Goal: Task Accomplishment & Management: Manage account settings

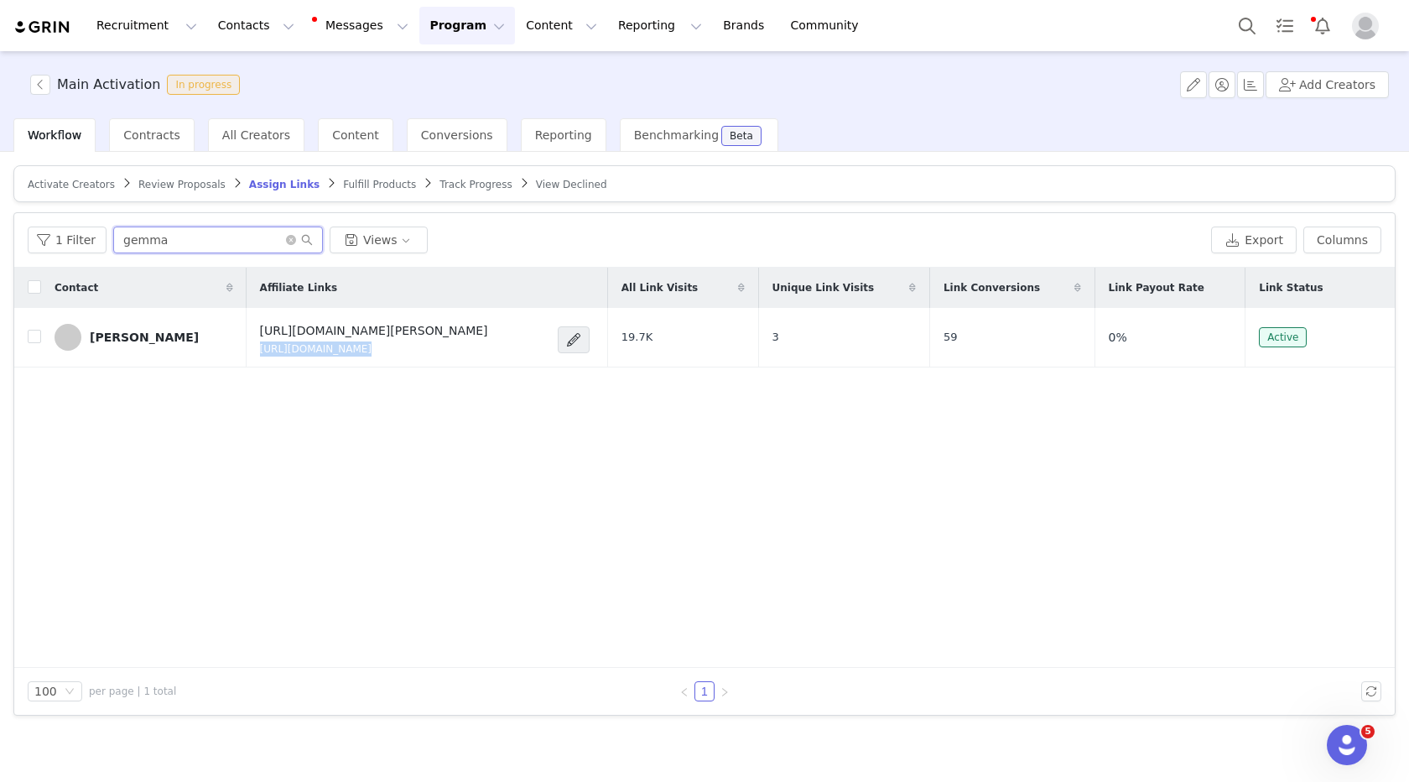
click at [199, 244] on input "gemma" at bounding box center [218, 240] width 210 height 27
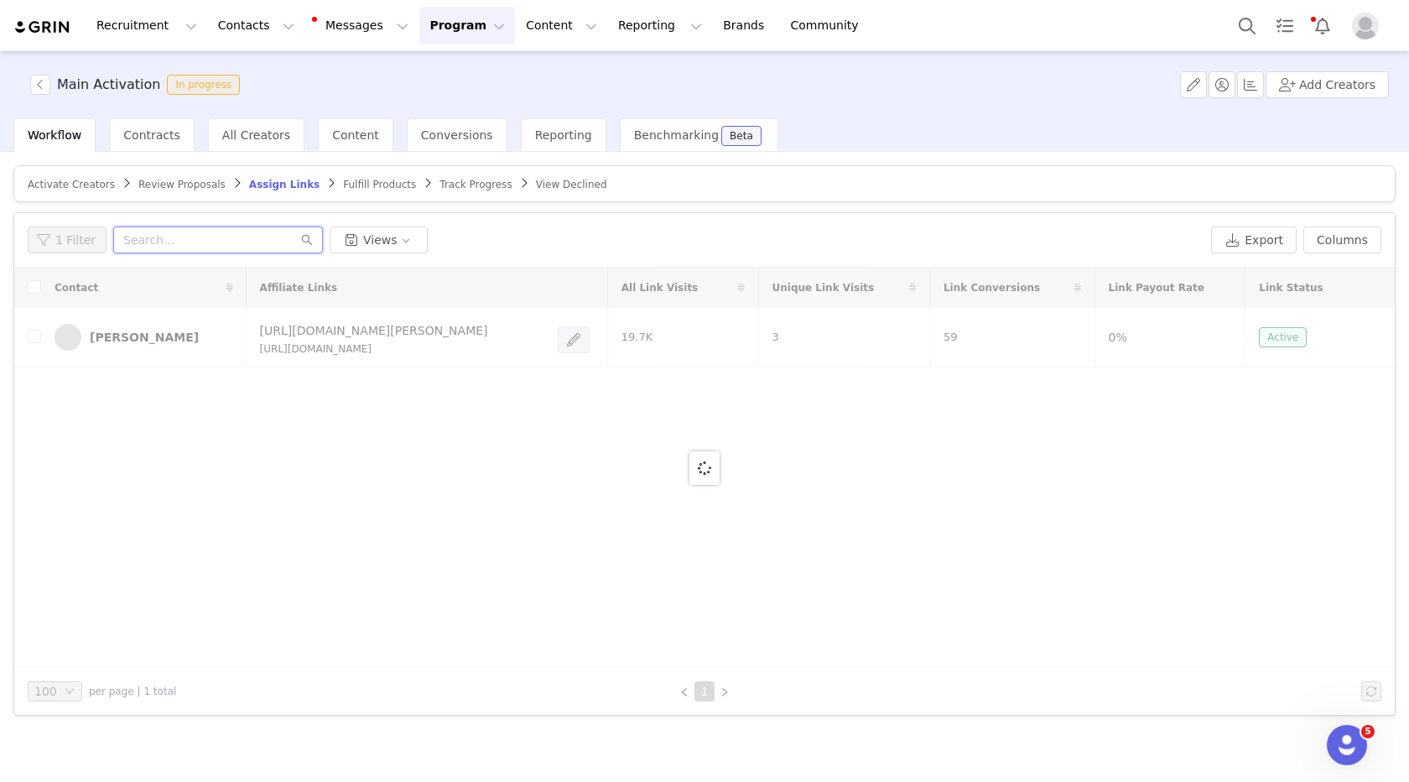
click at [193, 241] on input "text" at bounding box center [218, 240] width 210 height 27
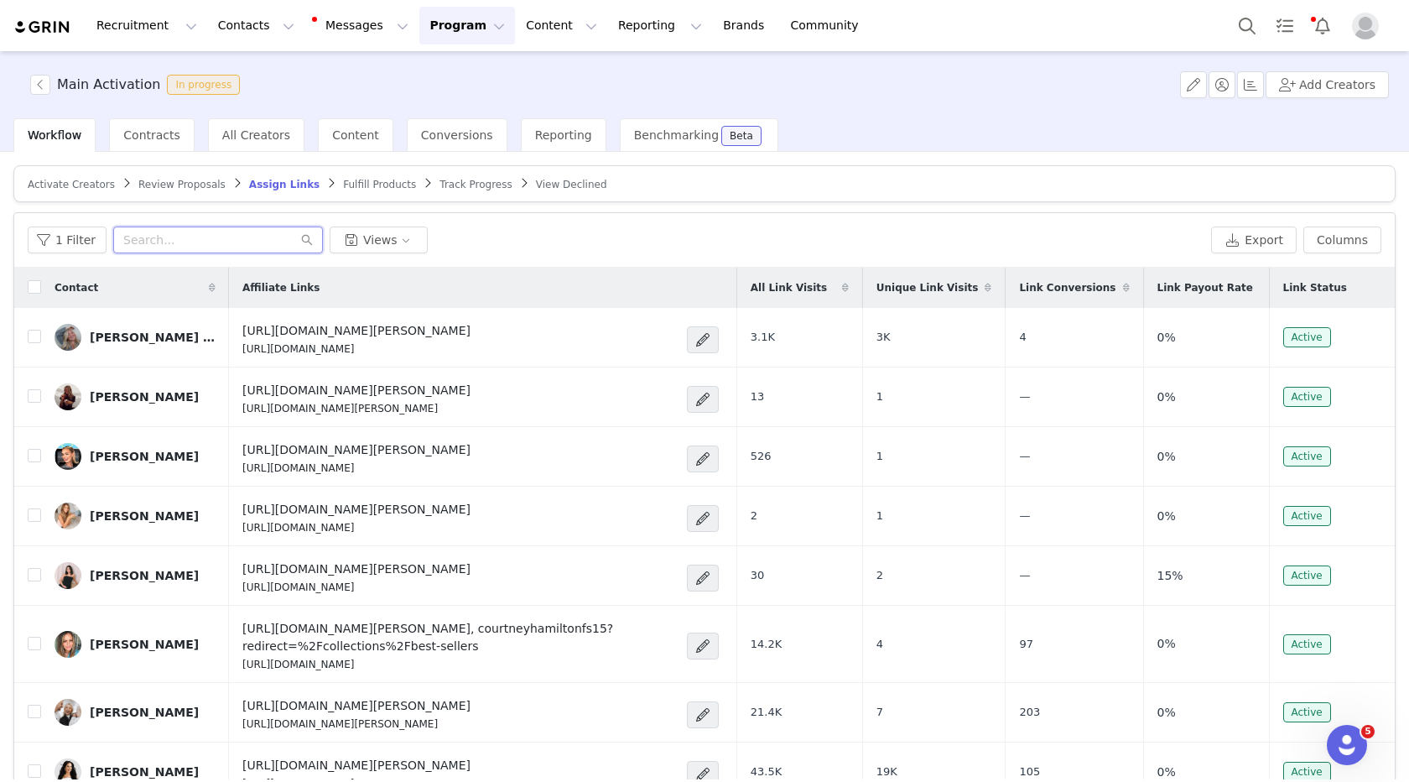
paste input "katyharrell"
click at [175, 237] on input "katyharrell" at bounding box center [218, 240] width 210 height 27
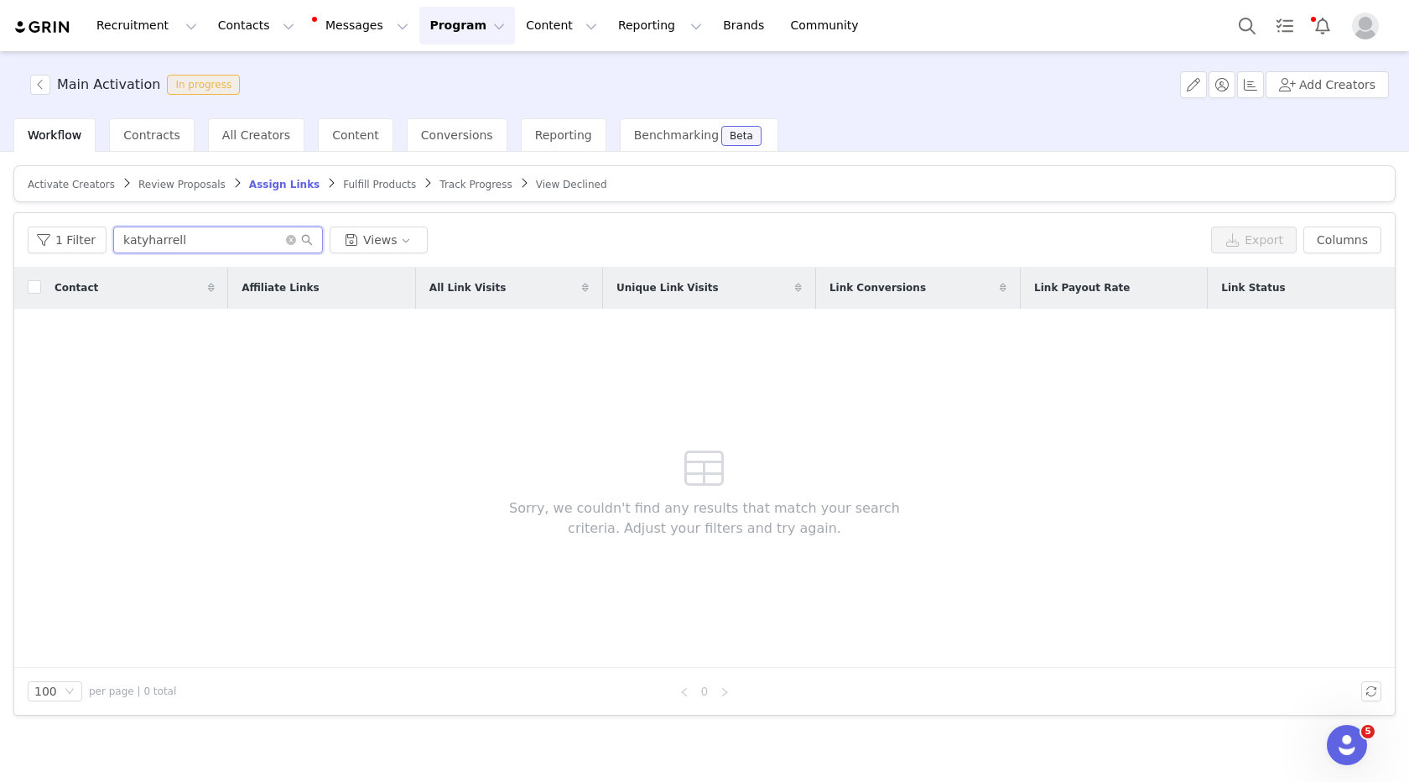
click at [143, 240] on input "katyharrell" at bounding box center [218, 240] width 210 height 27
type input "[PERSON_NAME]"
click at [1335, 81] on button "Add Creators" at bounding box center [1327, 84] width 123 height 27
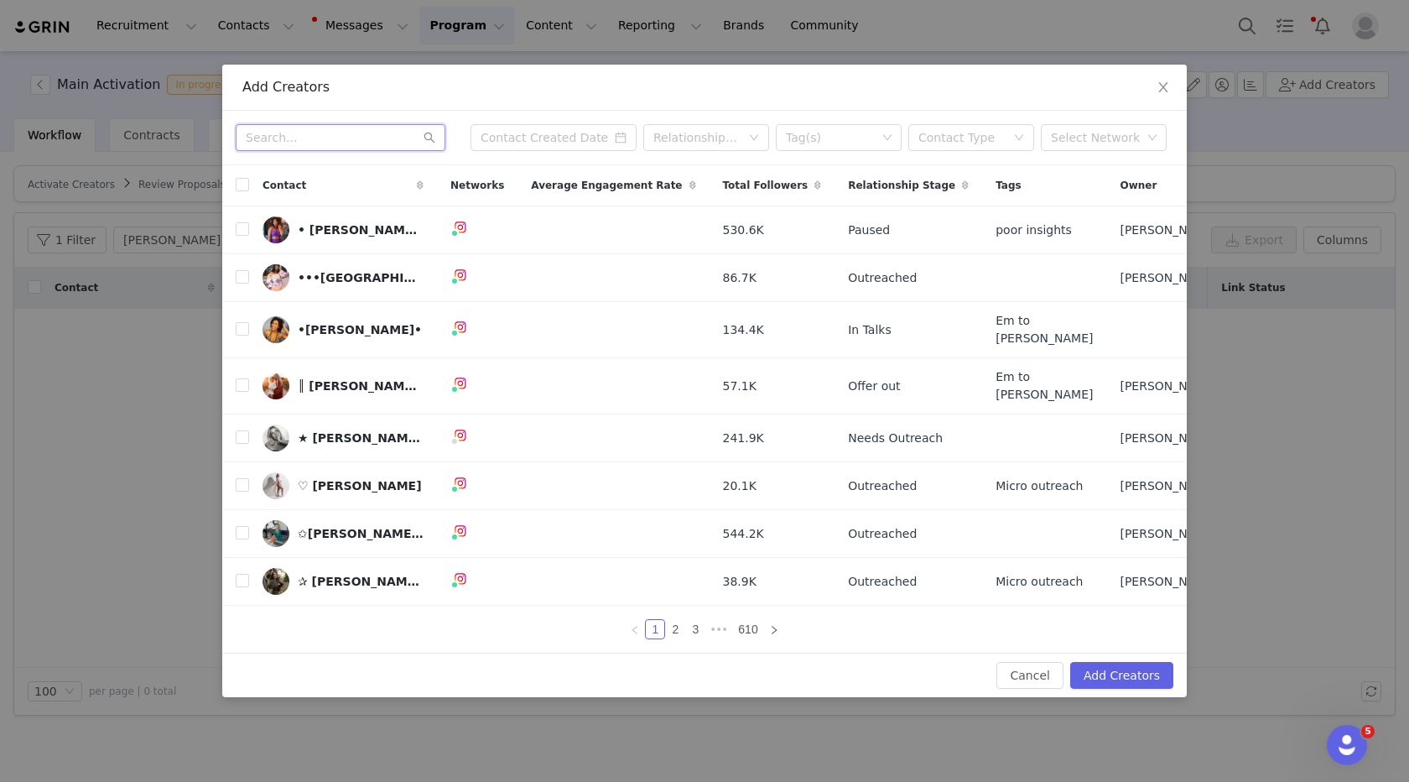
click at [358, 142] on input "text" at bounding box center [341, 137] width 210 height 27
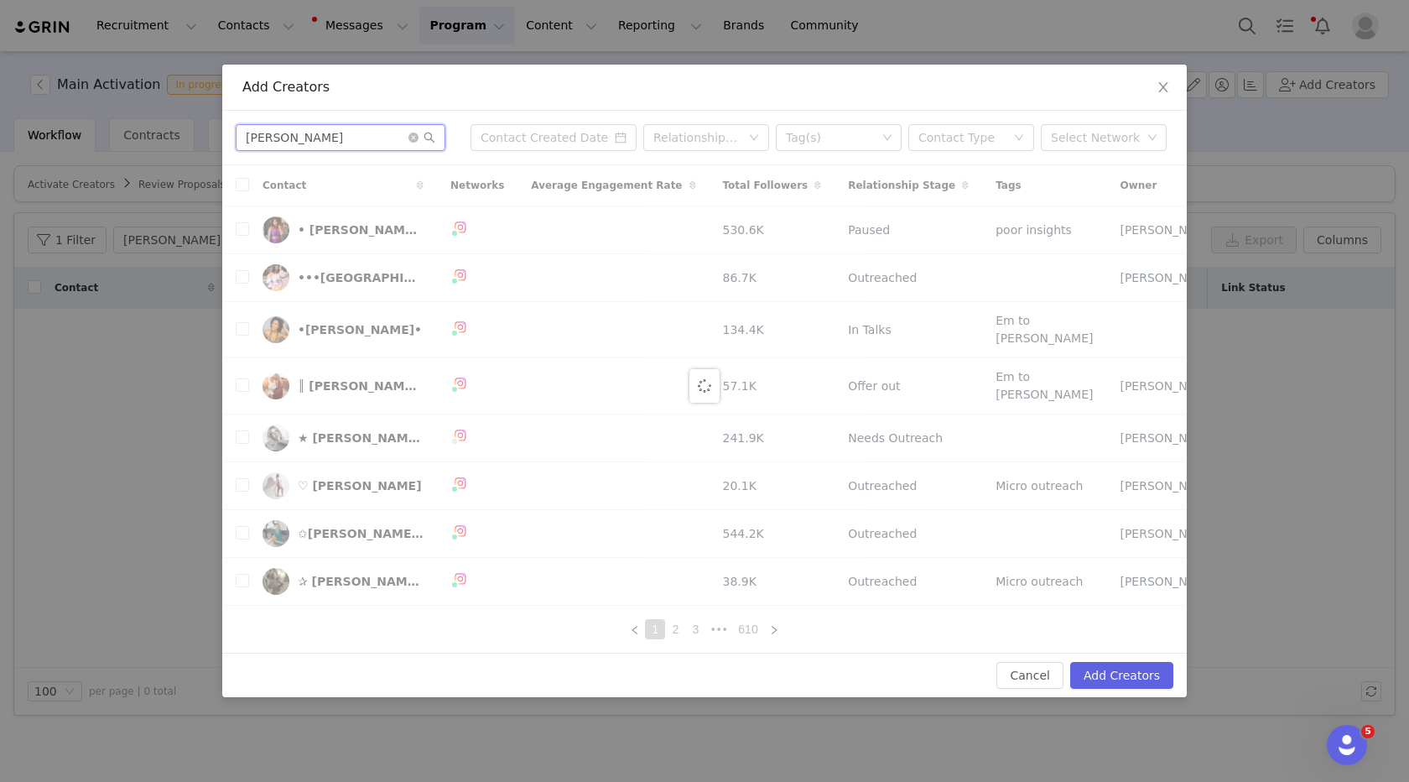
type input "katy harell"
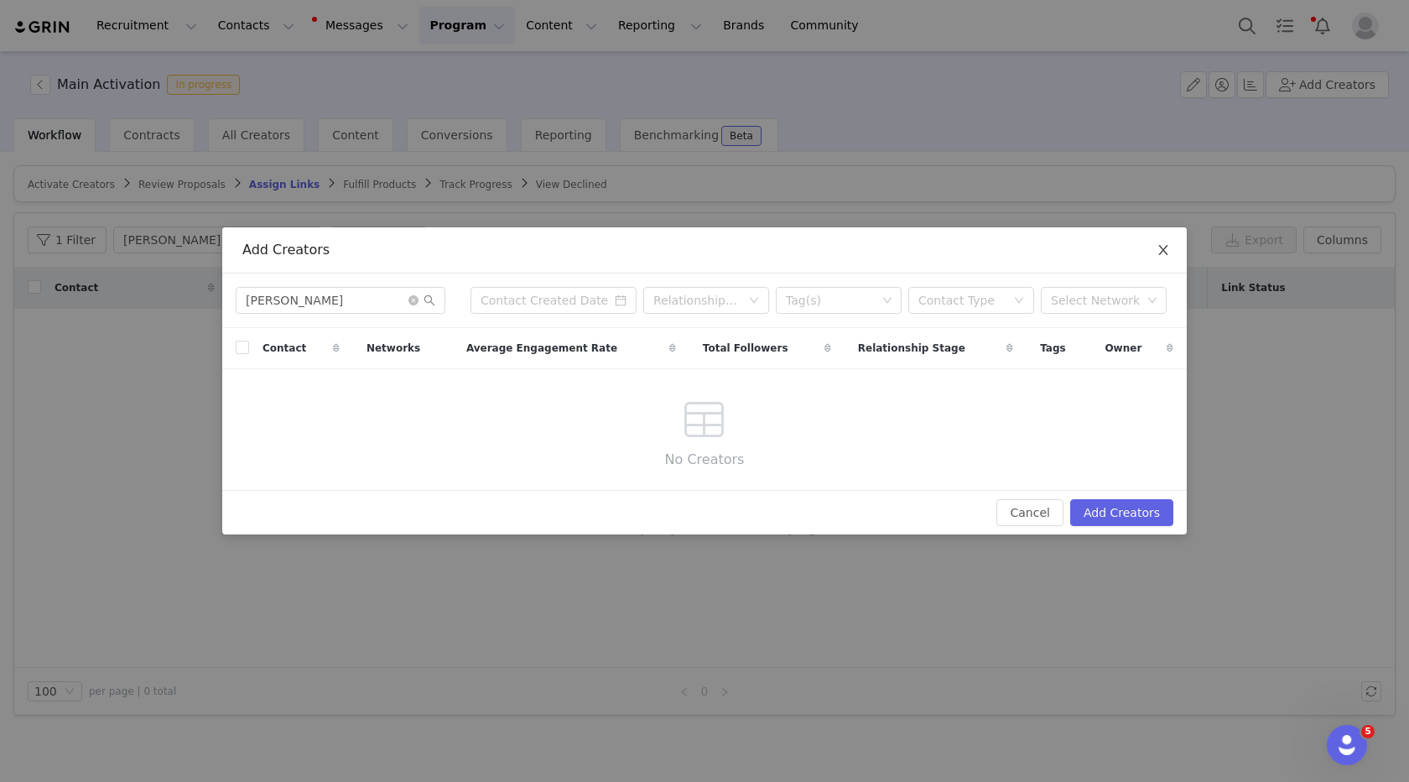
click at [1167, 247] on icon "icon: close" at bounding box center [1163, 249] width 13 height 13
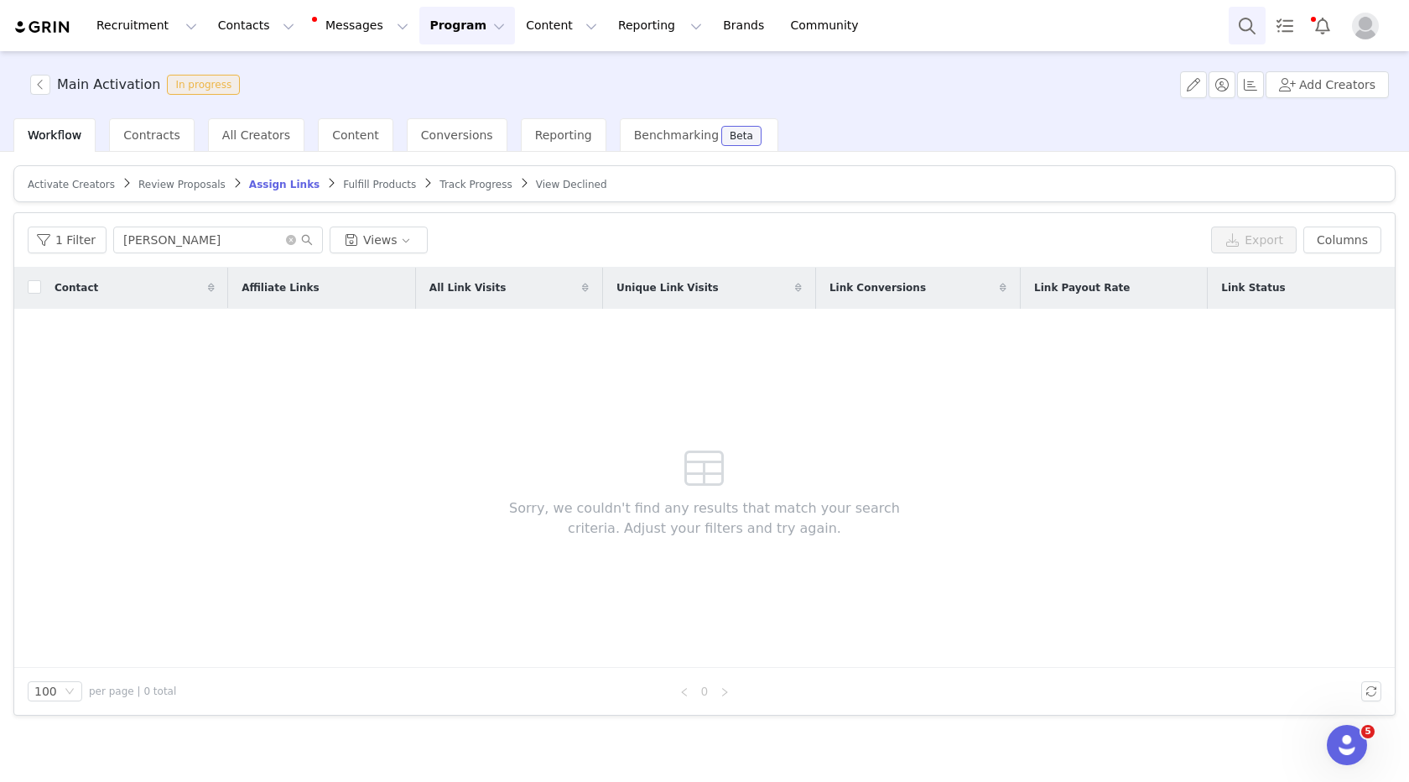
click at [1257, 23] on button "Search" at bounding box center [1247, 26] width 37 height 38
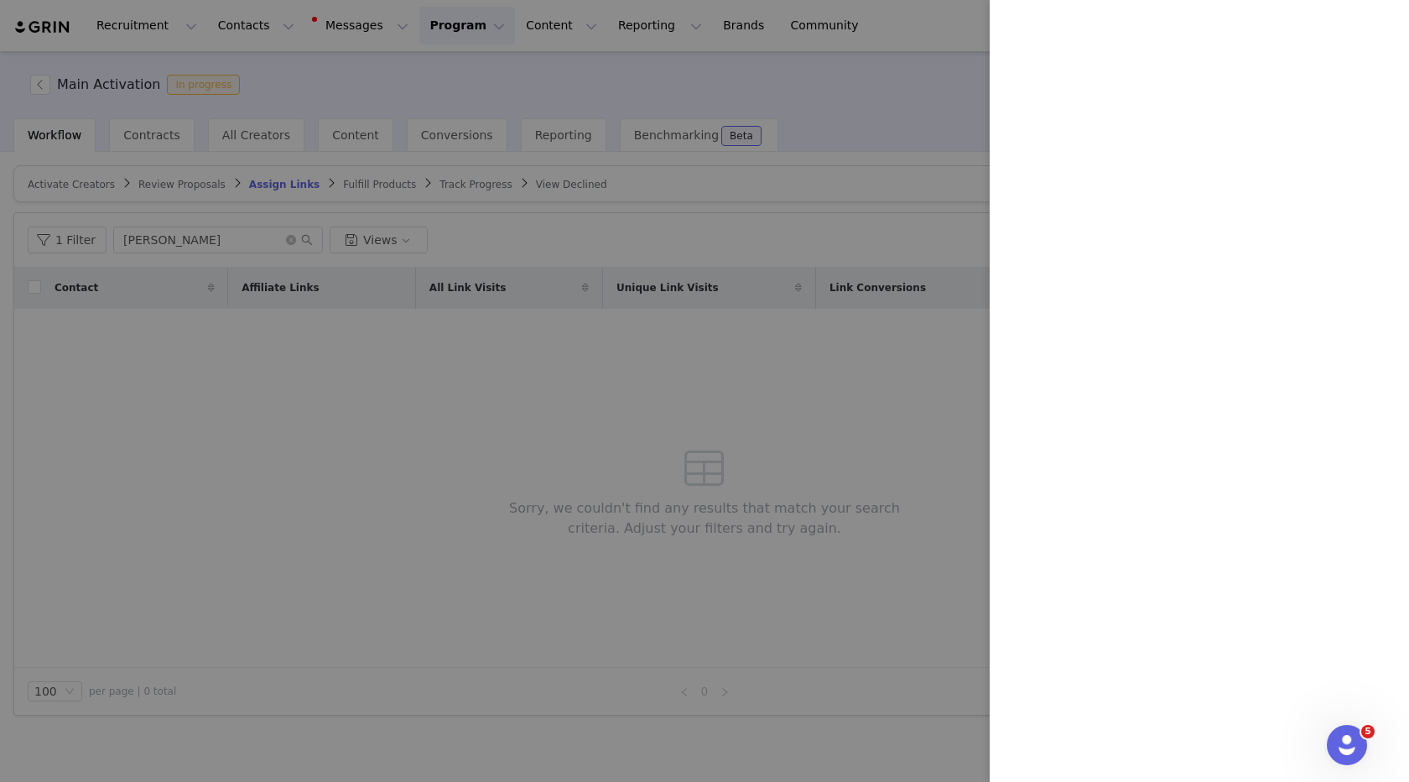
click at [287, 409] on div at bounding box center [704, 391] width 1409 height 782
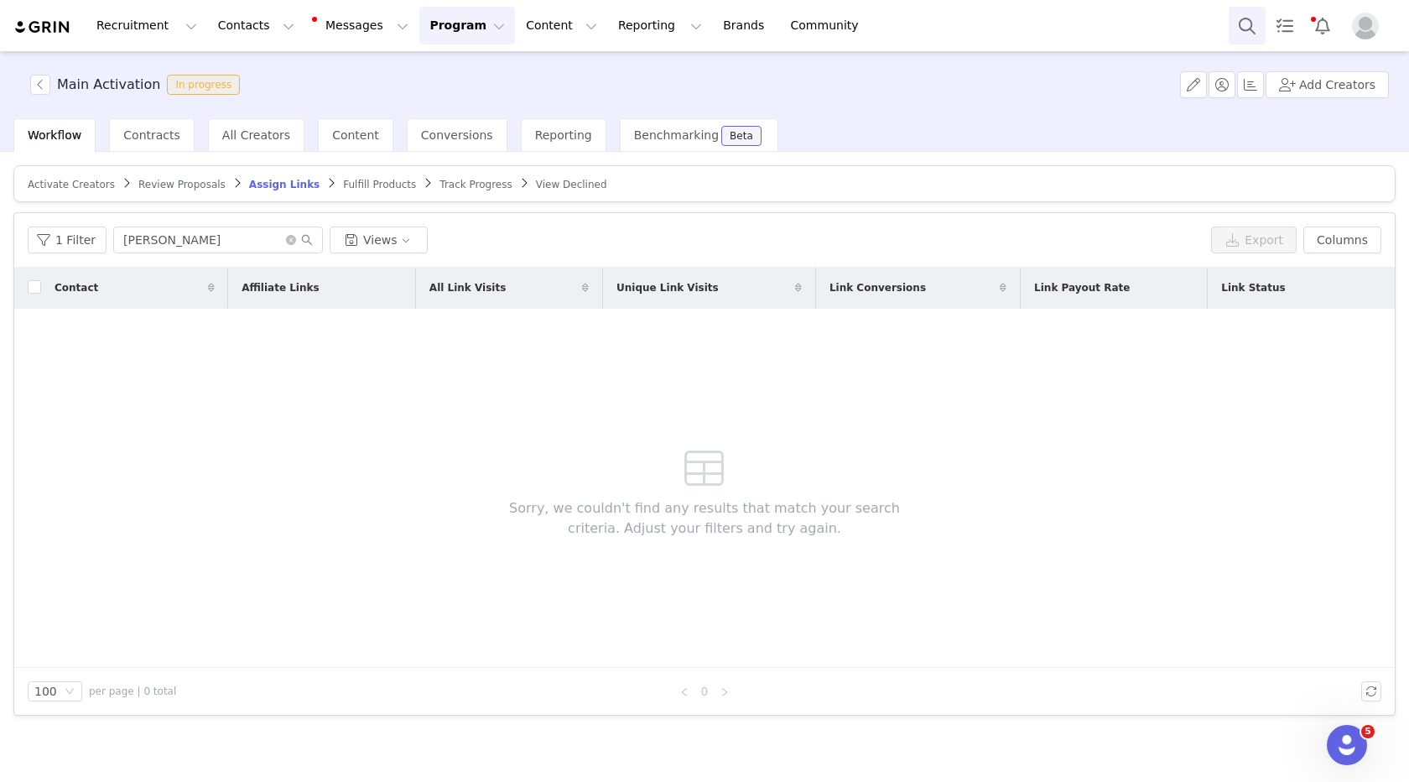
click at [1248, 21] on button "Search" at bounding box center [1247, 26] width 37 height 38
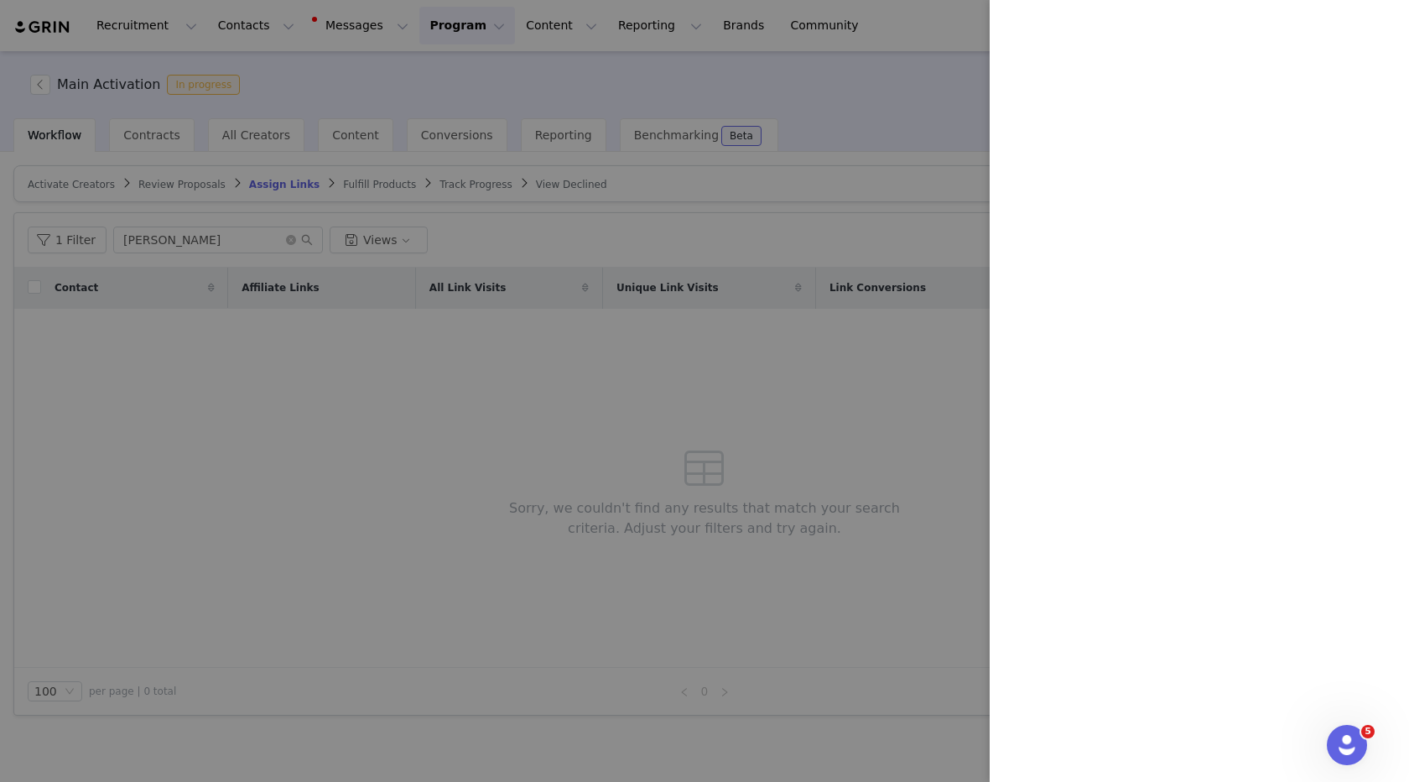
click at [608, 581] on div at bounding box center [704, 391] width 1409 height 782
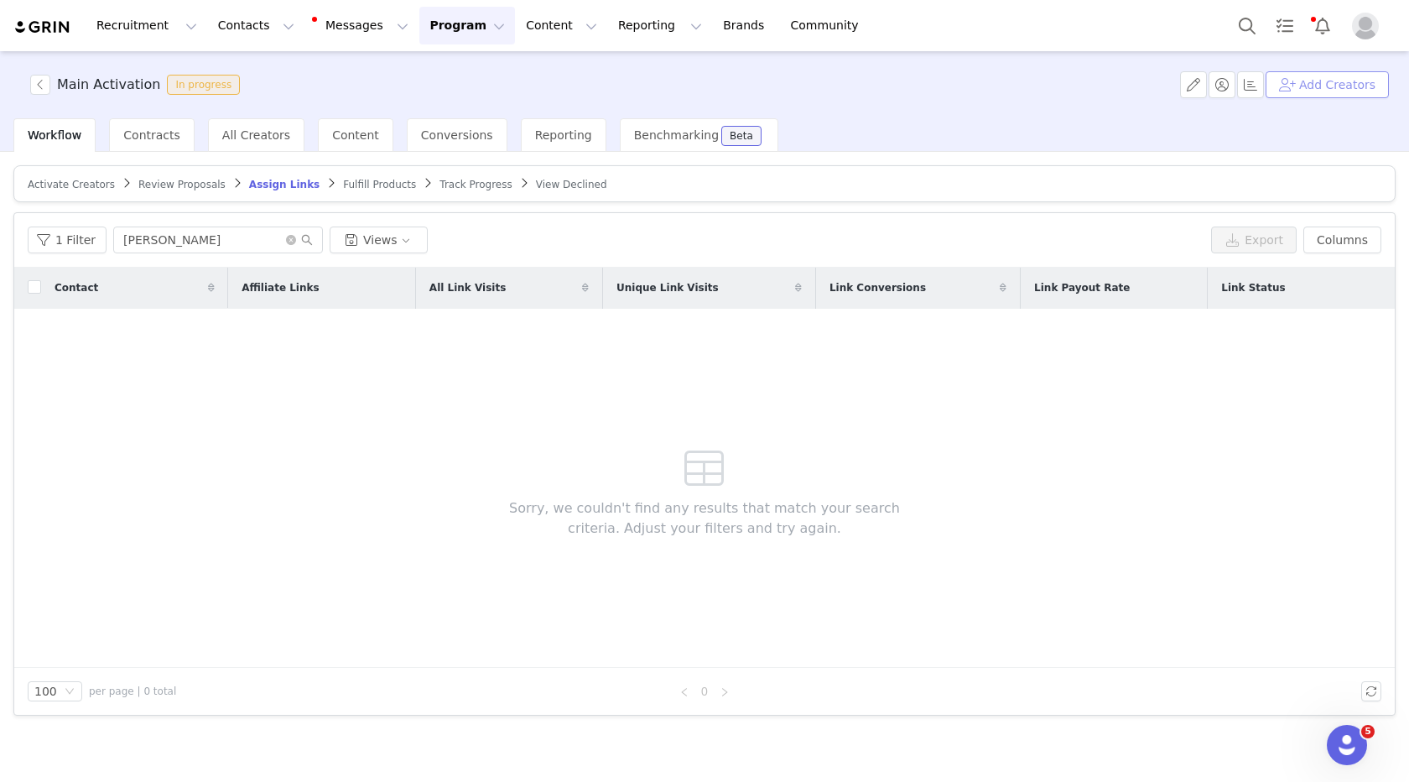
click at [1306, 87] on button "Add Creators" at bounding box center [1327, 84] width 123 height 27
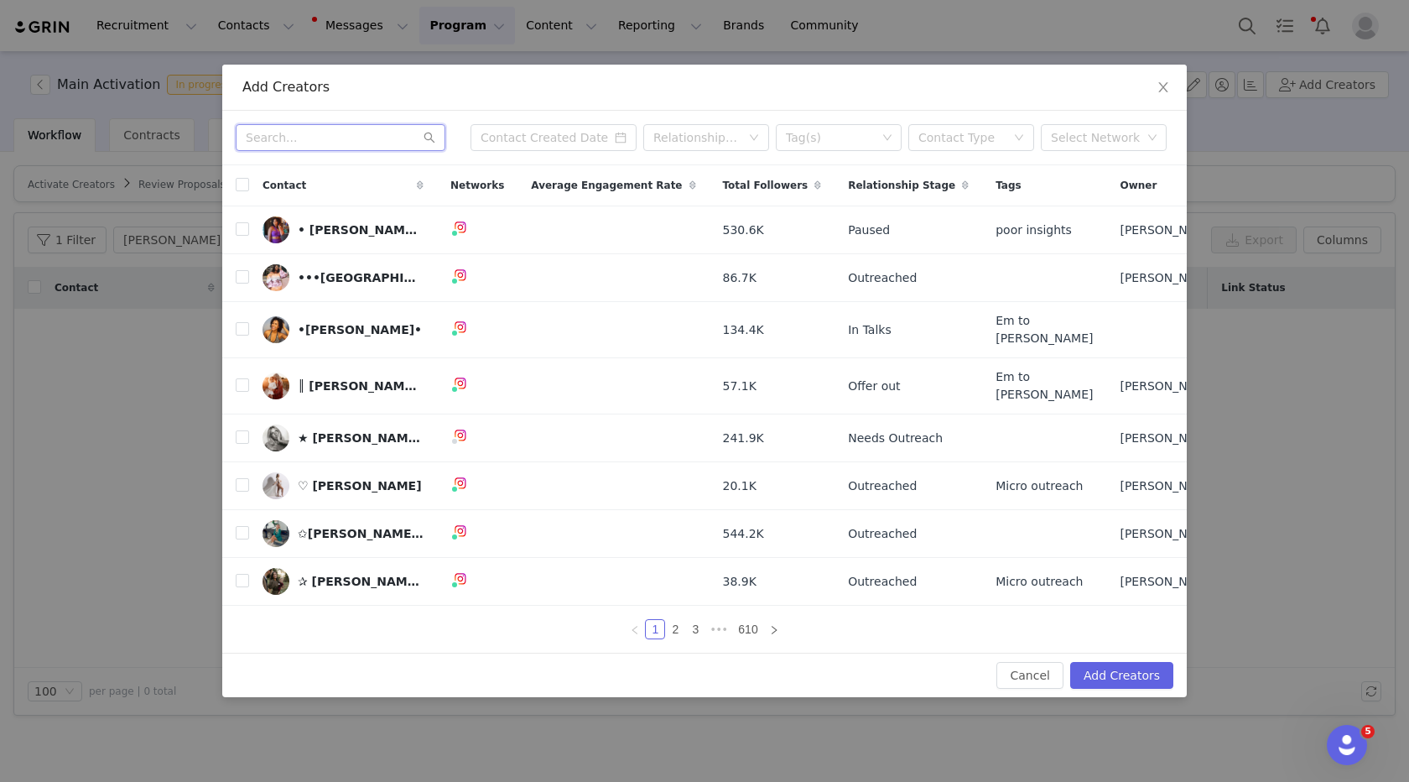
click at [290, 151] on input "text" at bounding box center [341, 137] width 210 height 27
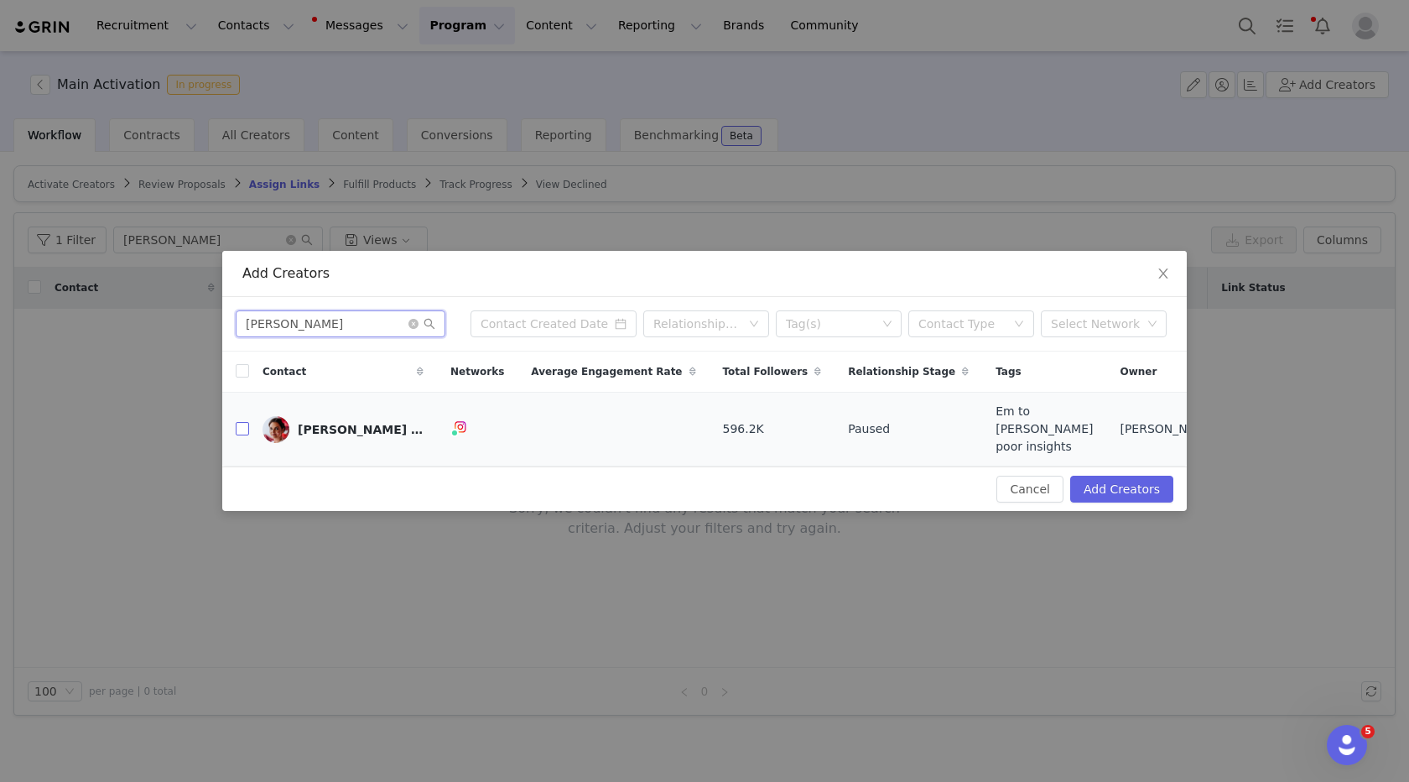
type input "[PERSON_NAME]"
click at [239, 431] on input "checkbox" at bounding box center [242, 428] width 13 height 13
checkbox input "true"
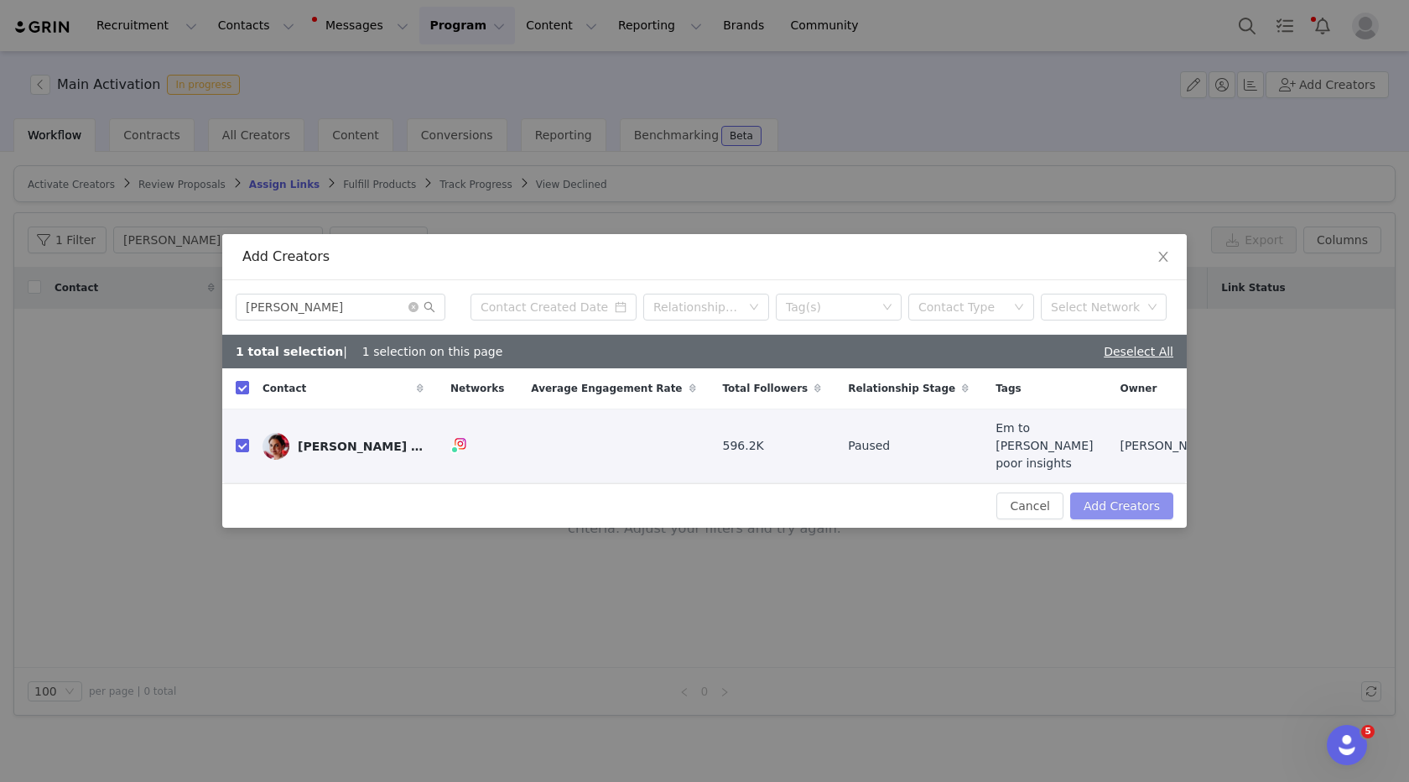
click at [1126, 495] on button "Add Creators" at bounding box center [1122, 505] width 103 height 27
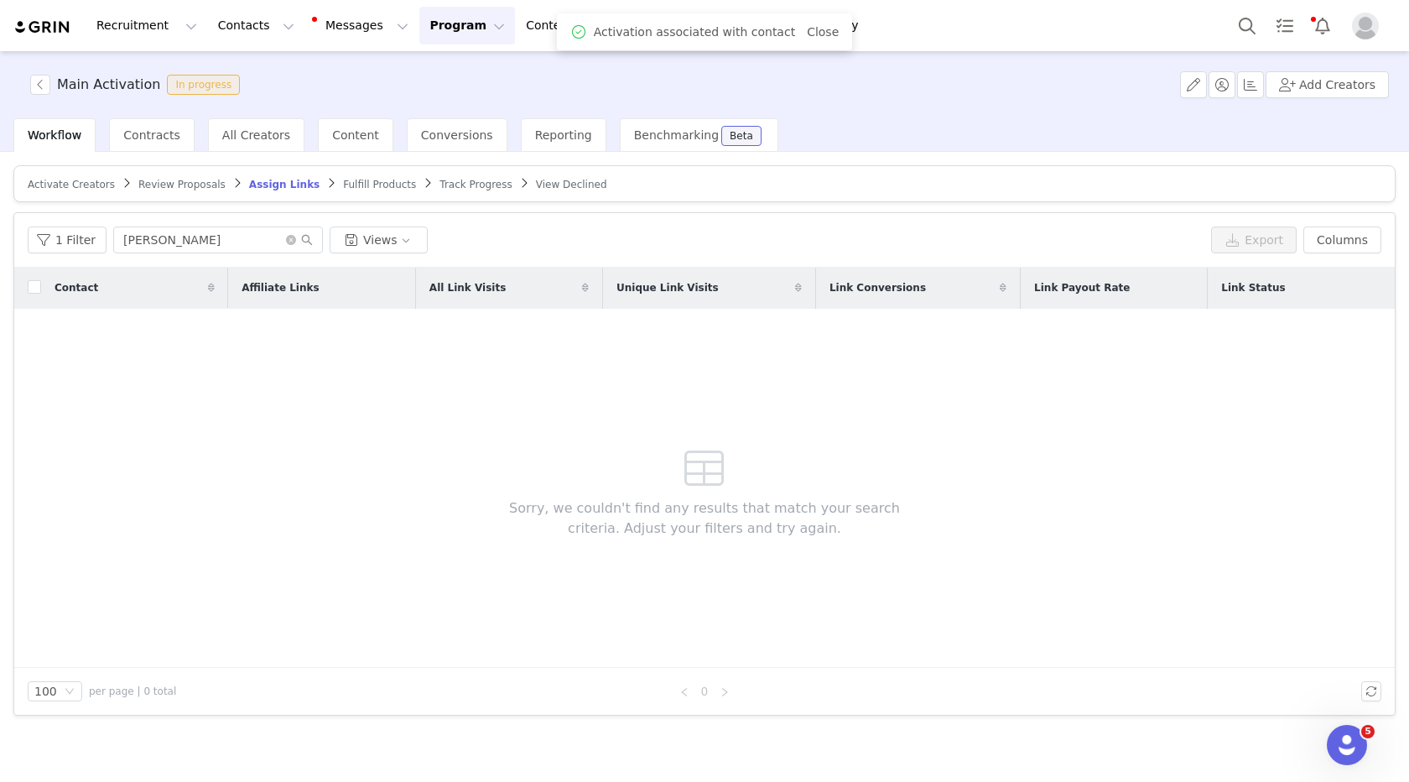
click at [61, 186] on span "Activate Creators" at bounding box center [71, 185] width 87 height 12
click at [166, 245] on input "[PERSON_NAME]" at bounding box center [218, 240] width 210 height 27
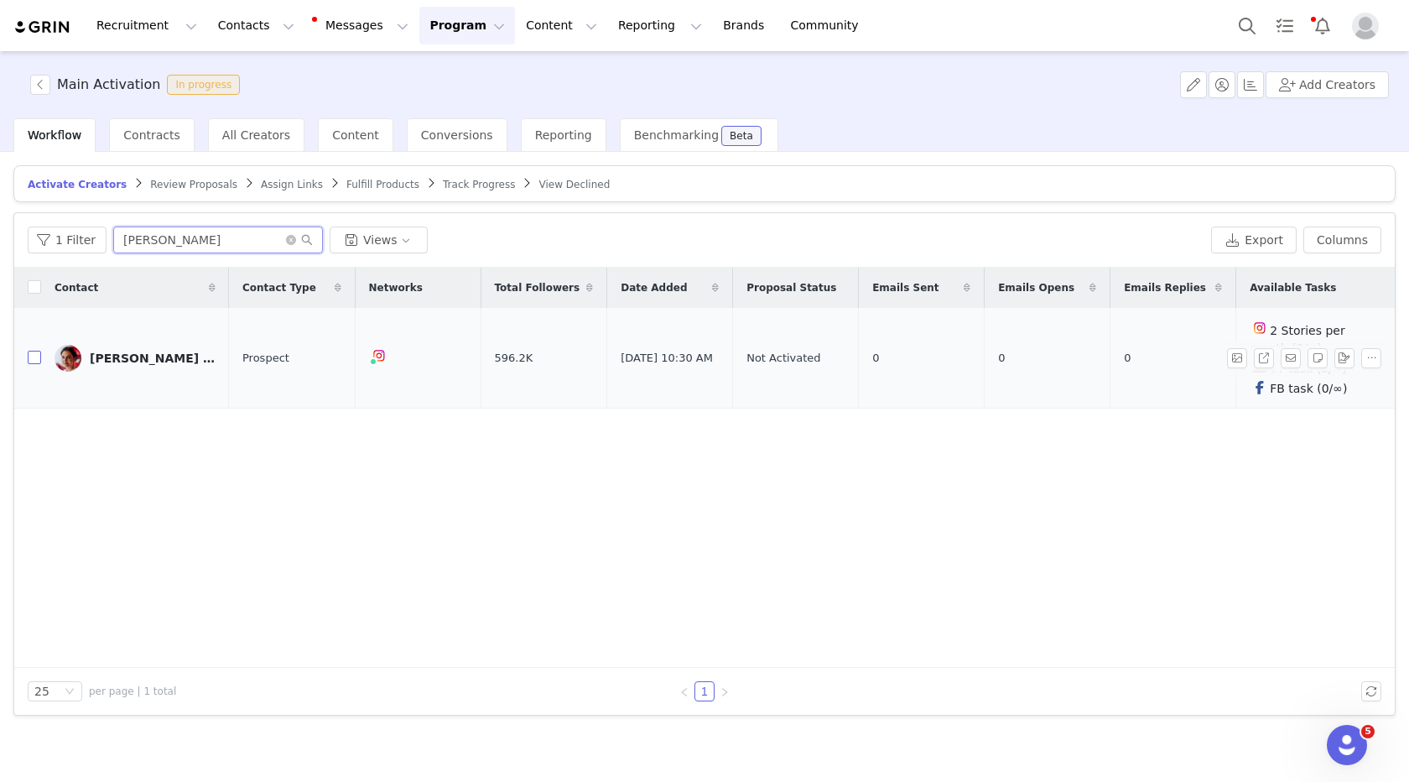
type input "[PERSON_NAME]"
click at [34, 354] on input "checkbox" at bounding box center [34, 357] width 13 height 13
checkbox input "true"
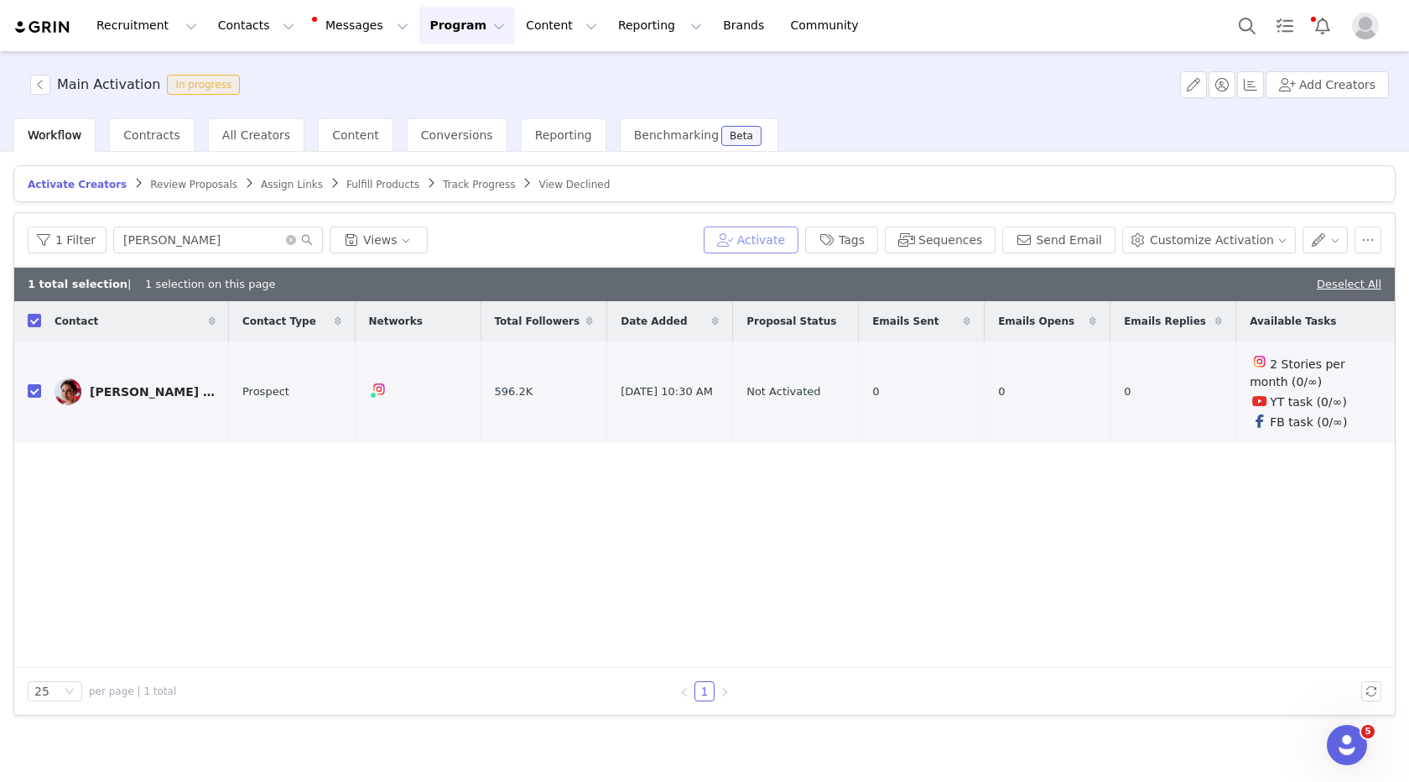
click at [783, 239] on button "Activate" at bounding box center [751, 240] width 95 height 27
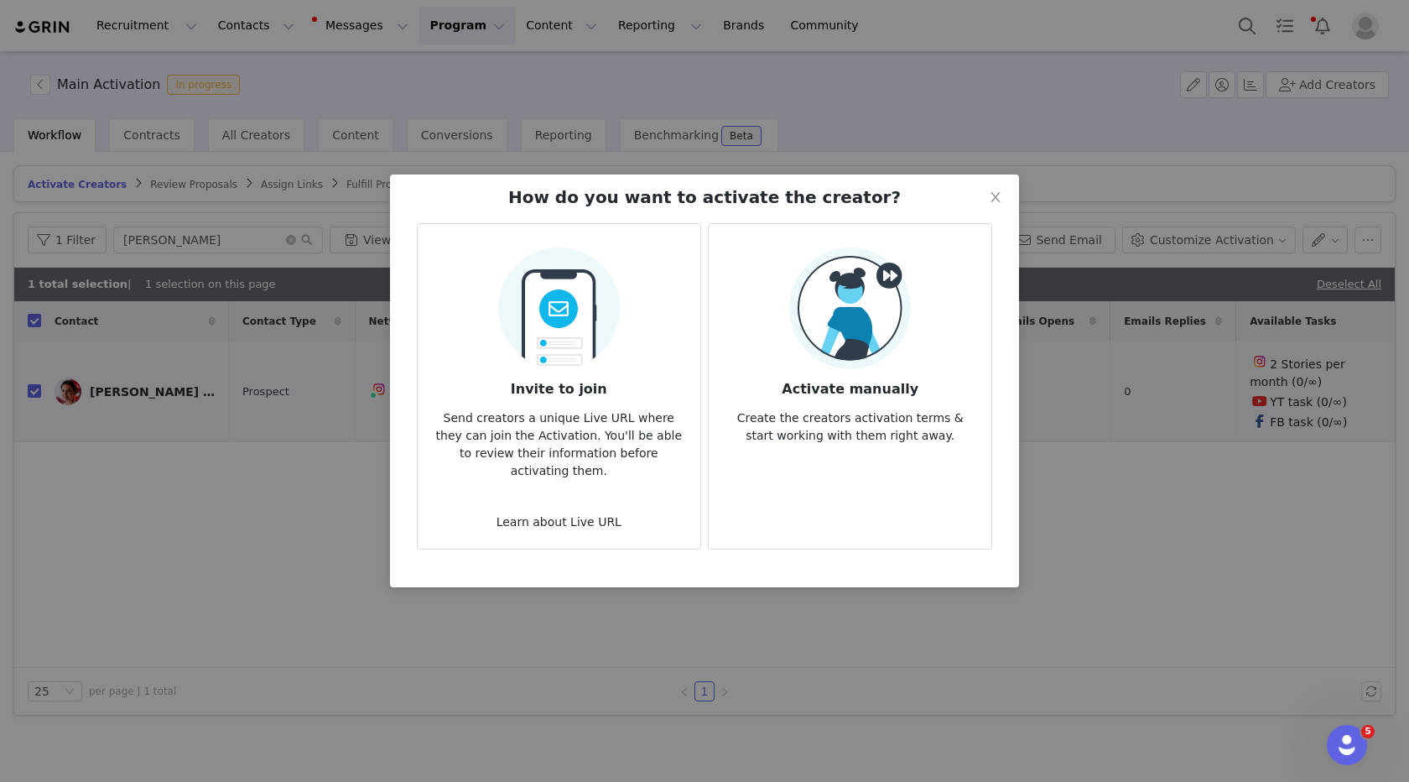
click at [847, 286] on img at bounding box center [850, 308] width 122 height 122
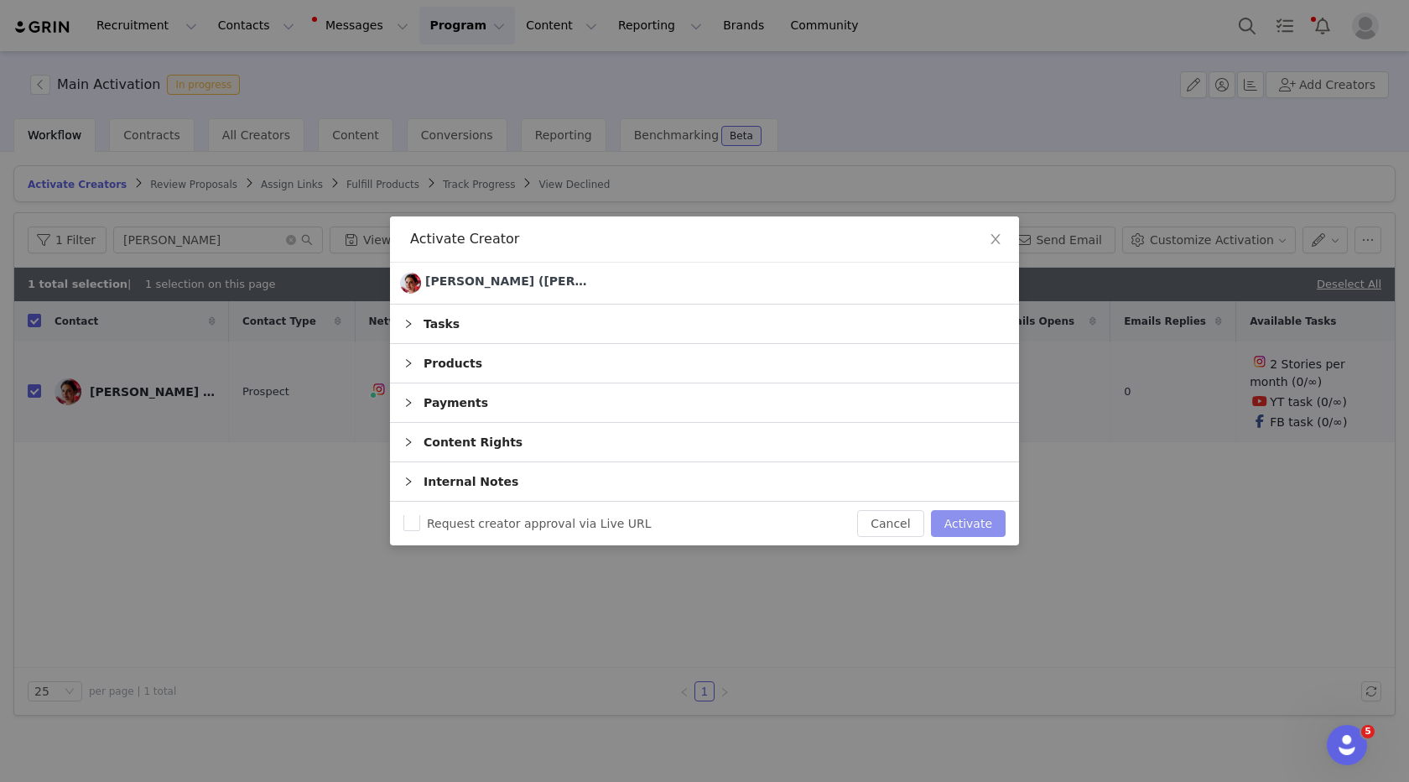
click at [966, 517] on button "Activate" at bounding box center [968, 523] width 75 height 27
checkbox input "false"
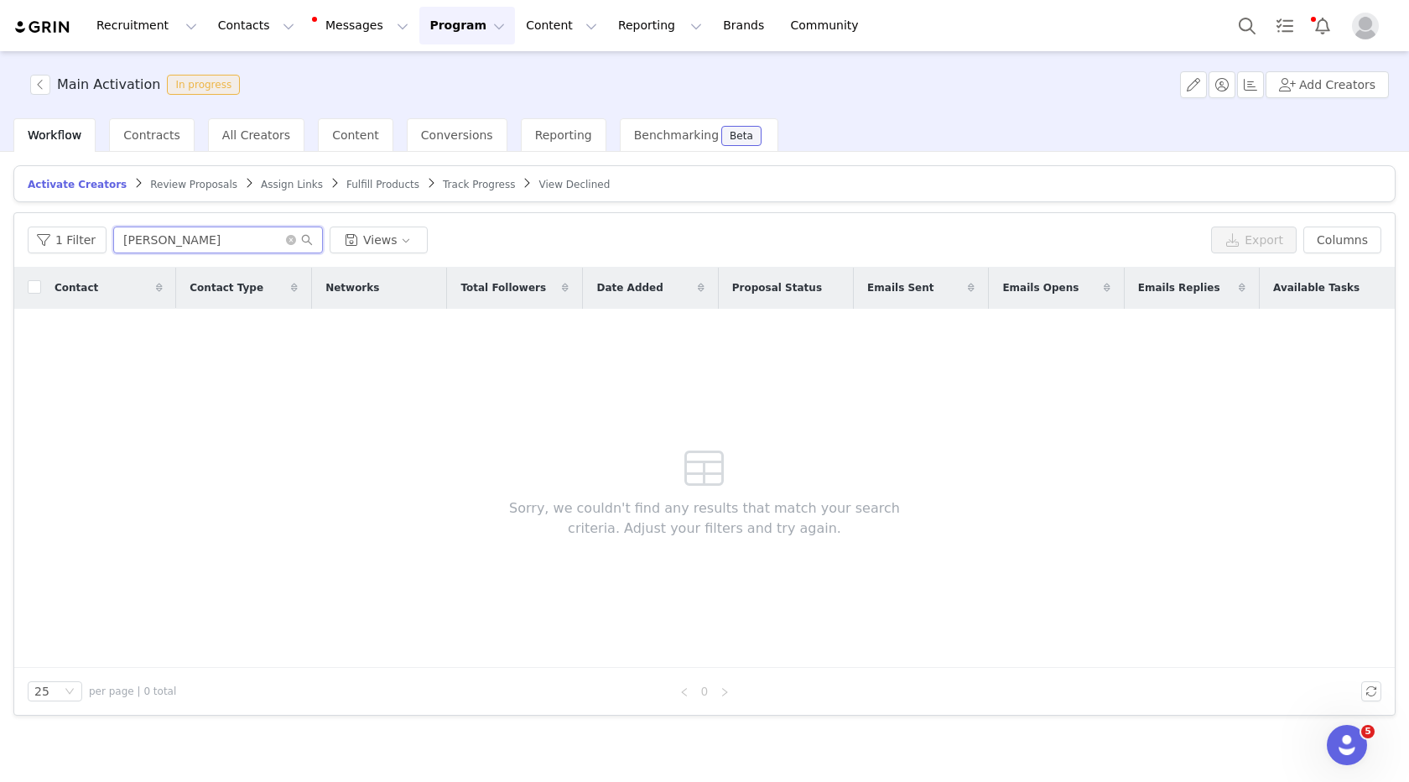
click at [226, 244] on input "[PERSON_NAME]" at bounding box center [218, 240] width 210 height 27
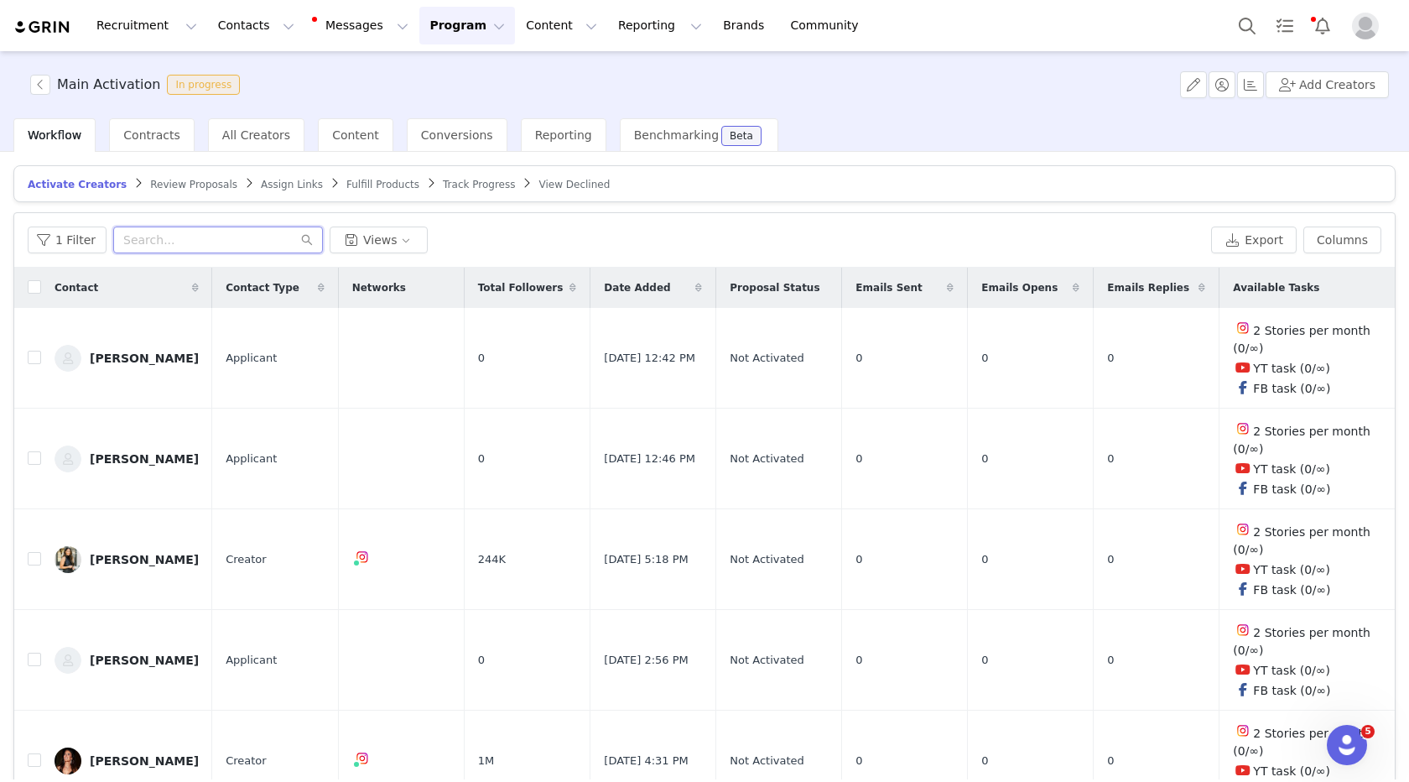
click at [211, 232] on input "text" at bounding box center [218, 240] width 210 height 27
click at [279, 187] on span "Assign Links" at bounding box center [292, 185] width 62 height 12
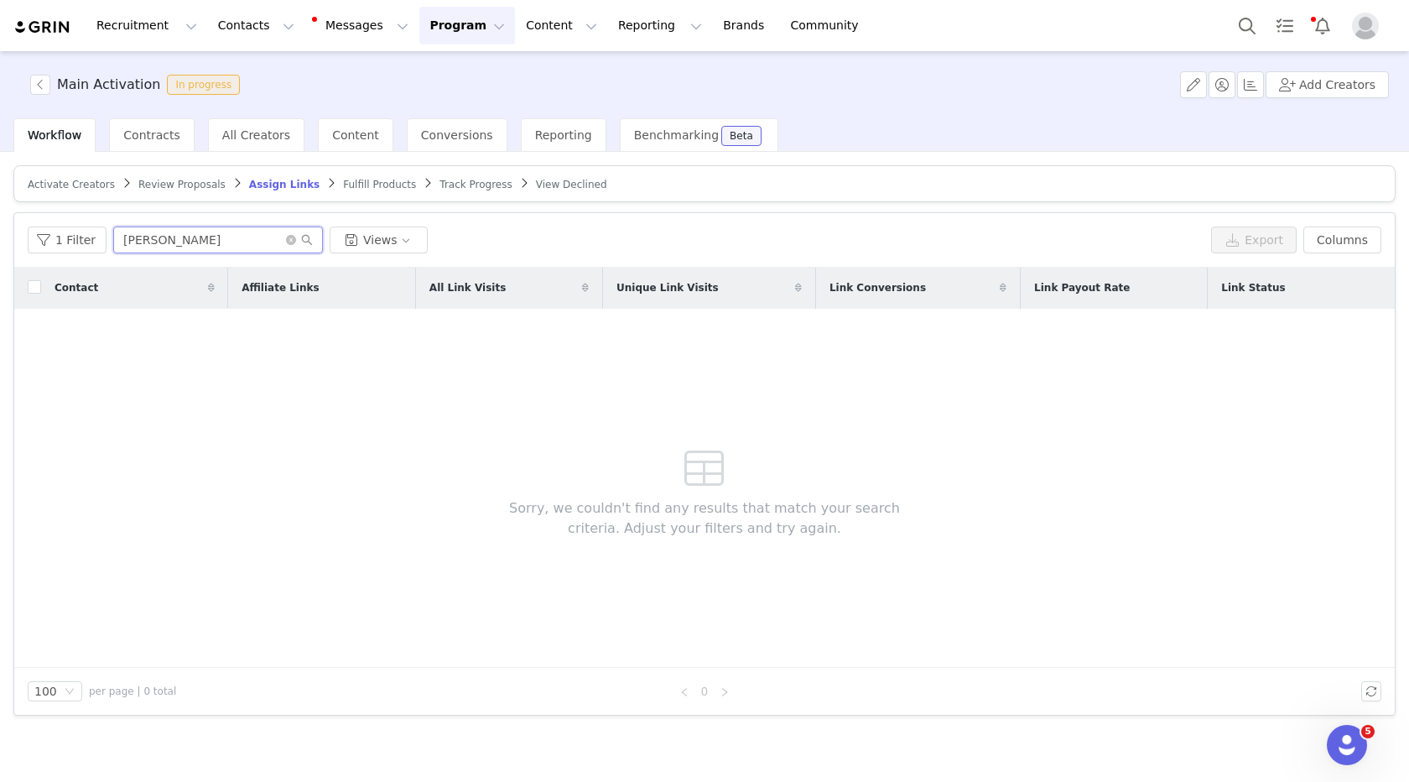
click at [211, 236] on input "[PERSON_NAME]" at bounding box center [218, 240] width 210 height 27
click at [147, 238] on input "[PERSON_NAME]" at bounding box center [218, 240] width 210 height 27
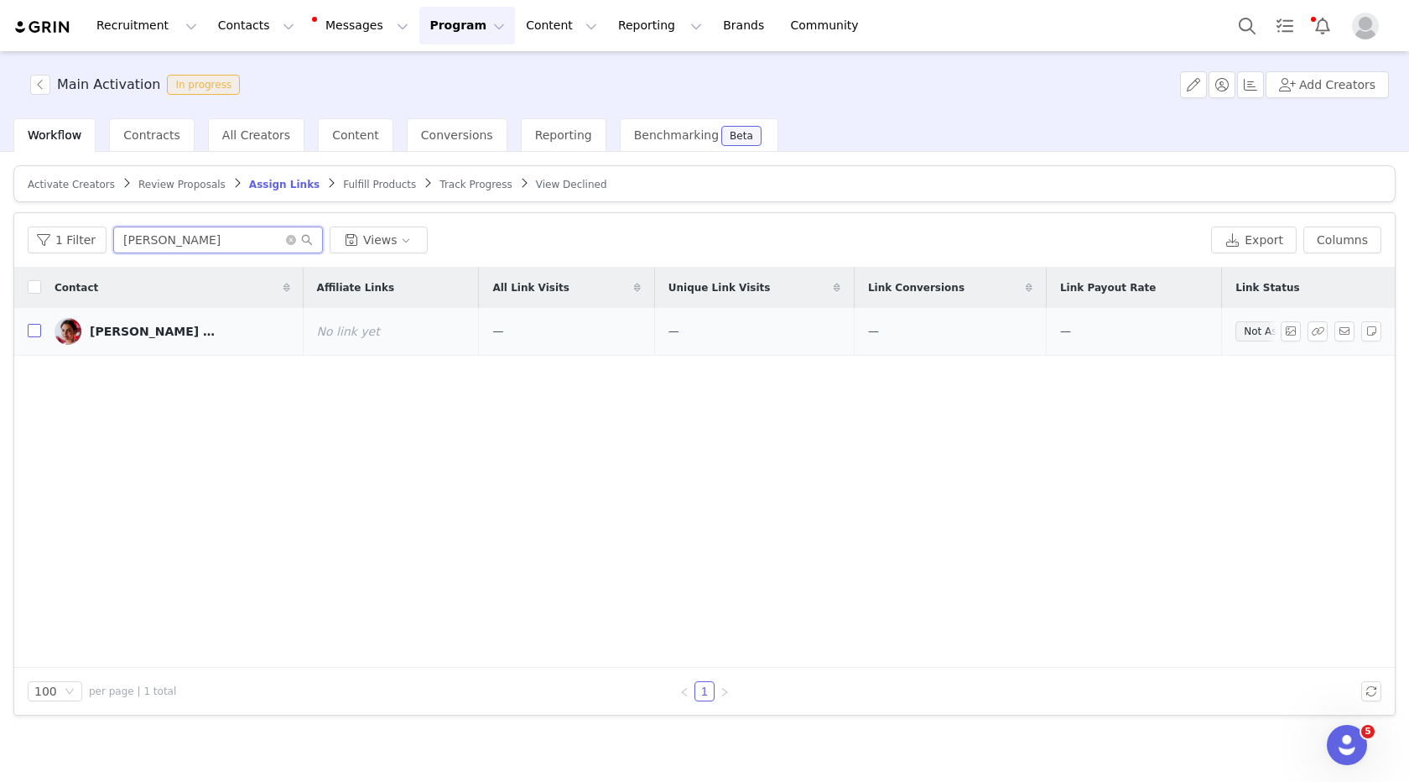
type input "[PERSON_NAME]"
click at [36, 331] on input "checkbox" at bounding box center [34, 330] width 13 height 13
checkbox input "true"
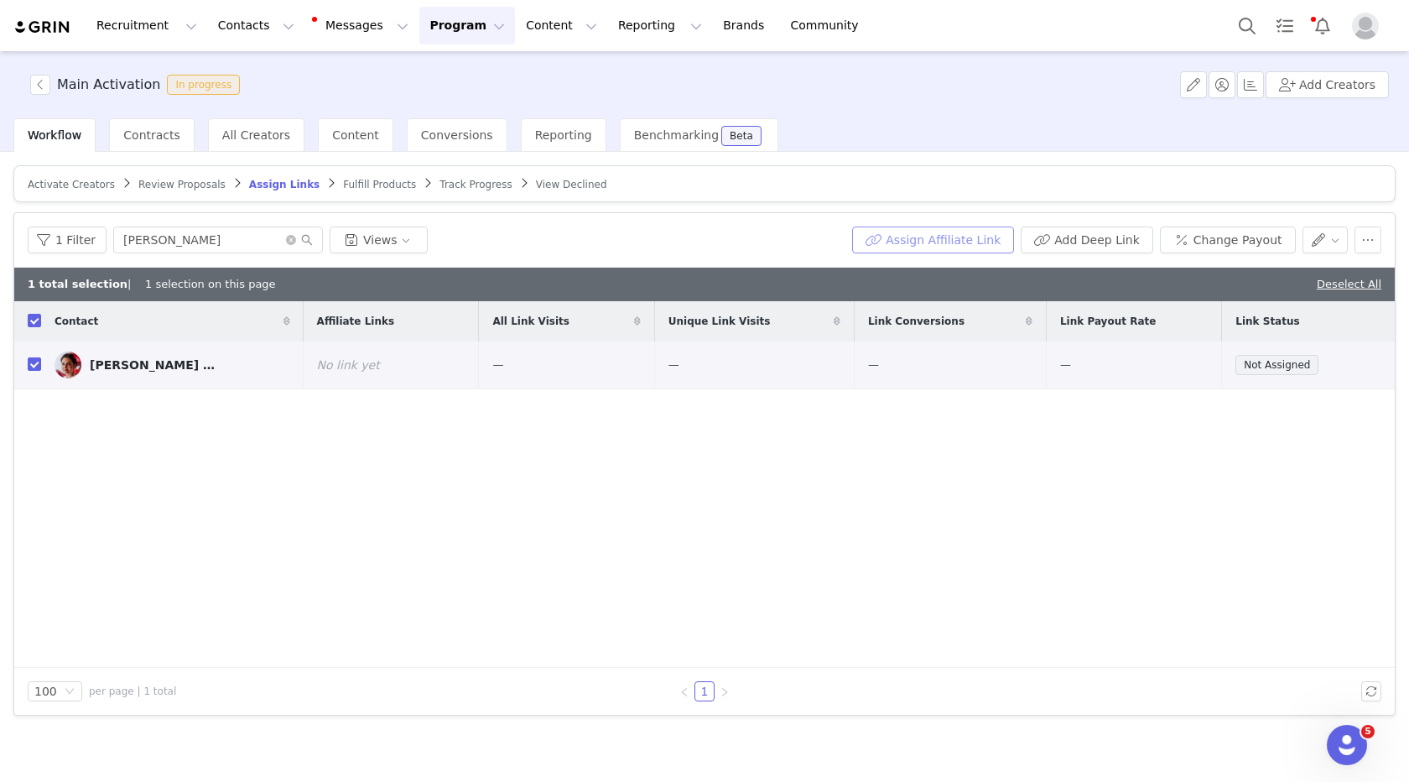
click at [952, 245] on button "Assign Affiliate Link" at bounding box center [933, 240] width 162 height 27
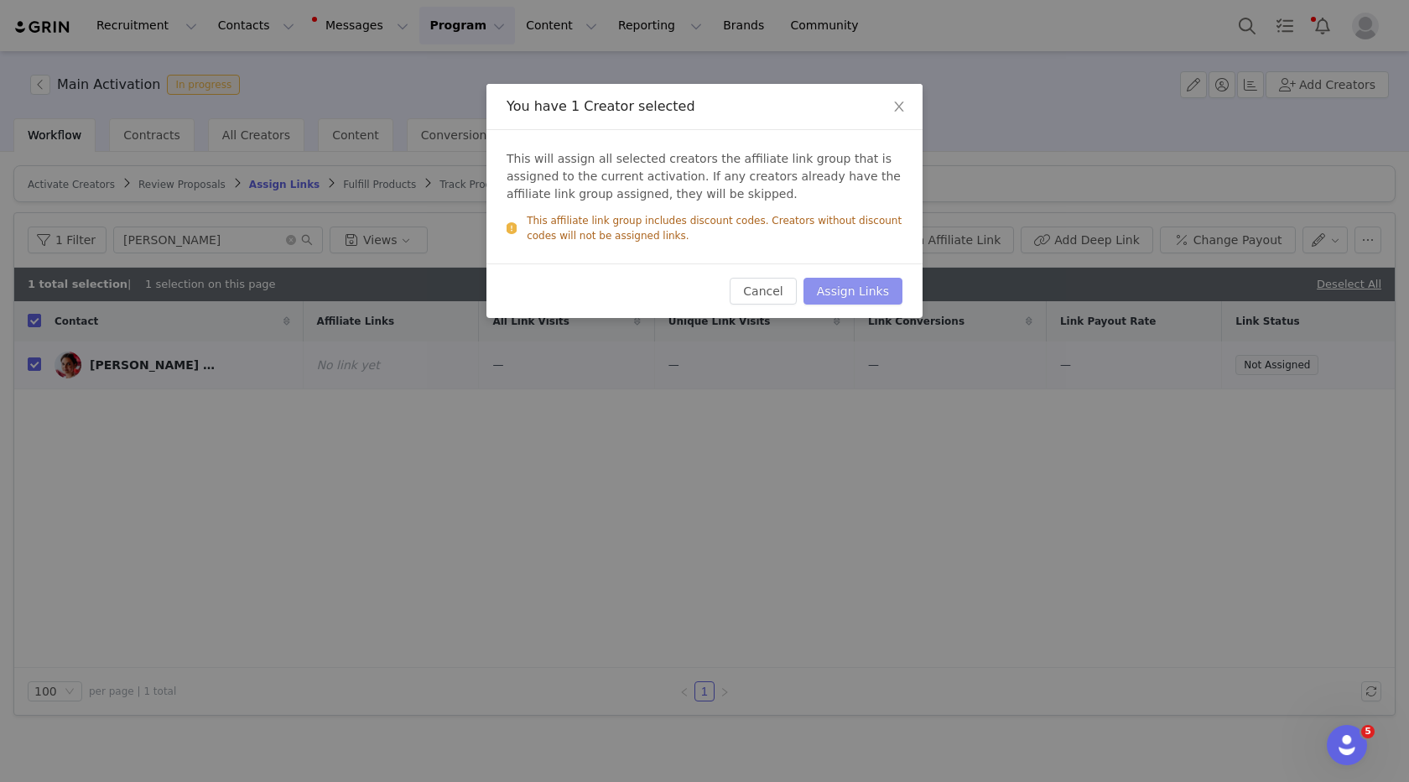
click at [840, 292] on button "Assign Links" at bounding box center [853, 291] width 99 height 27
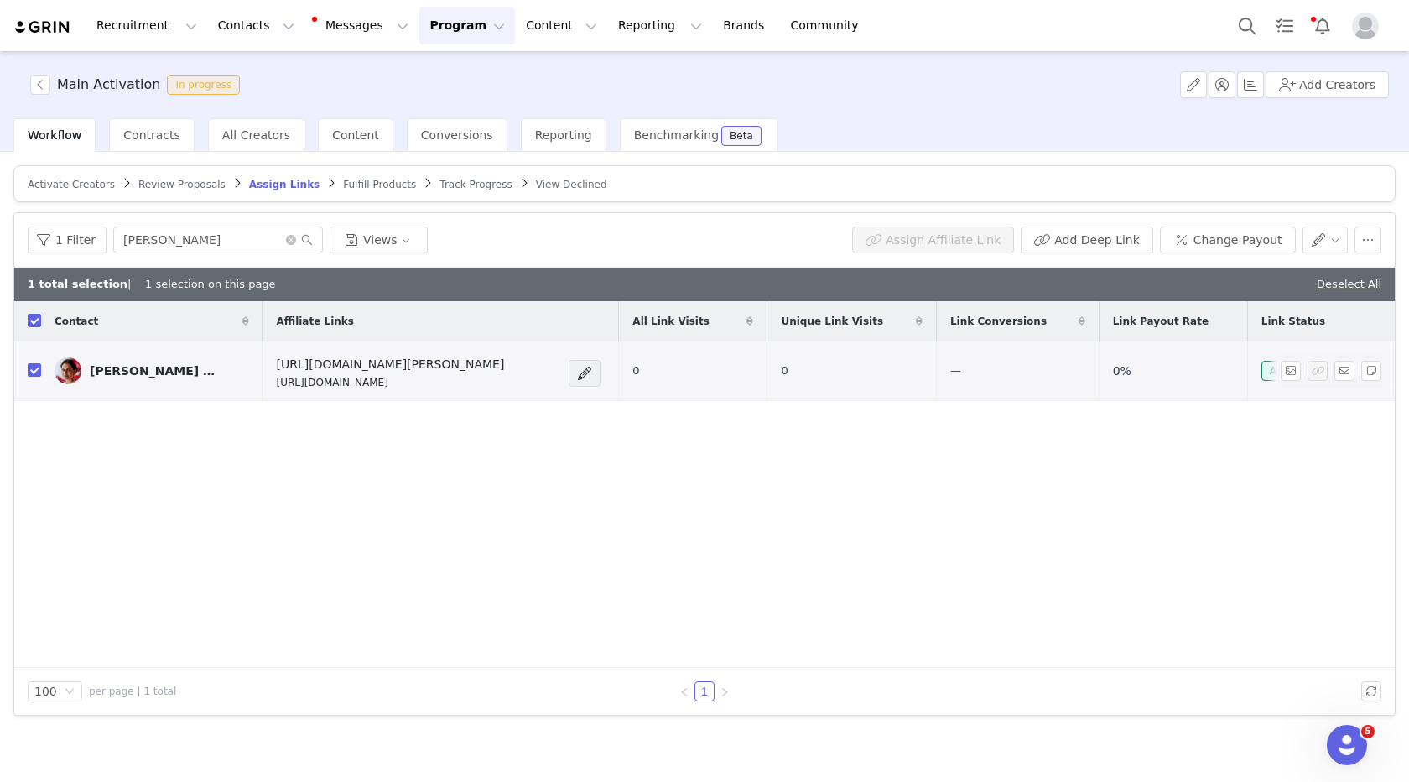
click at [329, 390] on p "https://glnk.io/p9zmq/katygharrell" at bounding box center [390, 382] width 228 height 15
copy div "https://glnk.io/p9zmq/katygharrell"
click at [1213, 241] on button "Change Payout" at bounding box center [1228, 240] width 136 height 27
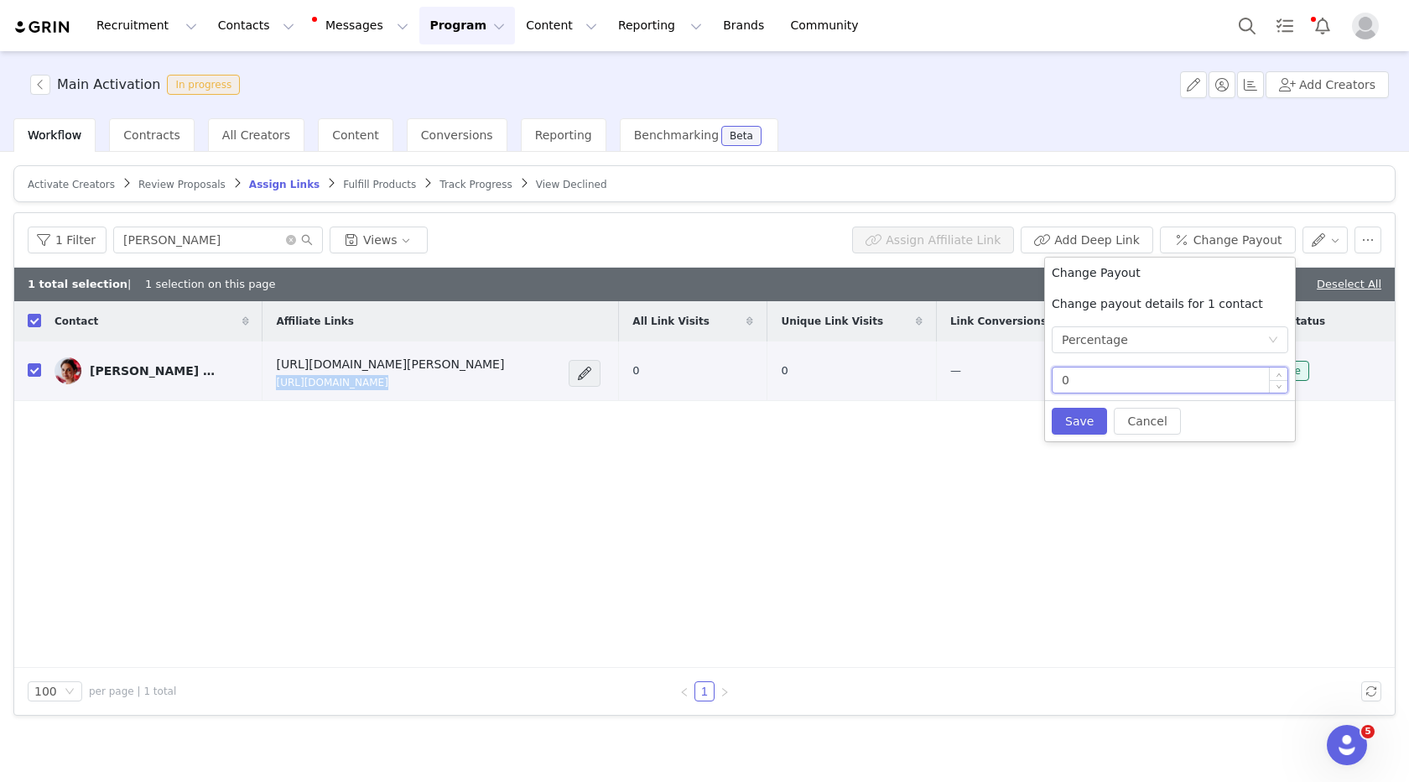
click at [1097, 381] on input "0" at bounding box center [1170, 379] width 235 height 25
click at [1076, 422] on button "Save" at bounding box center [1079, 421] width 55 height 27
type input "0"
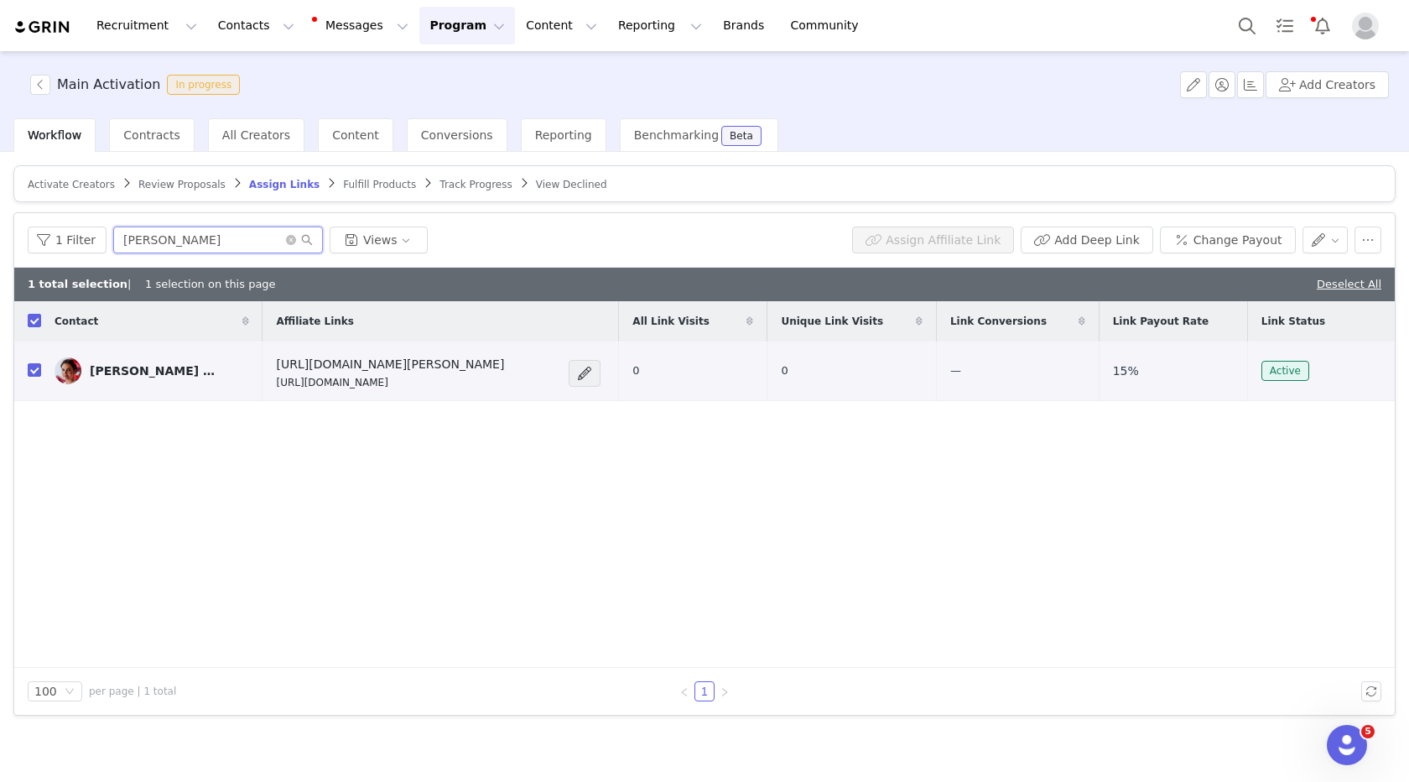
click at [154, 247] on input "[PERSON_NAME]" at bounding box center [218, 240] width 210 height 27
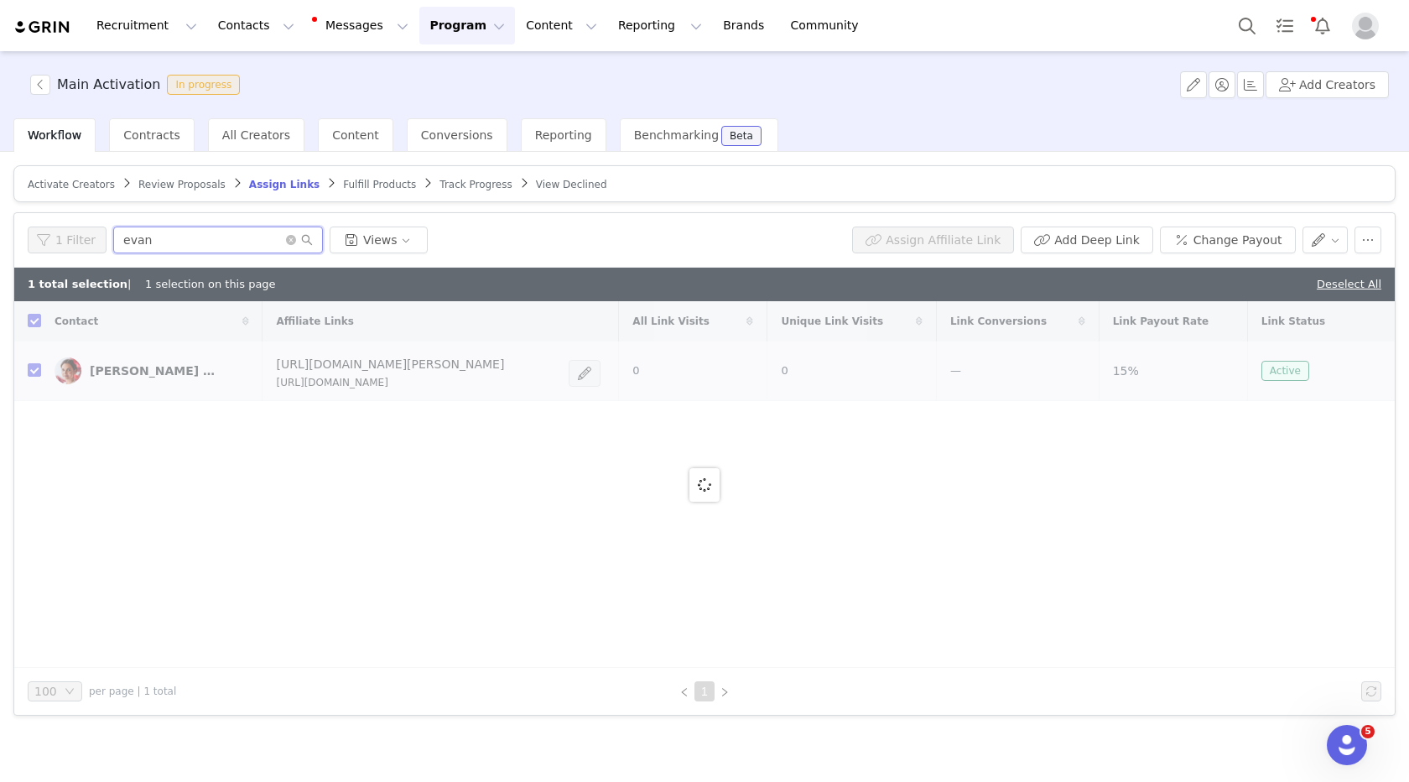
type input "[PERSON_NAME]"
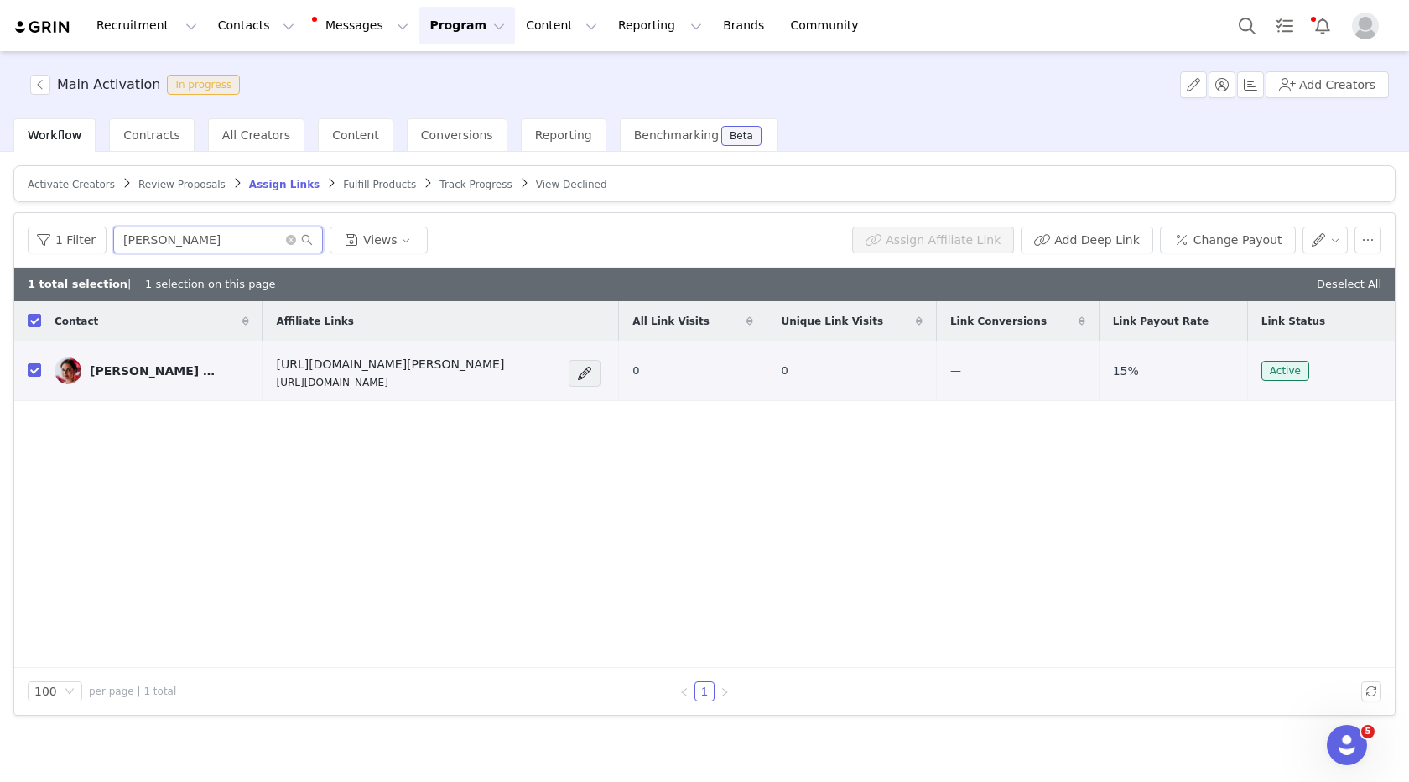
checkbox input "false"
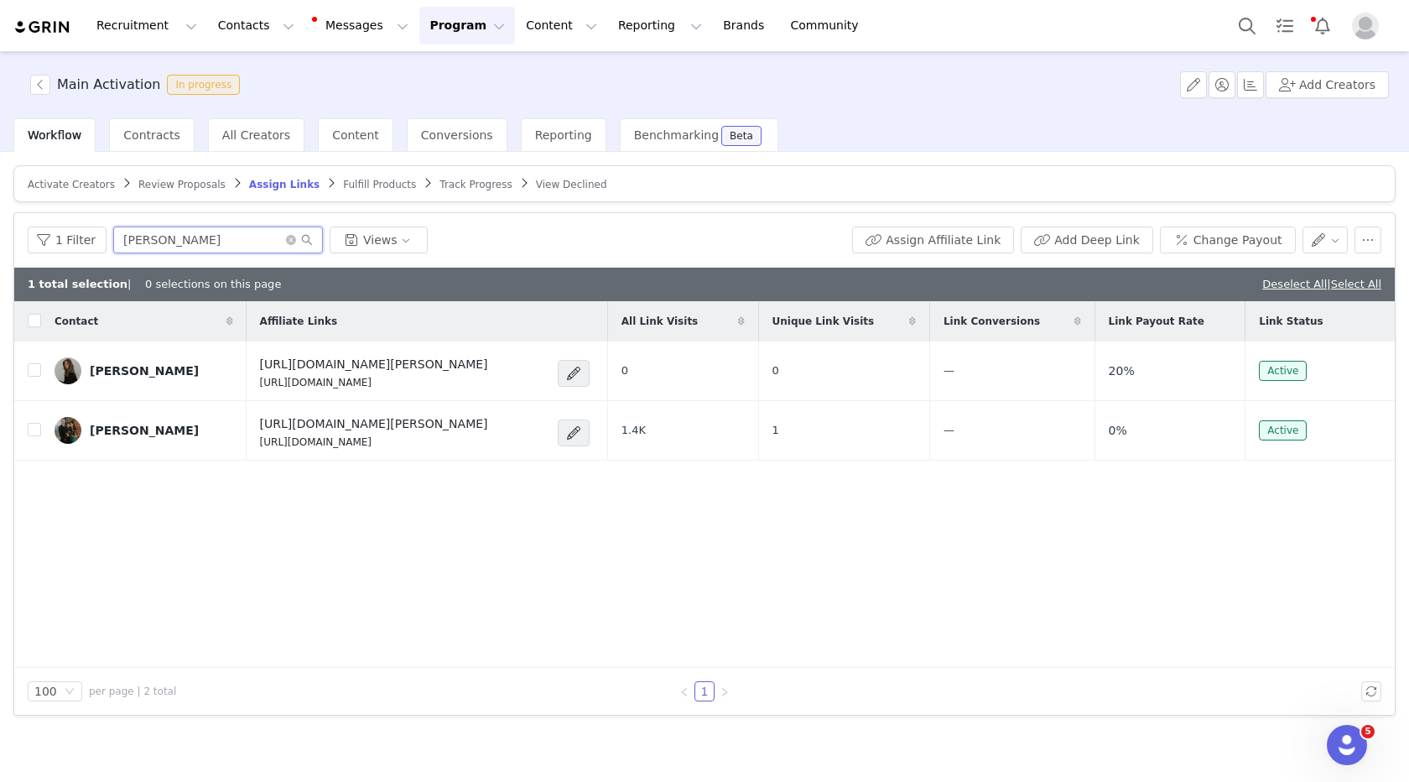
type input "[PERSON_NAME]"
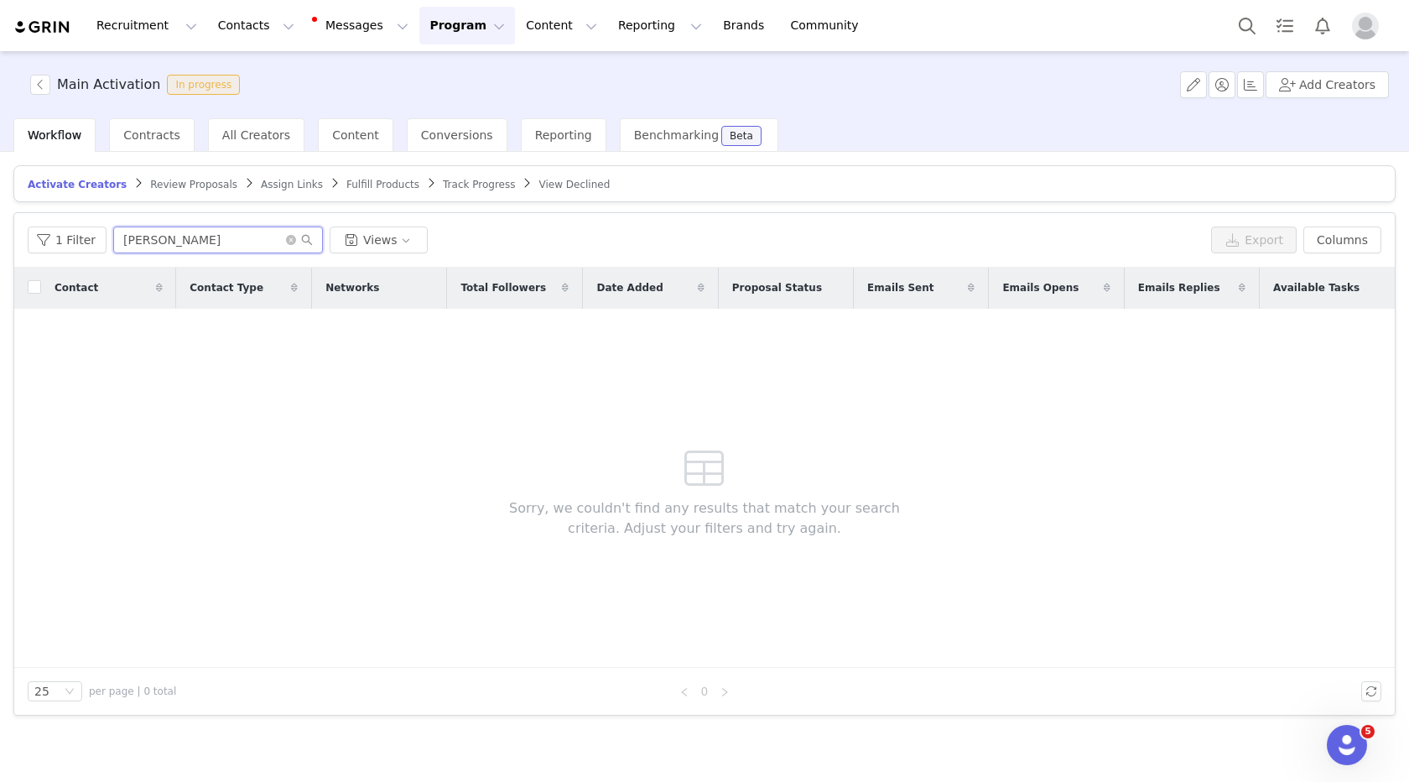
click at [185, 242] on input "[PERSON_NAME]" at bounding box center [218, 240] width 210 height 27
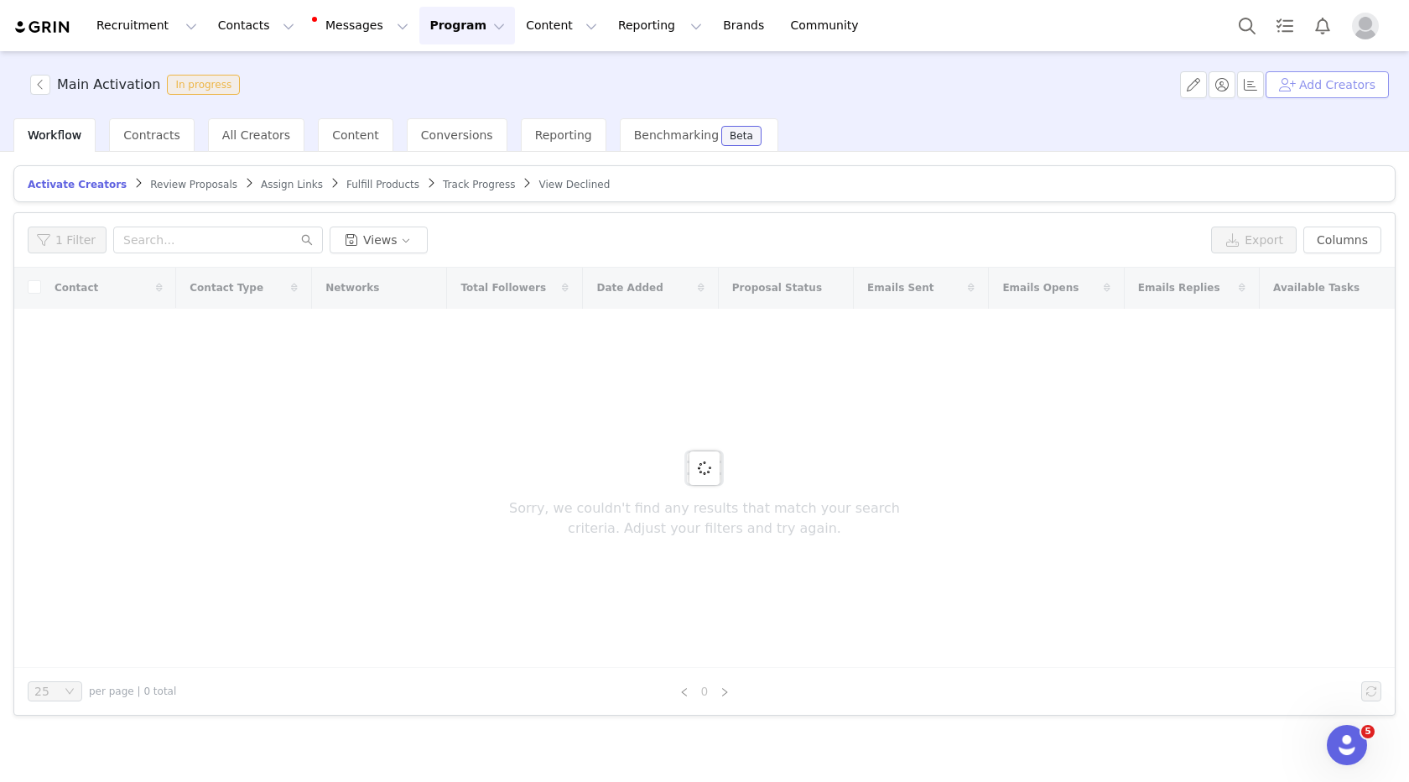
click at [1339, 84] on button "Add Creators" at bounding box center [1327, 84] width 123 height 27
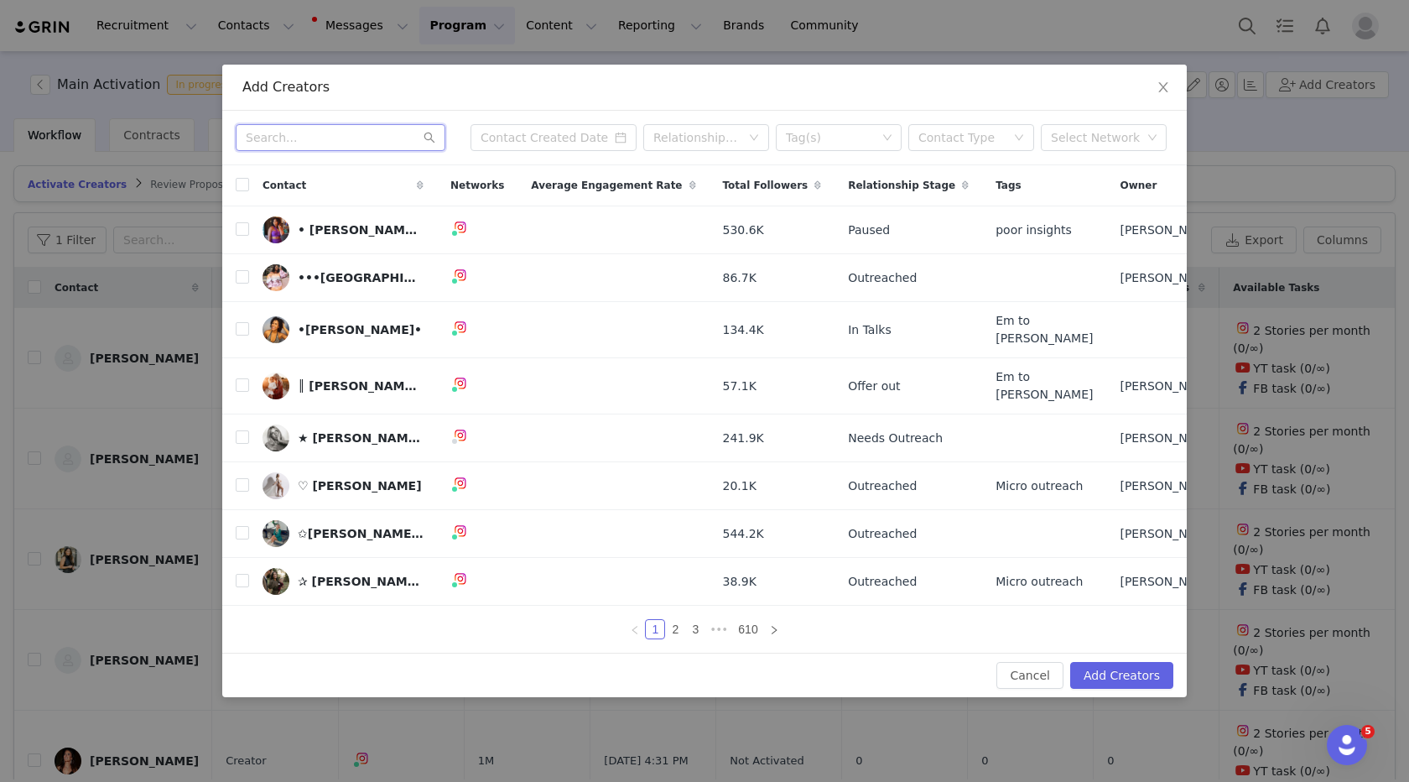
click at [322, 151] on input "text" at bounding box center [341, 137] width 210 height 27
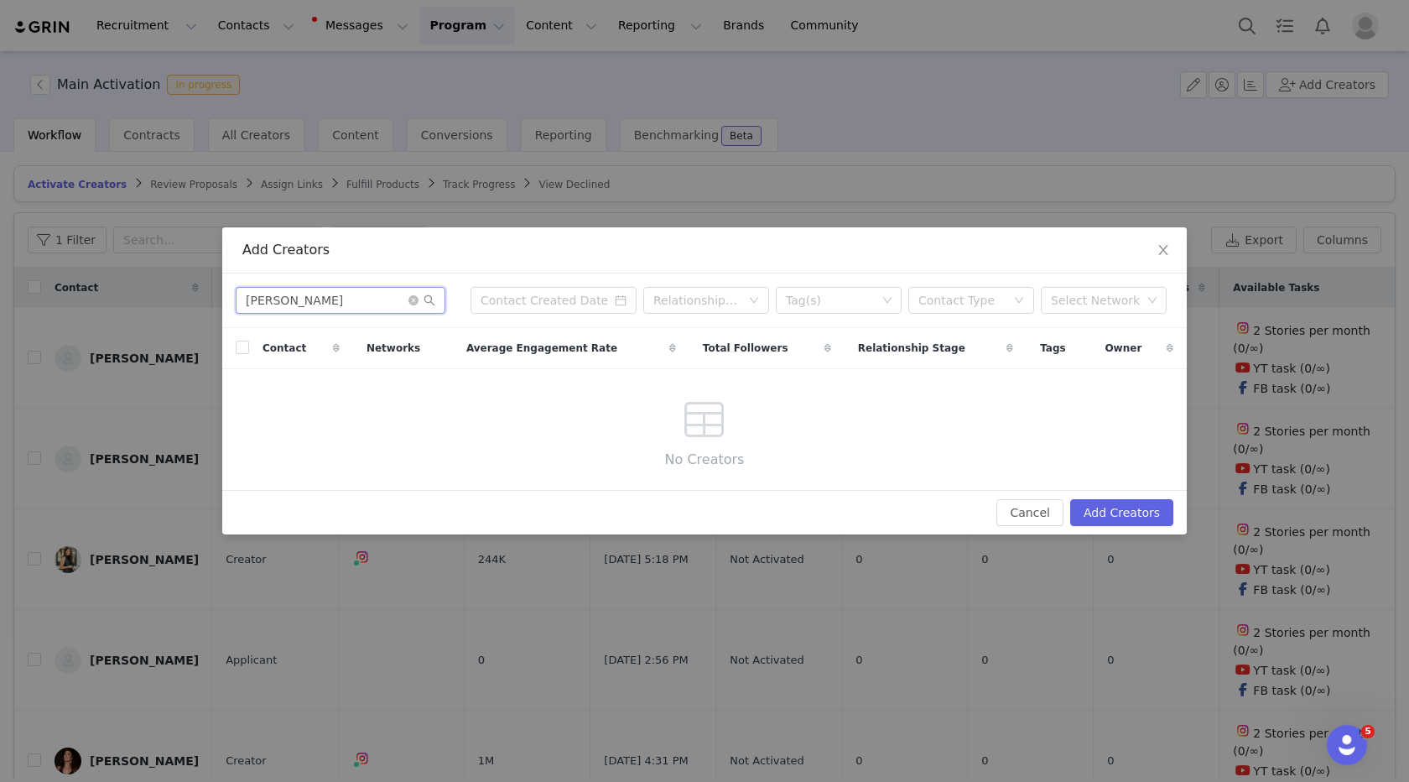
click at [275, 302] on input "[PERSON_NAME]" at bounding box center [341, 300] width 210 height 27
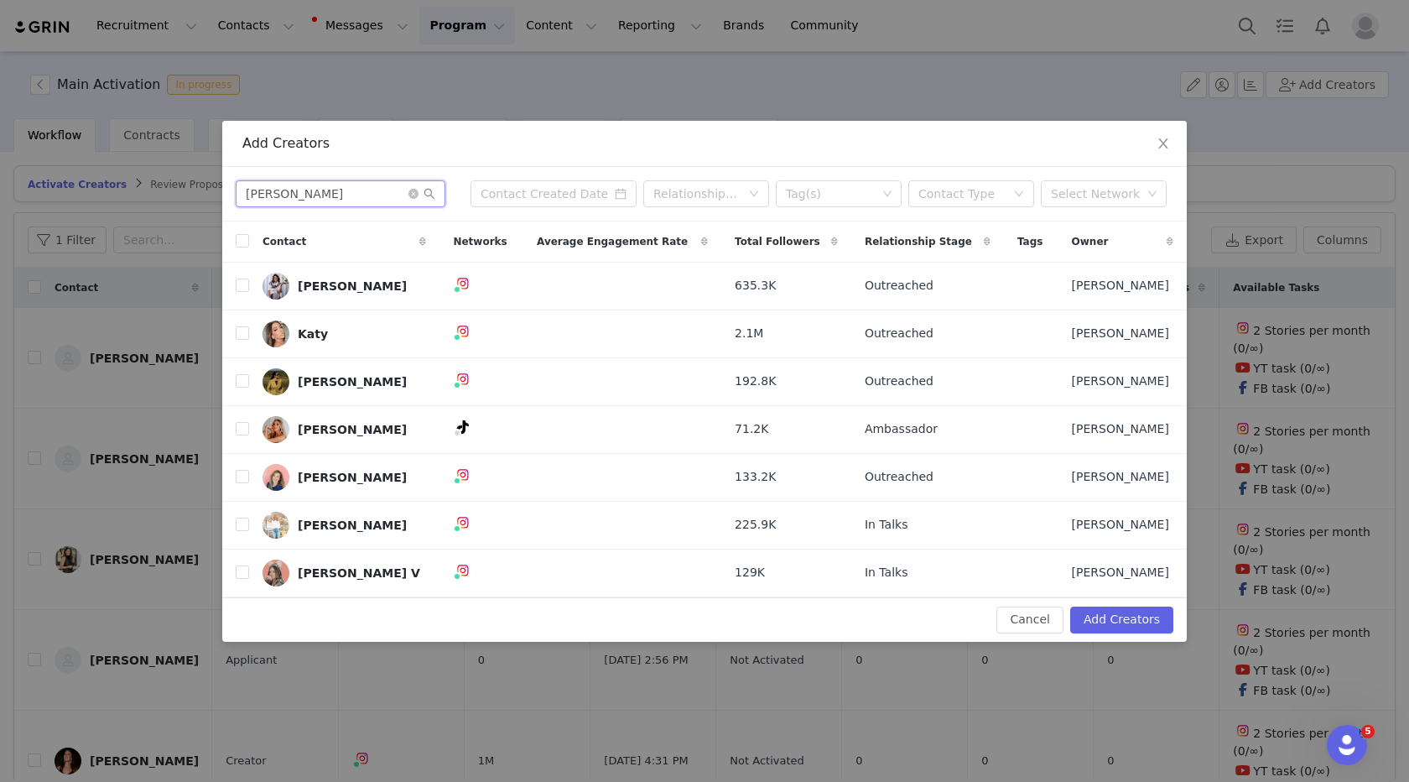
click at [303, 197] on input "[PERSON_NAME]" at bounding box center [341, 193] width 210 height 27
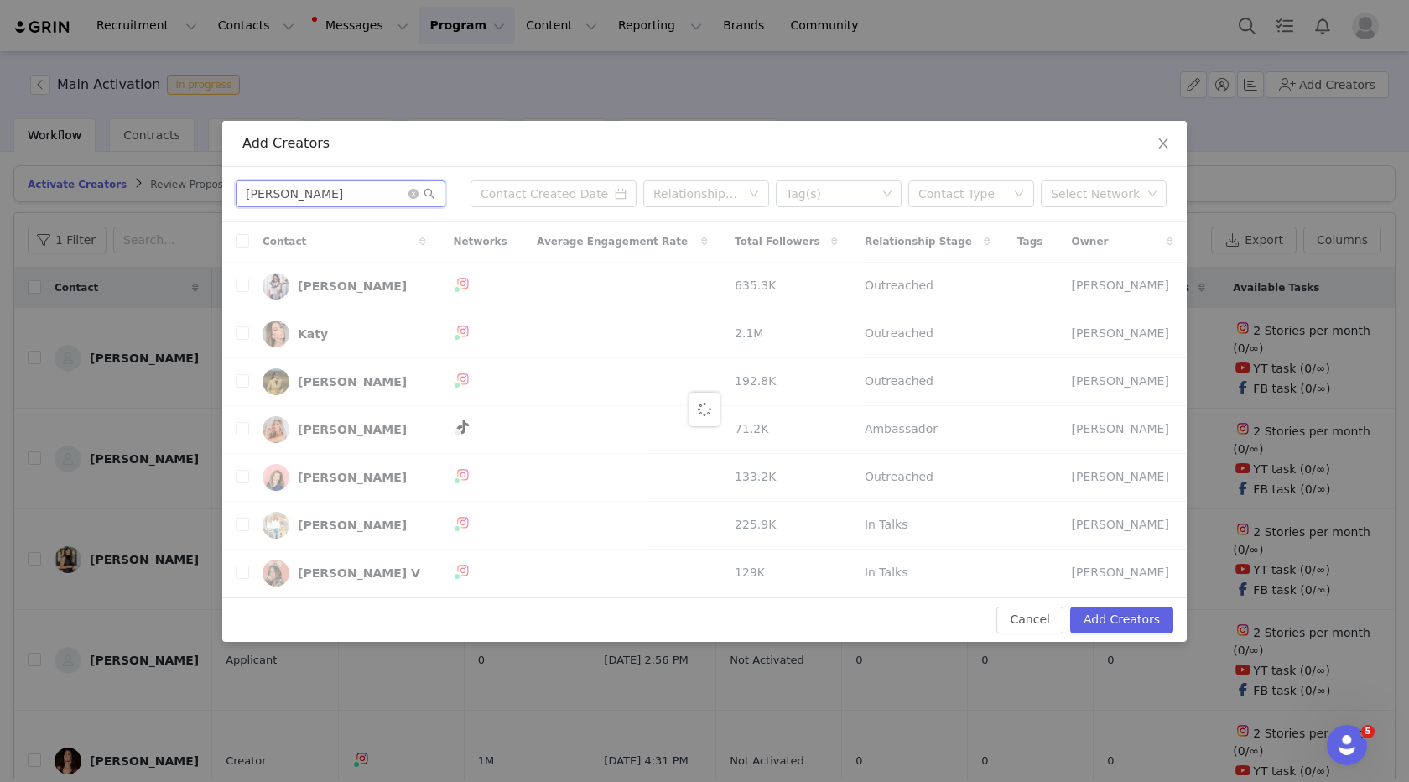
type input "[PERSON_NAME]"
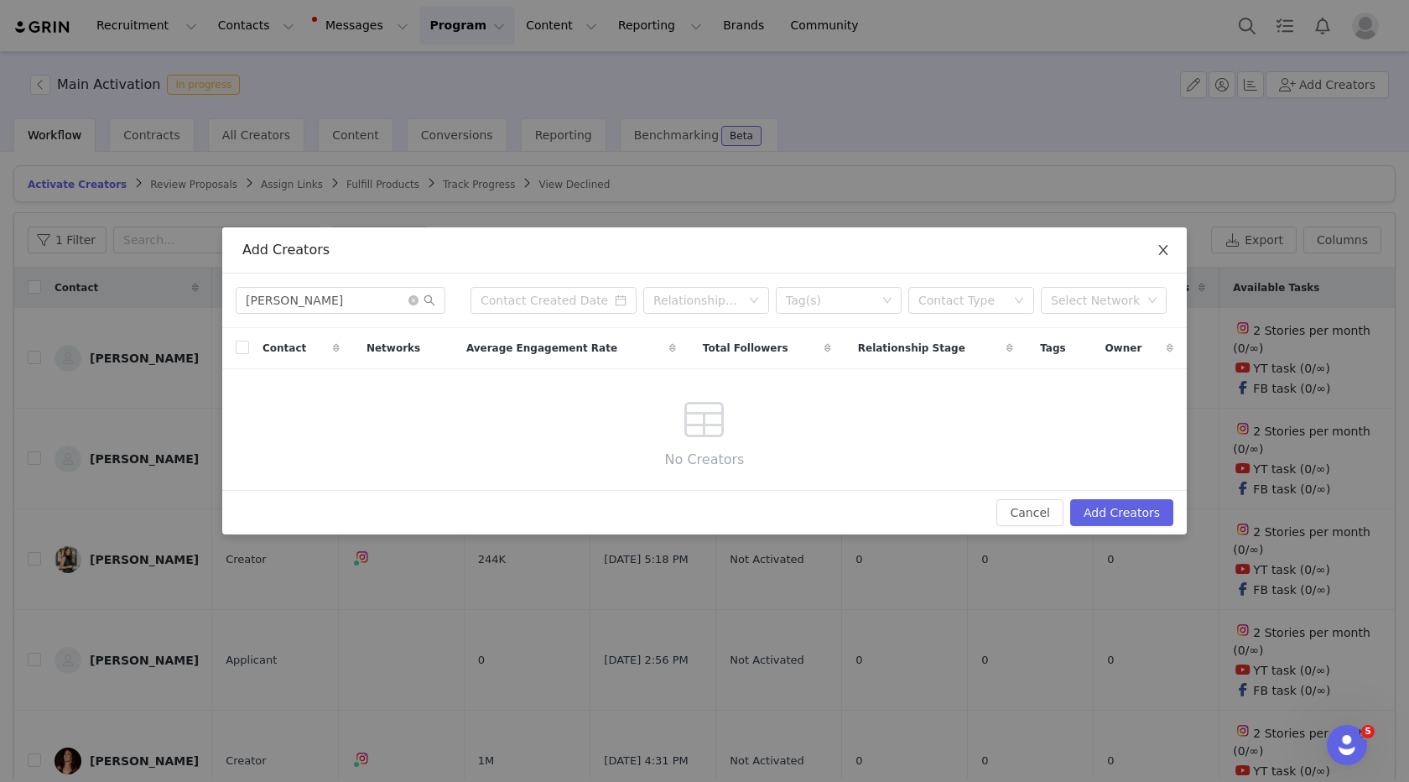
click at [1154, 252] on span "Close" at bounding box center [1163, 250] width 47 height 47
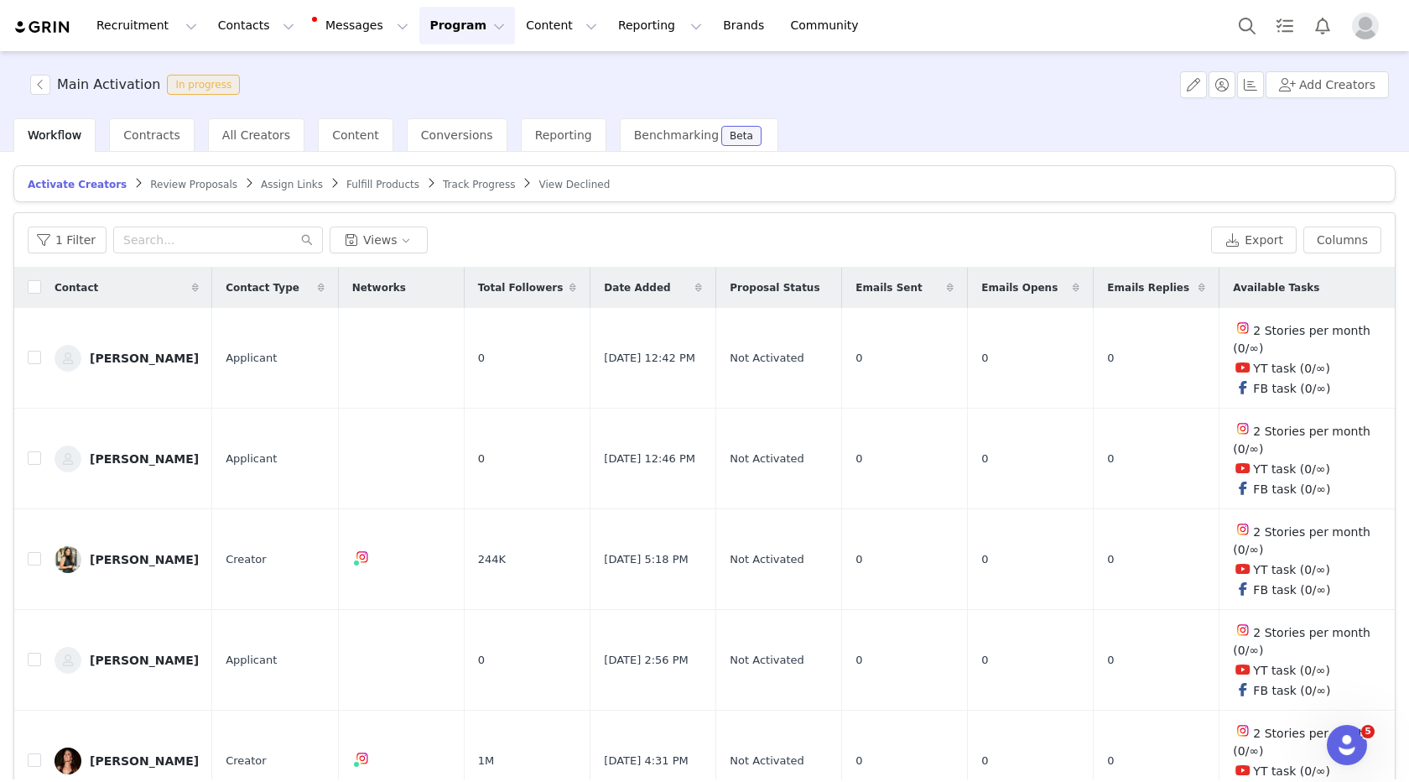
click at [286, 185] on span "Assign Links" at bounding box center [292, 185] width 62 height 12
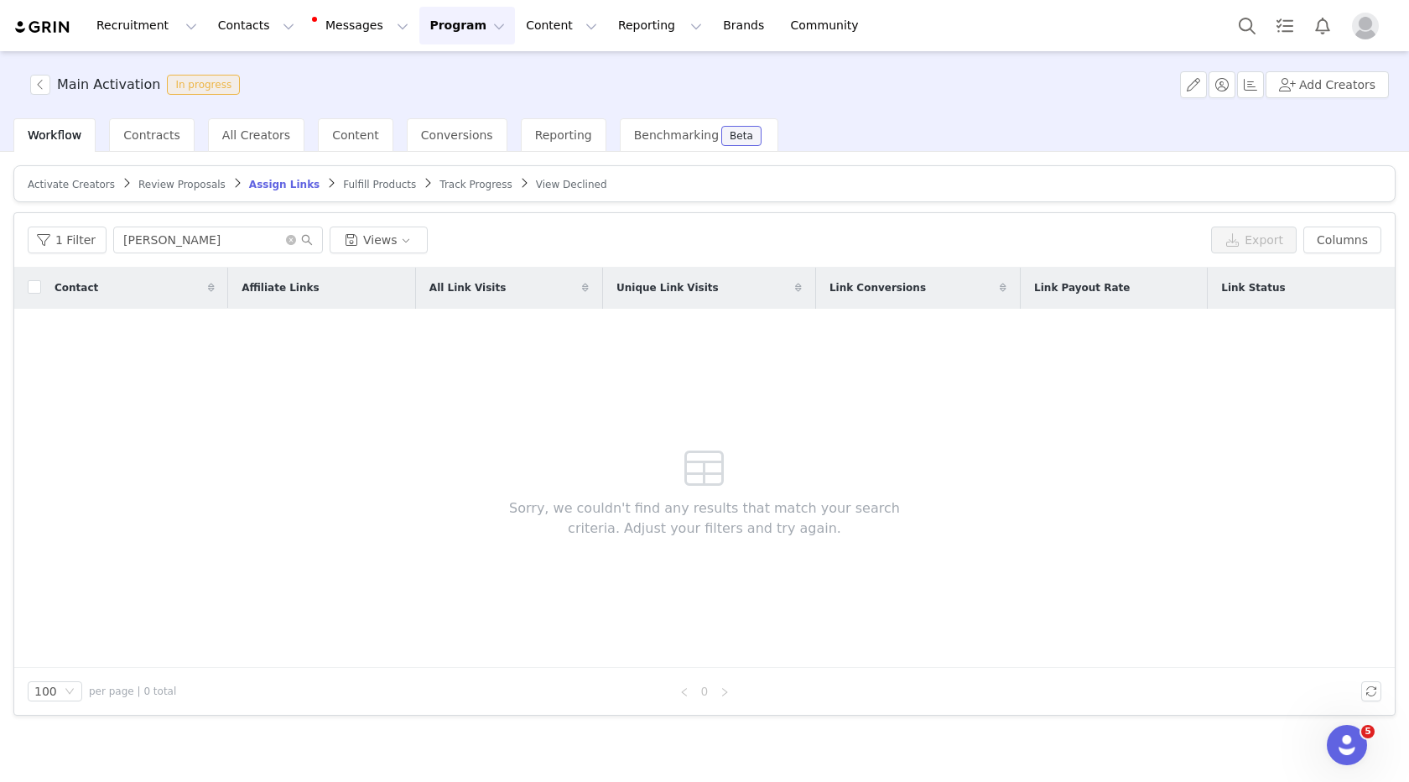
click at [435, 34] on button "Program Program" at bounding box center [467, 26] width 96 height 38
click at [433, 76] on p "Activations" at bounding box center [439, 74] width 65 height 18
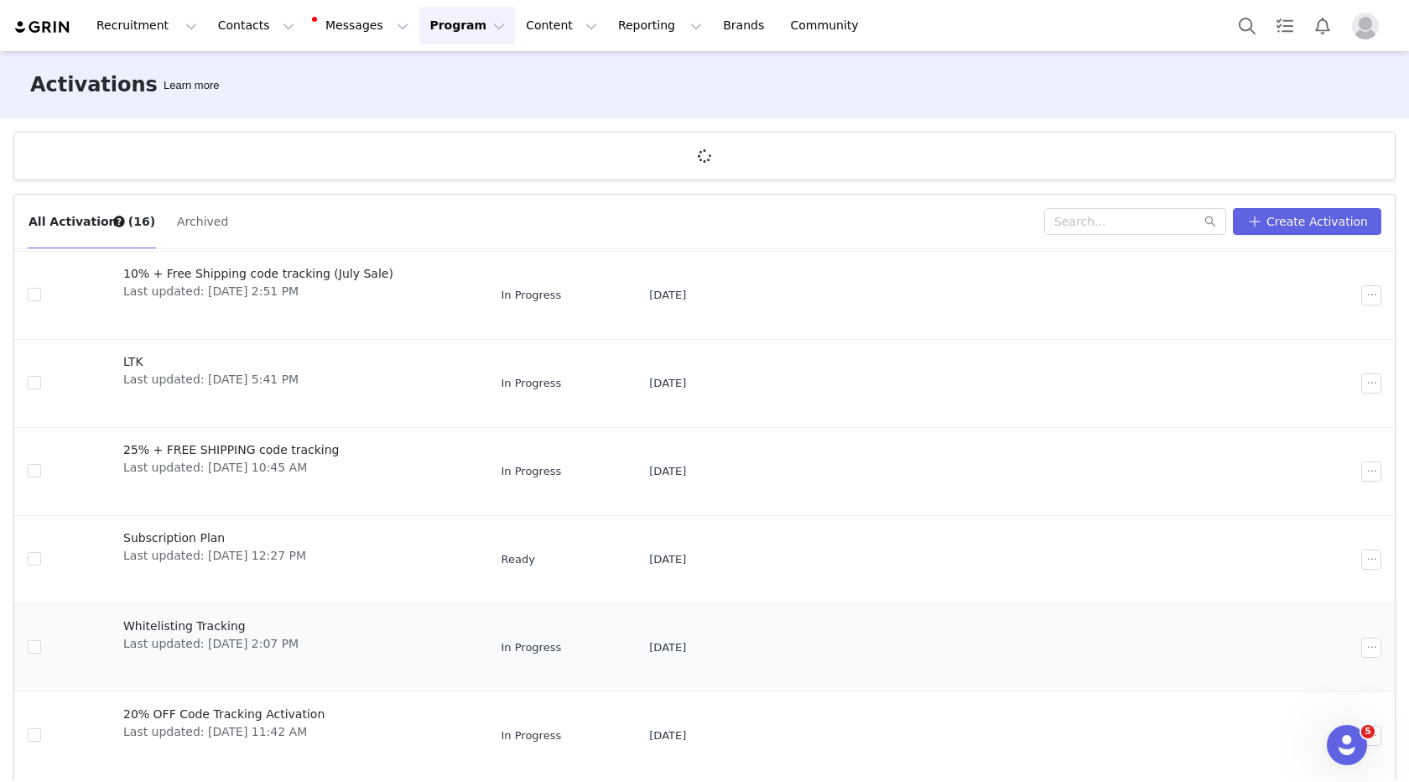
scroll to position [62, 0]
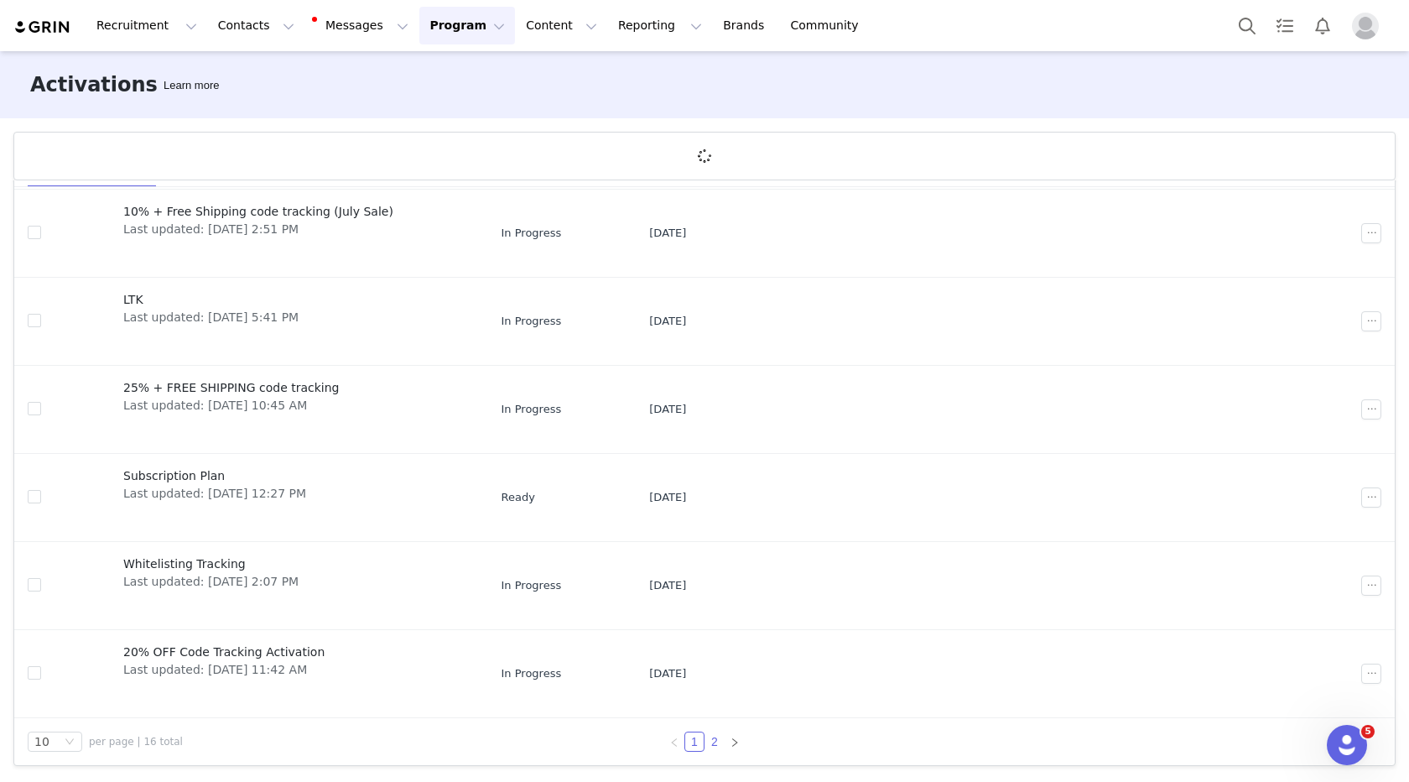
click at [713, 742] on link "2" at bounding box center [715, 741] width 18 height 18
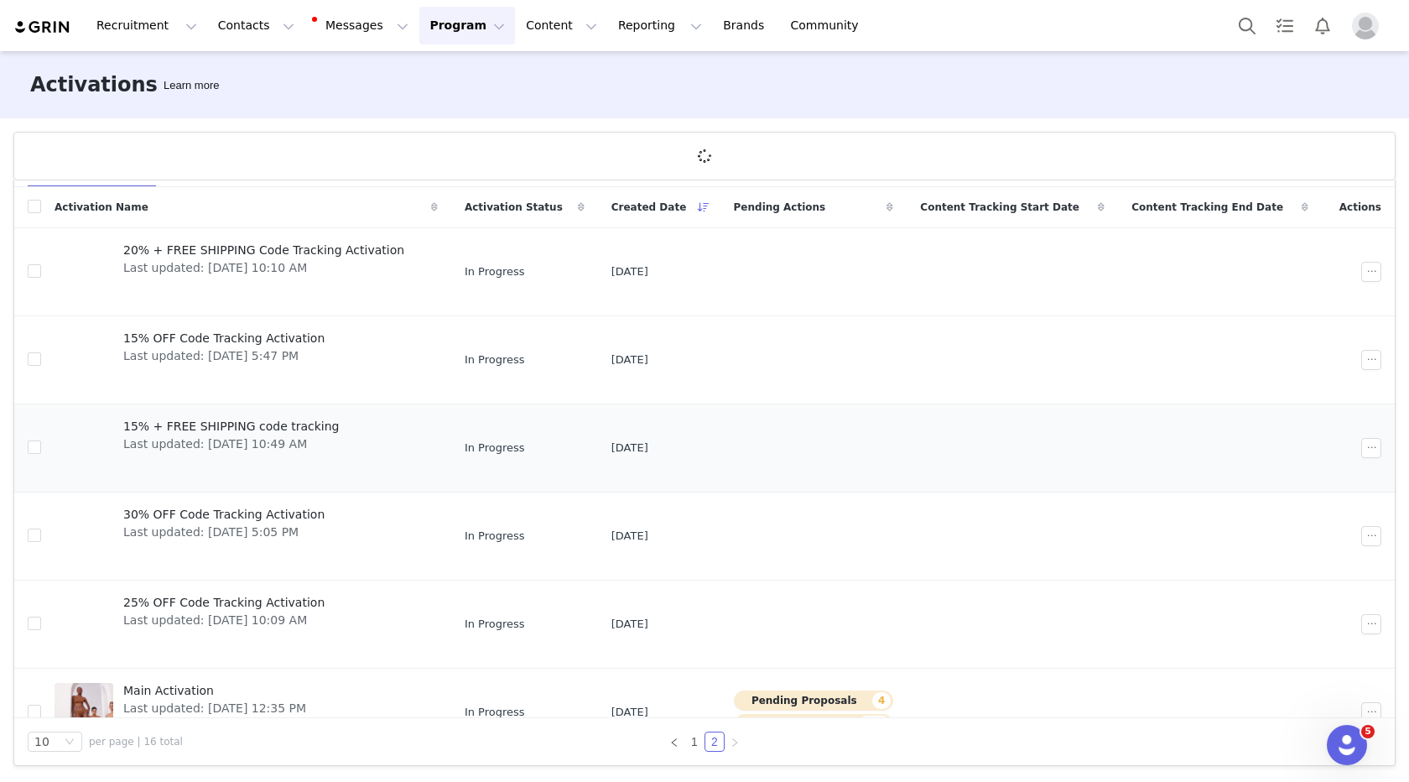
click at [218, 425] on span "15% + FREE SHIPPING code tracking" at bounding box center [231, 427] width 216 height 18
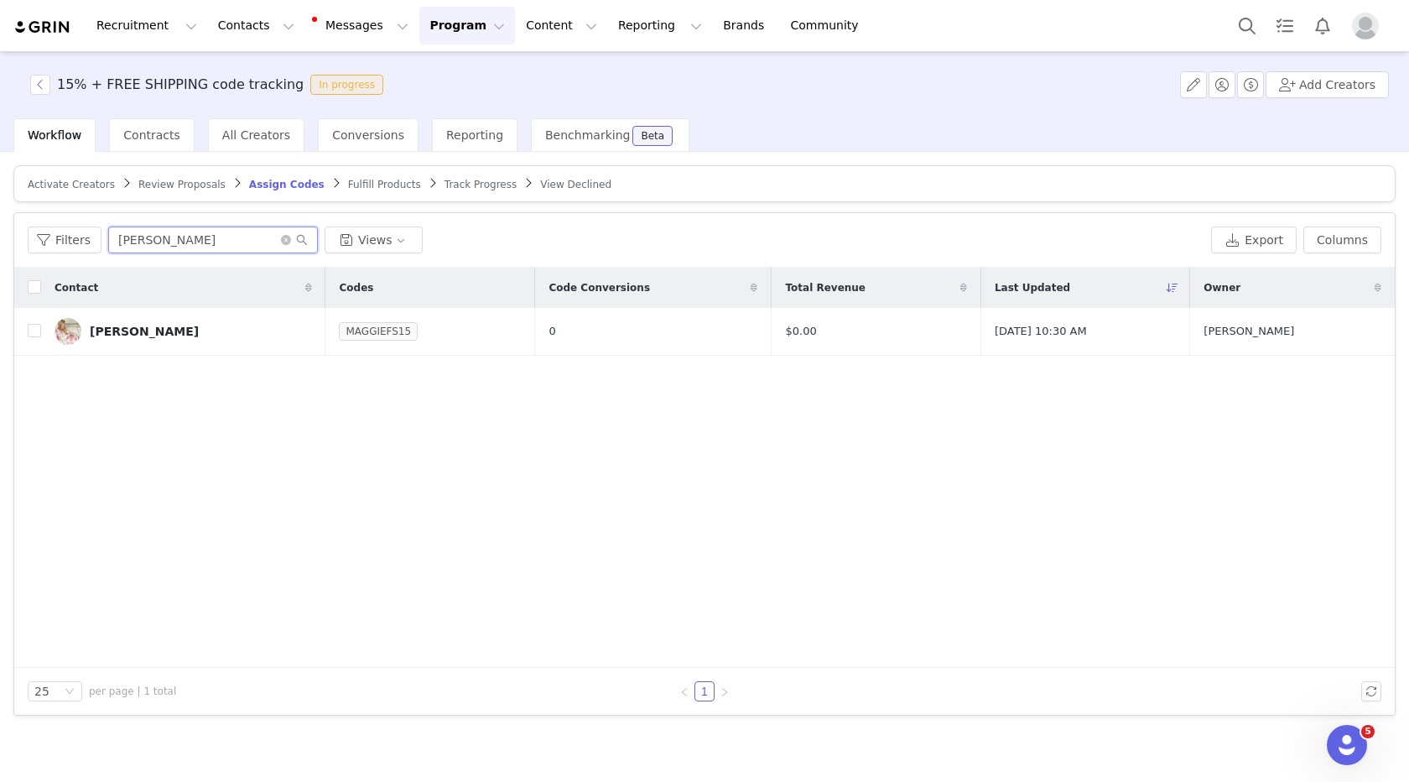
click at [154, 237] on input "[PERSON_NAME]" at bounding box center [213, 240] width 210 height 27
type input "i"
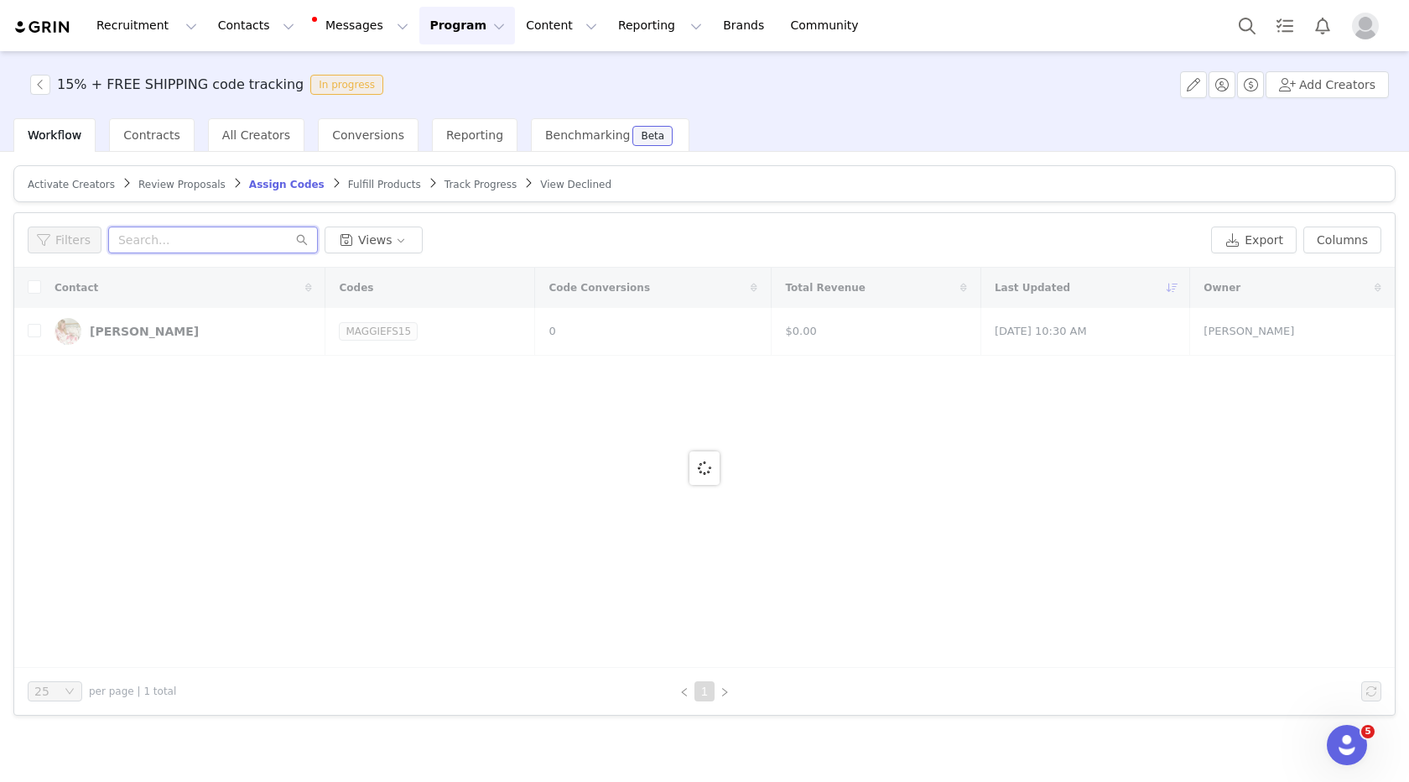
type input "w"
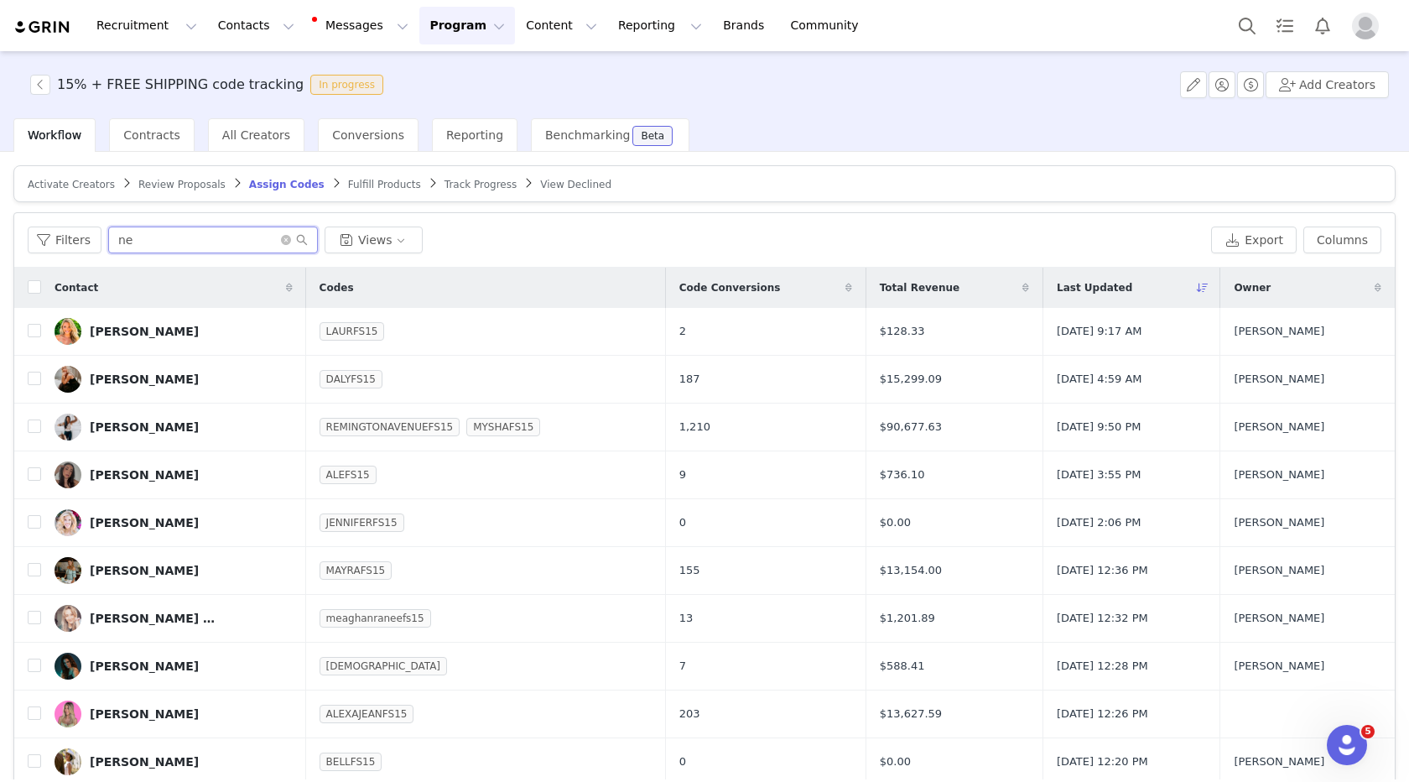
type input "n"
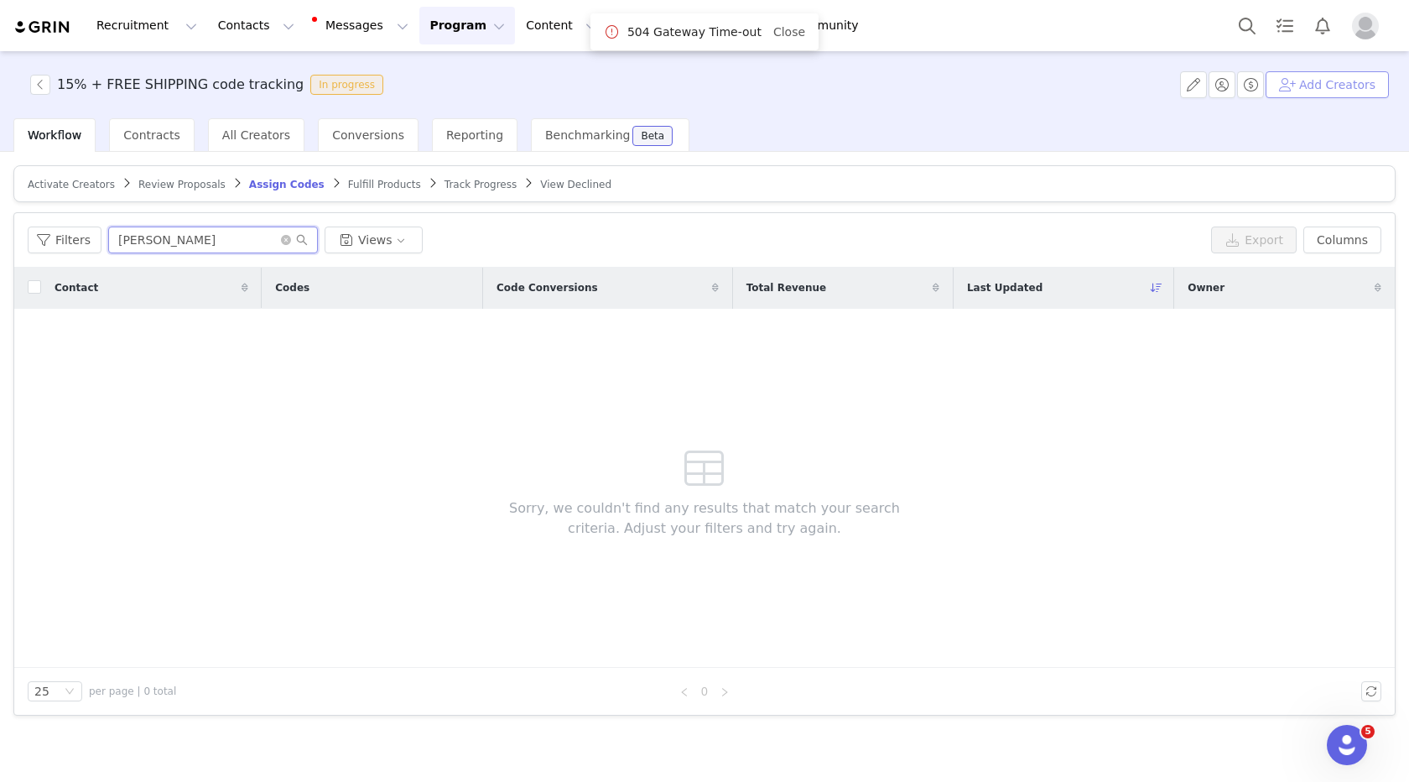
type input "[PERSON_NAME]"
click at [1337, 80] on button "Add Creators" at bounding box center [1327, 84] width 123 height 27
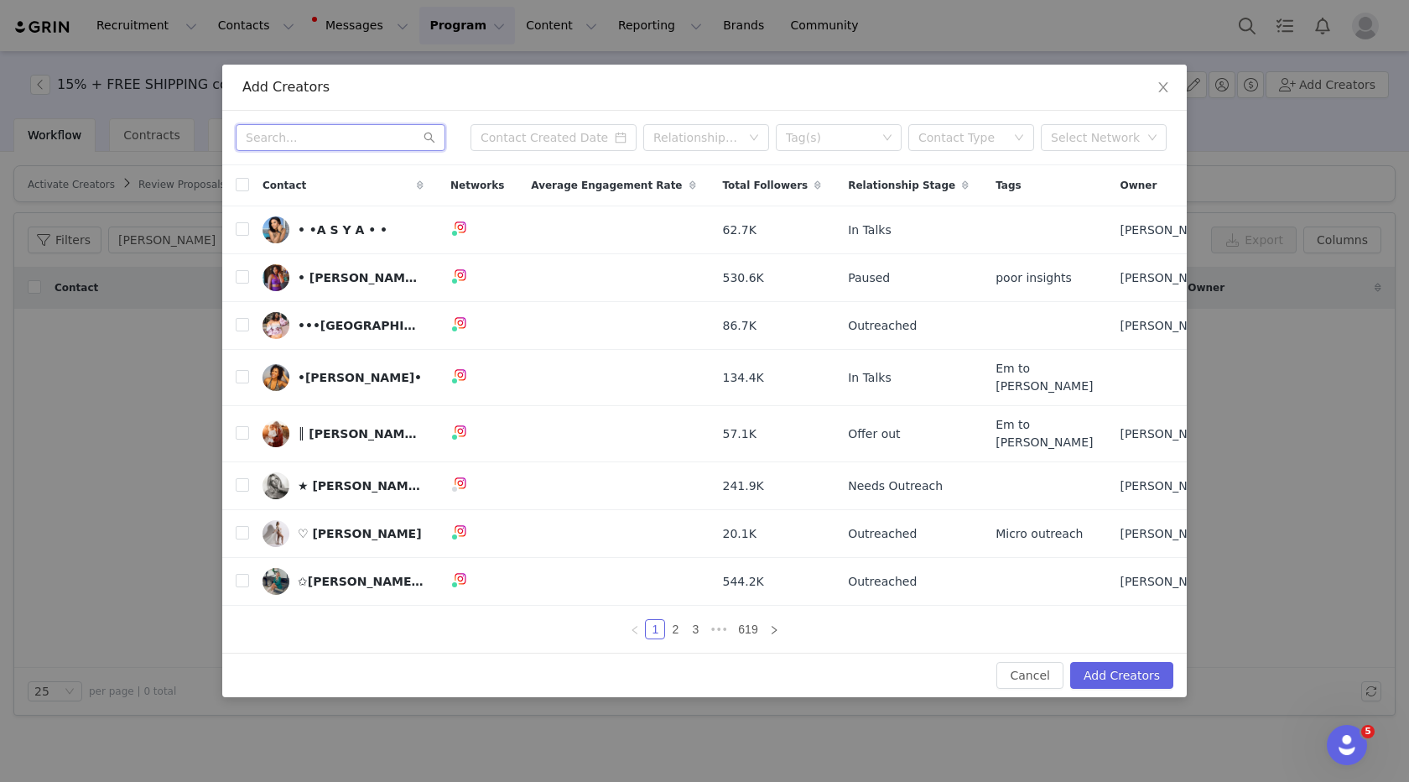
click at [328, 145] on input "text" at bounding box center [341, 137] width 210 height 27
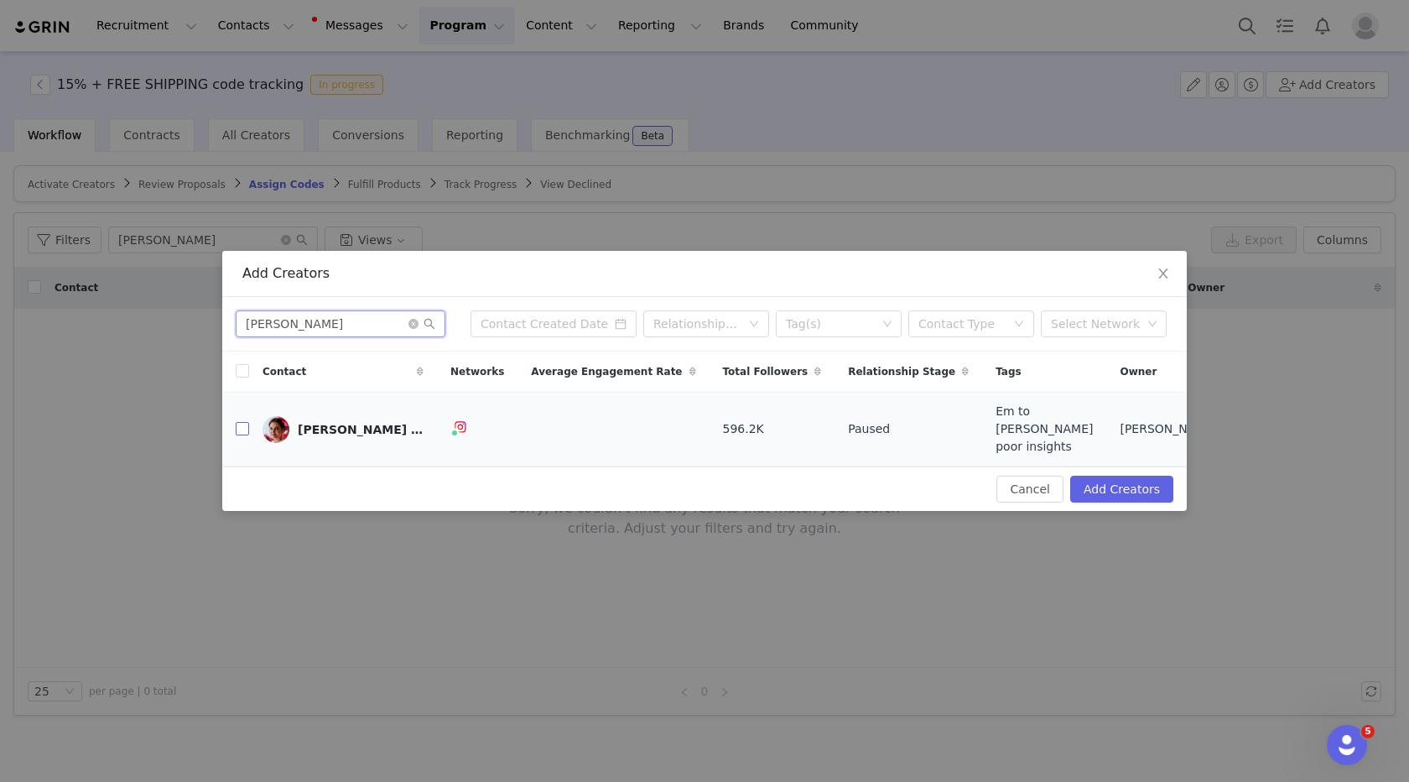
type input "[PERSON_NAME]"
click at [237, 436] on label at bounding box center [242, 429] width 13 height 18
click at [237, 435] on input "checkbox" at bounding box center [242, 428] width 13 height 13
checkbox input "true"
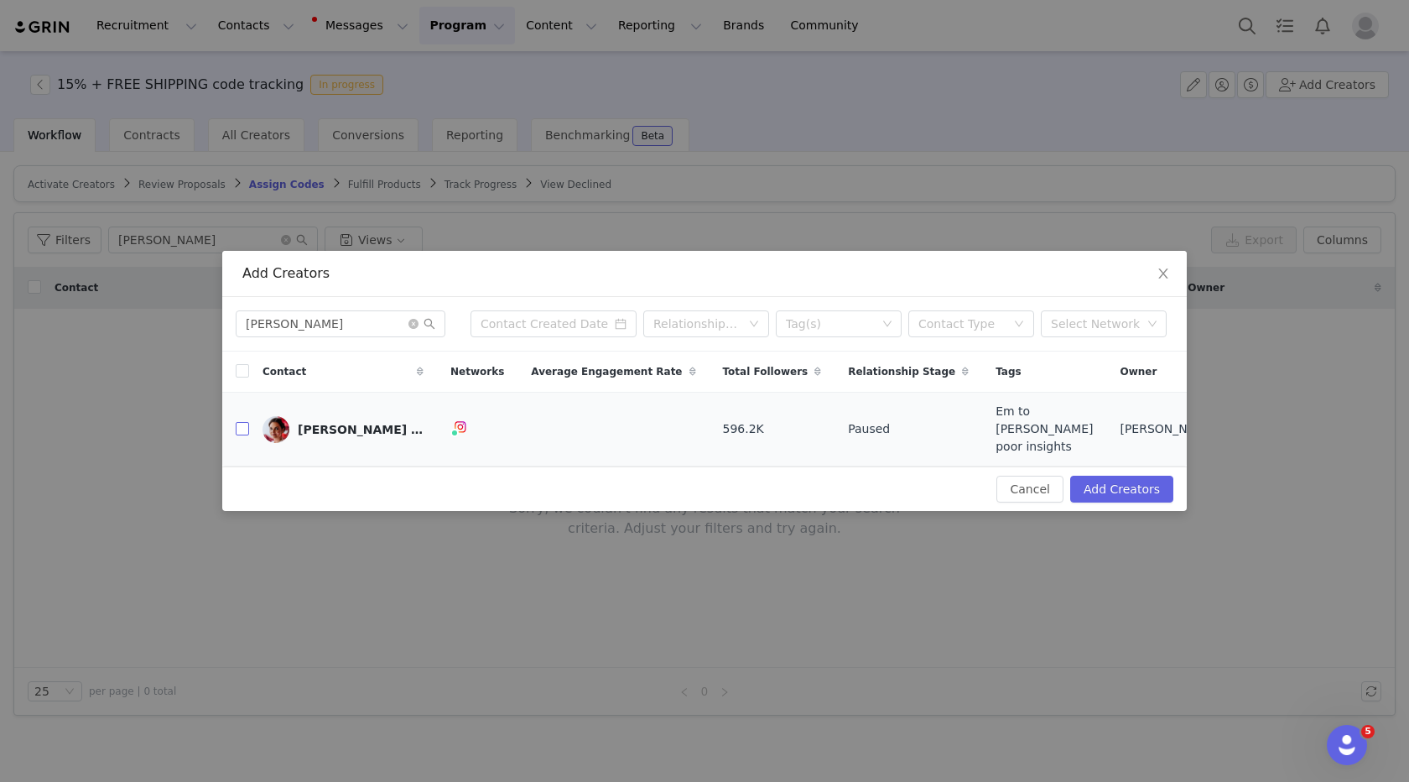
checkbox input "true"
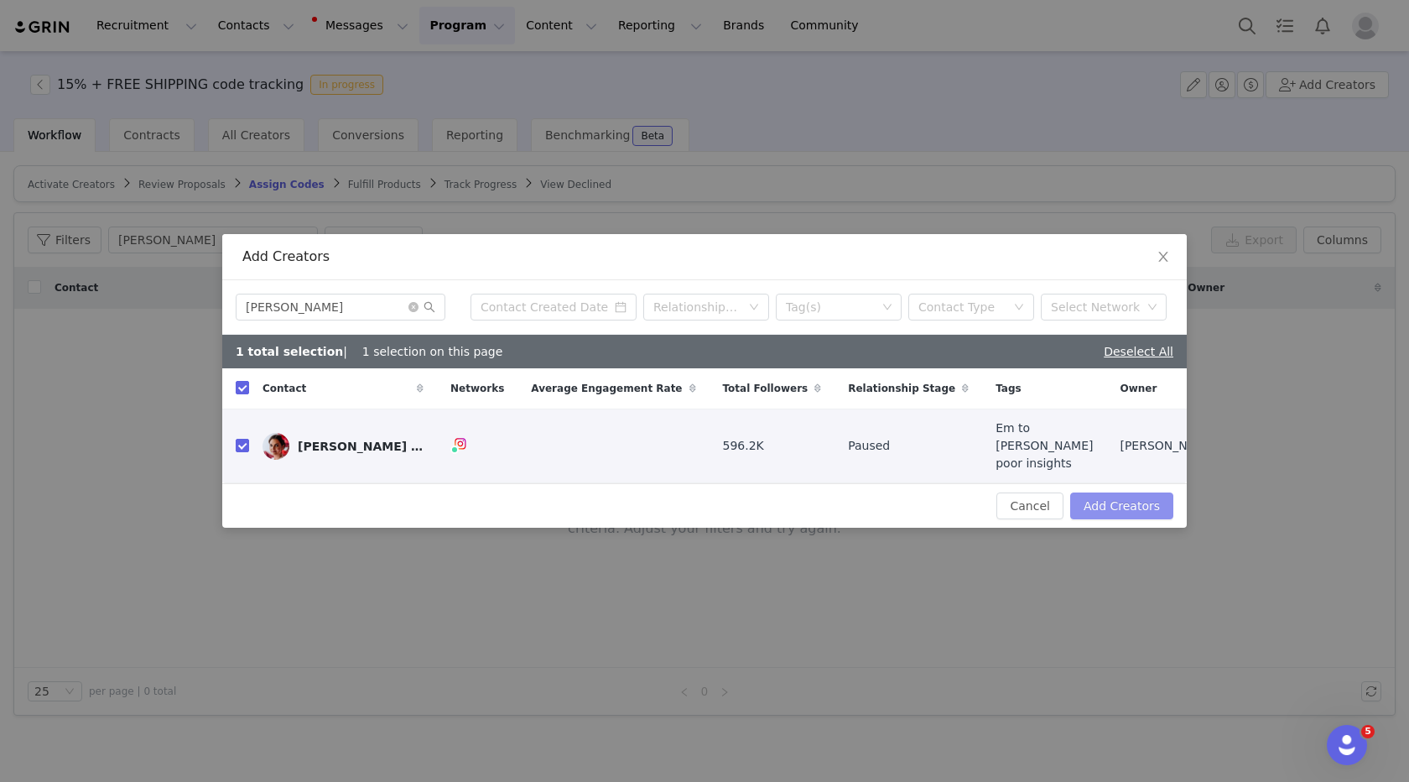
click at [1100, 492] on button "Add Creators" at bounding box center [1122, 505] width 103 height 27
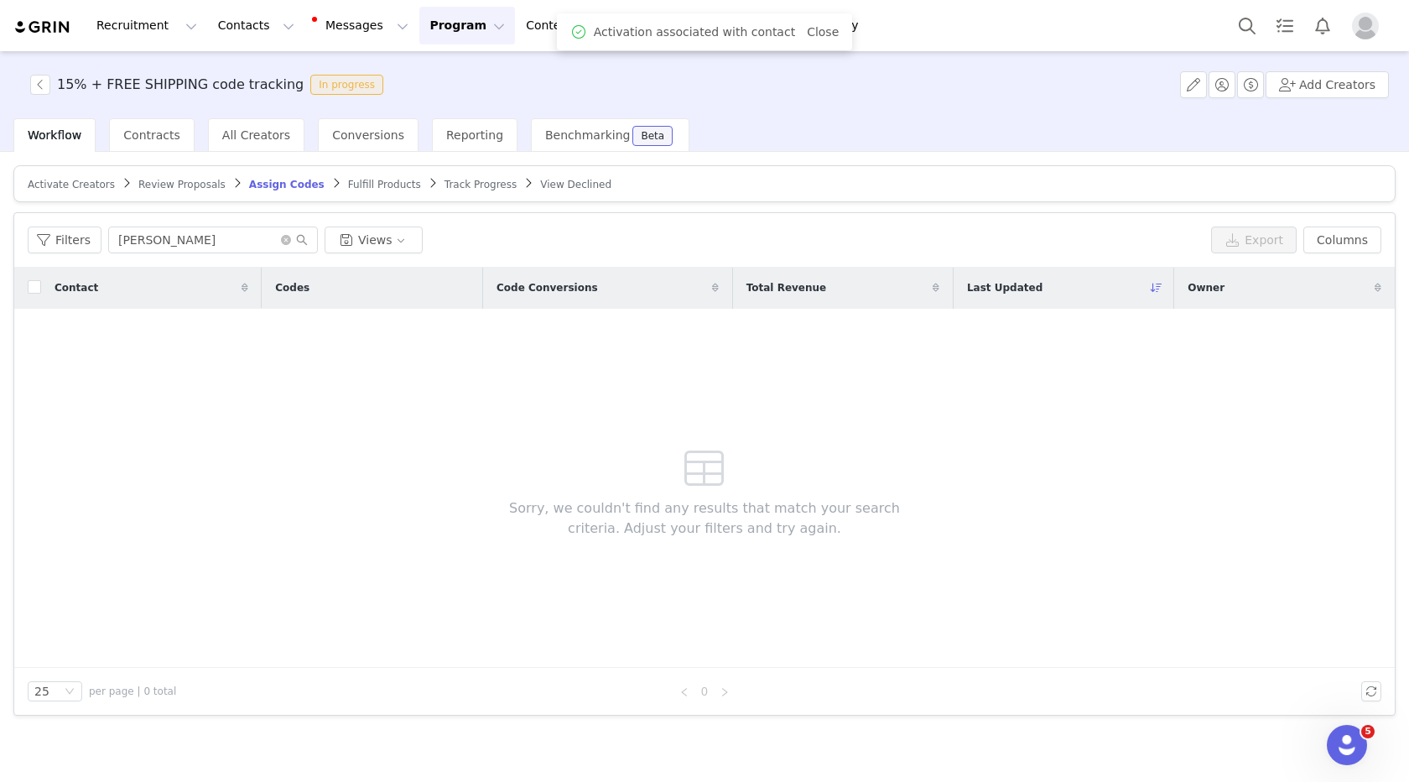
click at [100, 181] on span "Activate Creators" at bounding box center [71, 185] width 87 height 12
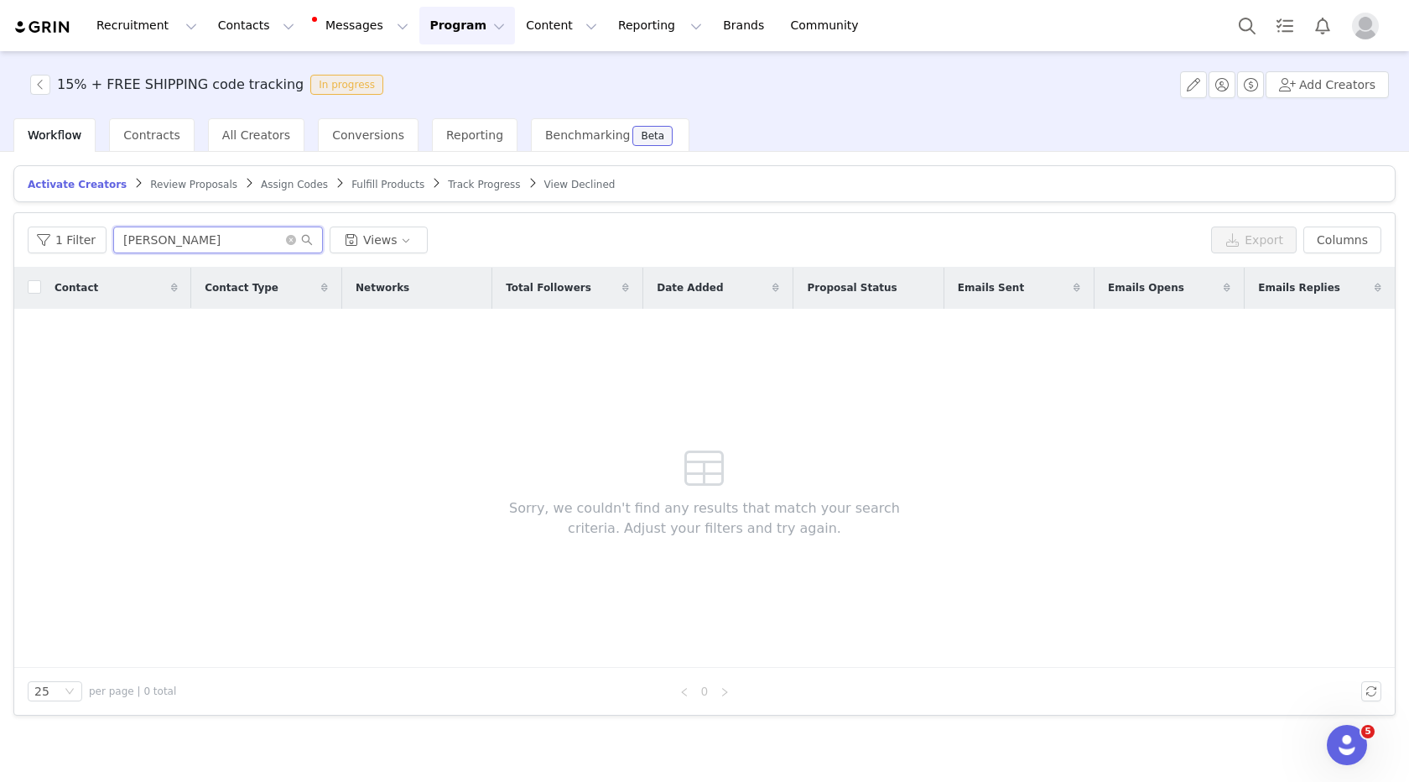
click at [150, 232] on input "[PERSON_NAME]" at bounding box center [218, 240] width 210 height 27
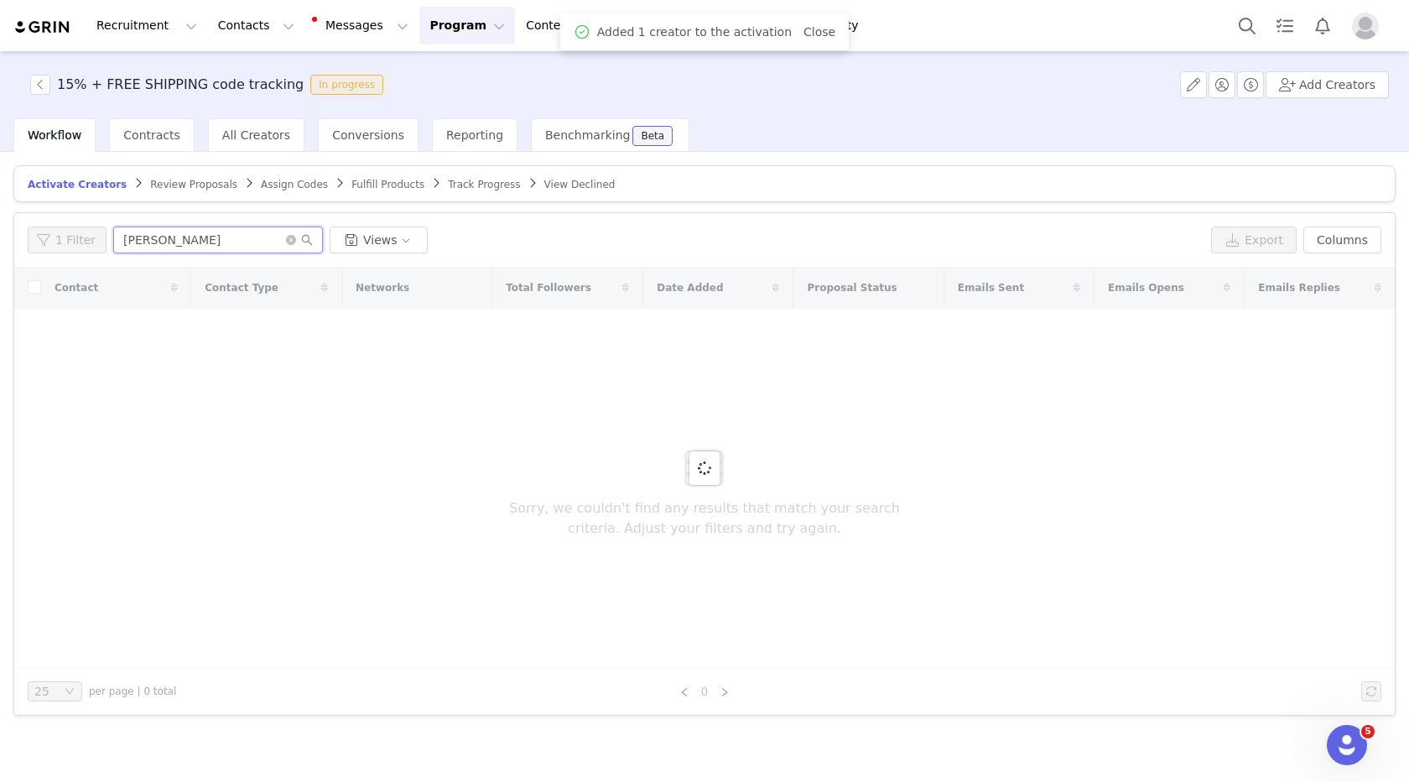
click at [150, 232] on input "[PERSON_NAME]" at bounding box center [218, 240] width 210 height 27
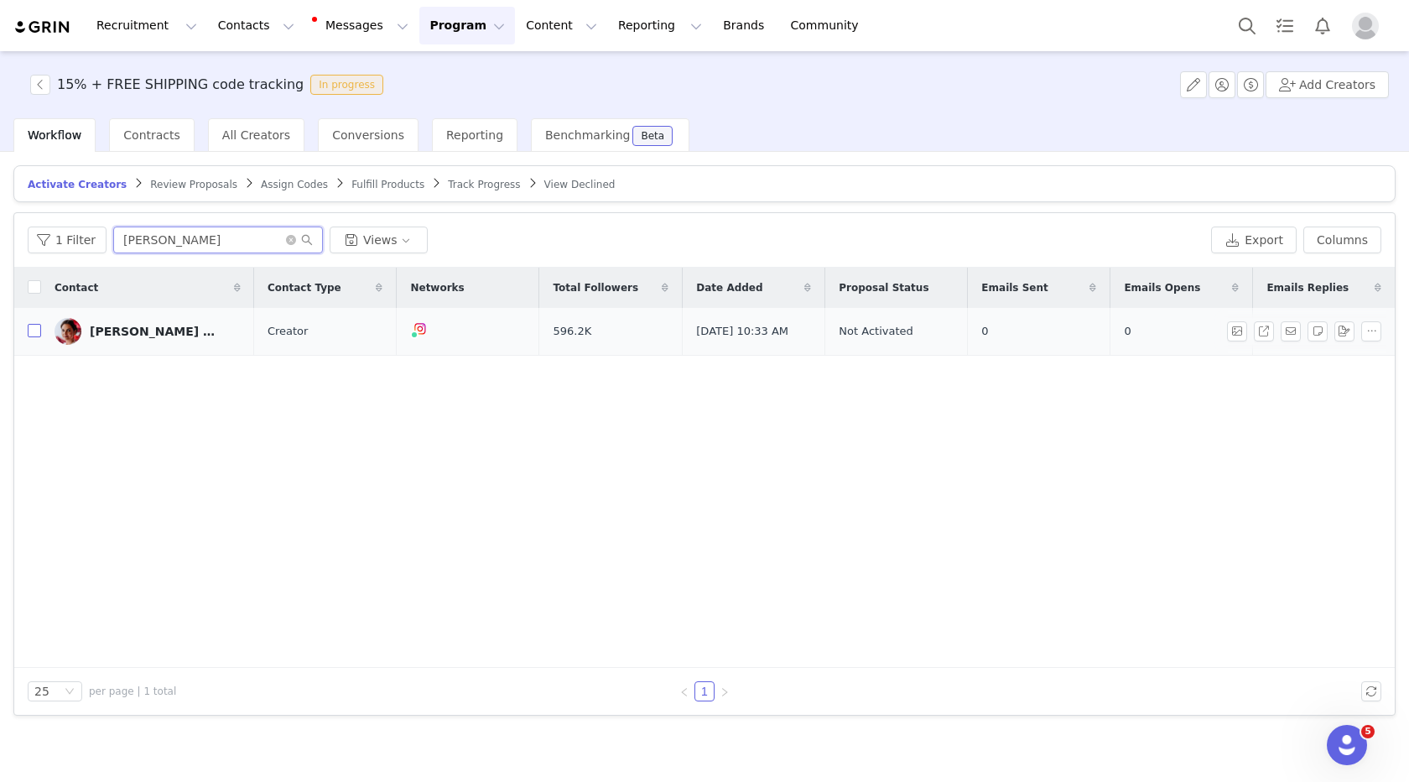
type input "[PERSON_NAME]"
click at [33, 326] on input "checkbox" at bounding box center [34, 330] width 13 height 13
checkbox input "true"
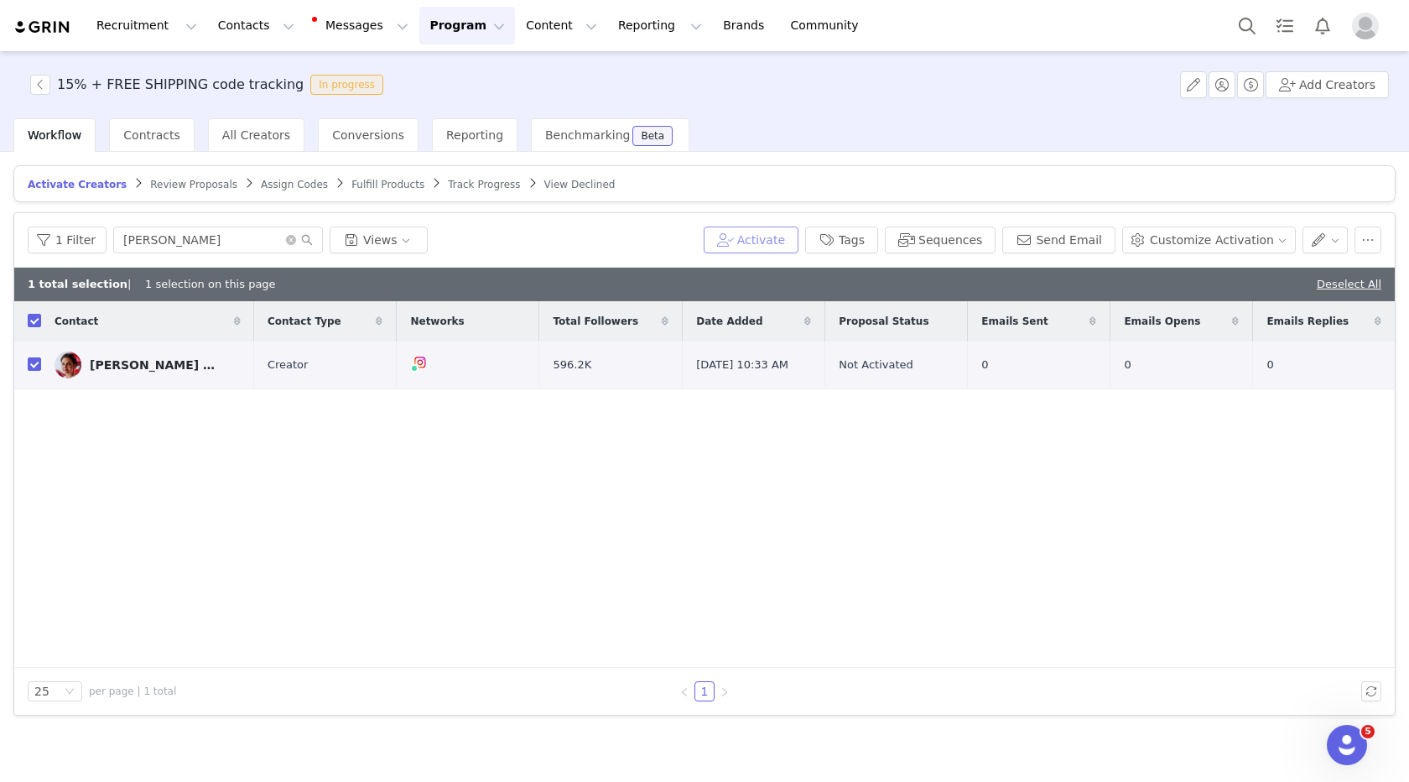
click at [769, 233] on button "Activate" at bounding box center [751, 240] width 95 height 27
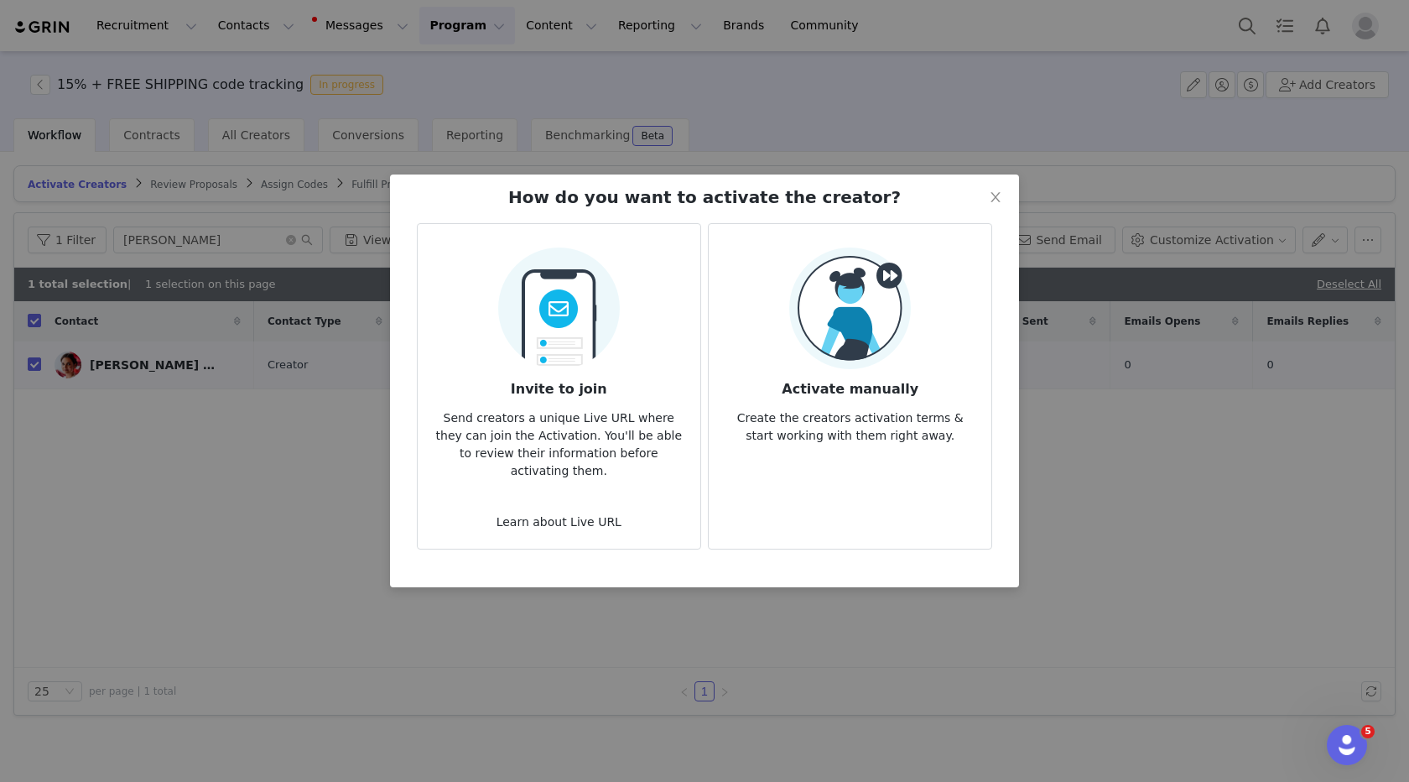
click at [821, 294] on img at bounding box center [850, 308] width 122 height 122
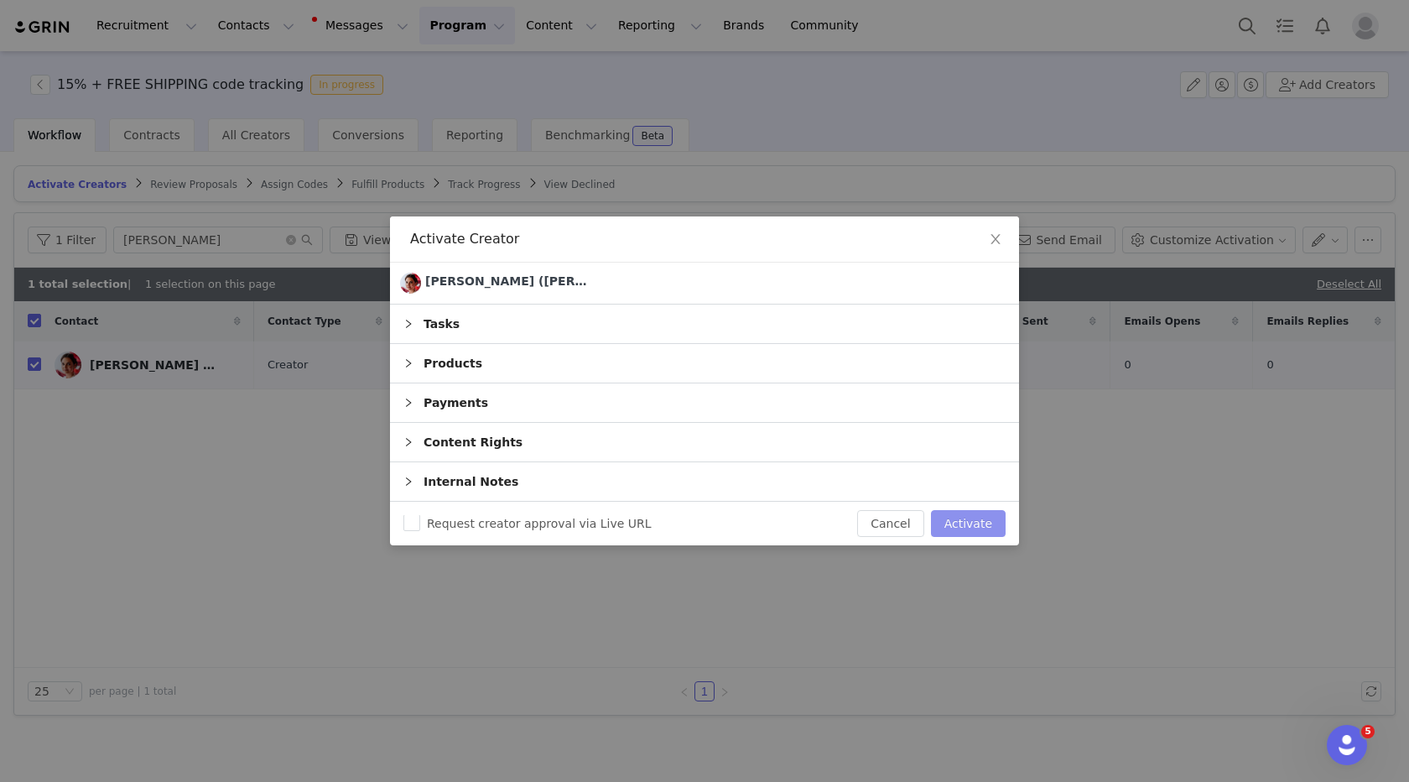
click at [991, 524] on button "Activate" at bounding box center [968, 523] width 75 height 27
checkbox input "false"
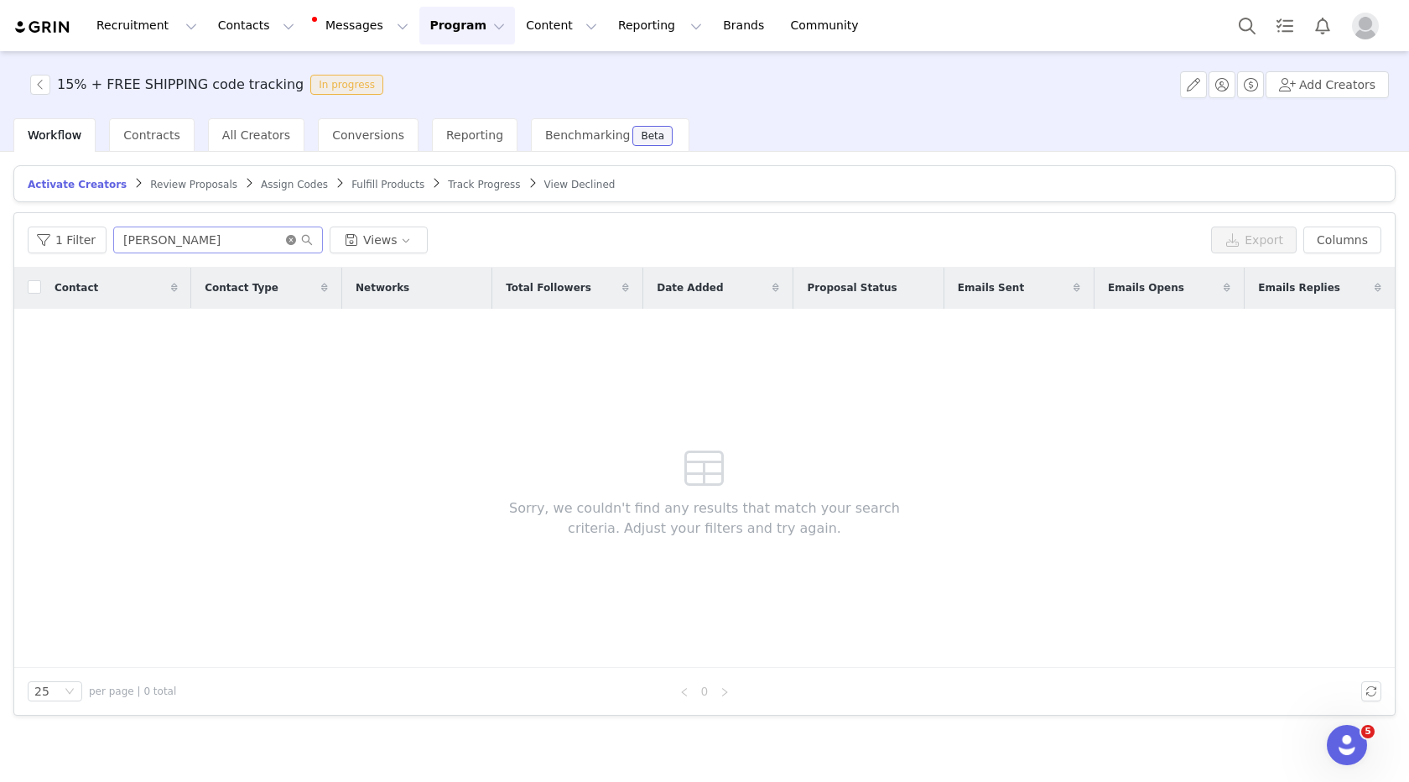
click at [287, 239] on icon "icon: close-circle" at bounding box center [291, 240] width 10 height 10
click at [282, 185] on span "Assign Codes" at bounding box center [294, 185] width 67 height 12
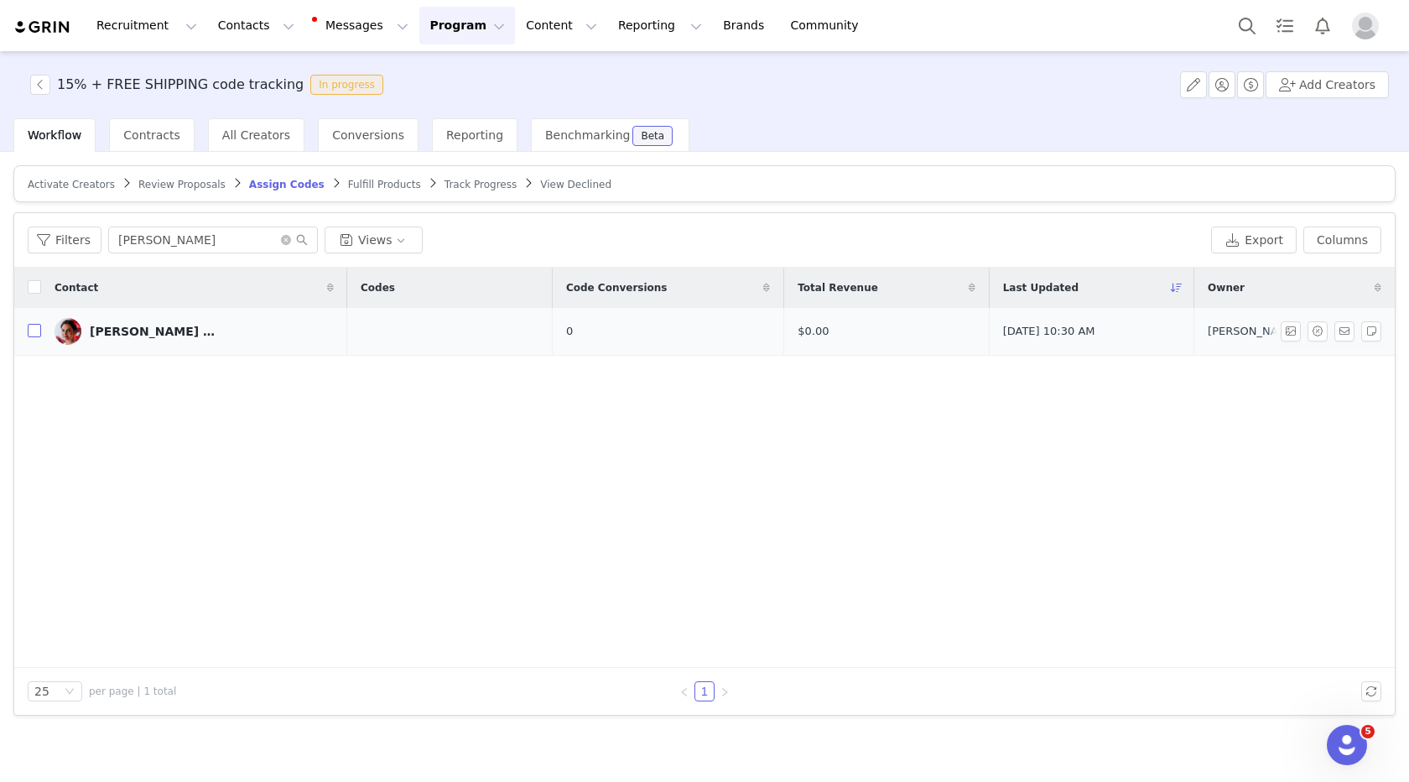
click at [38, 330] on input "checkbox" at bounding box center [34, 330] width 13 height 13
checkbox input "true"
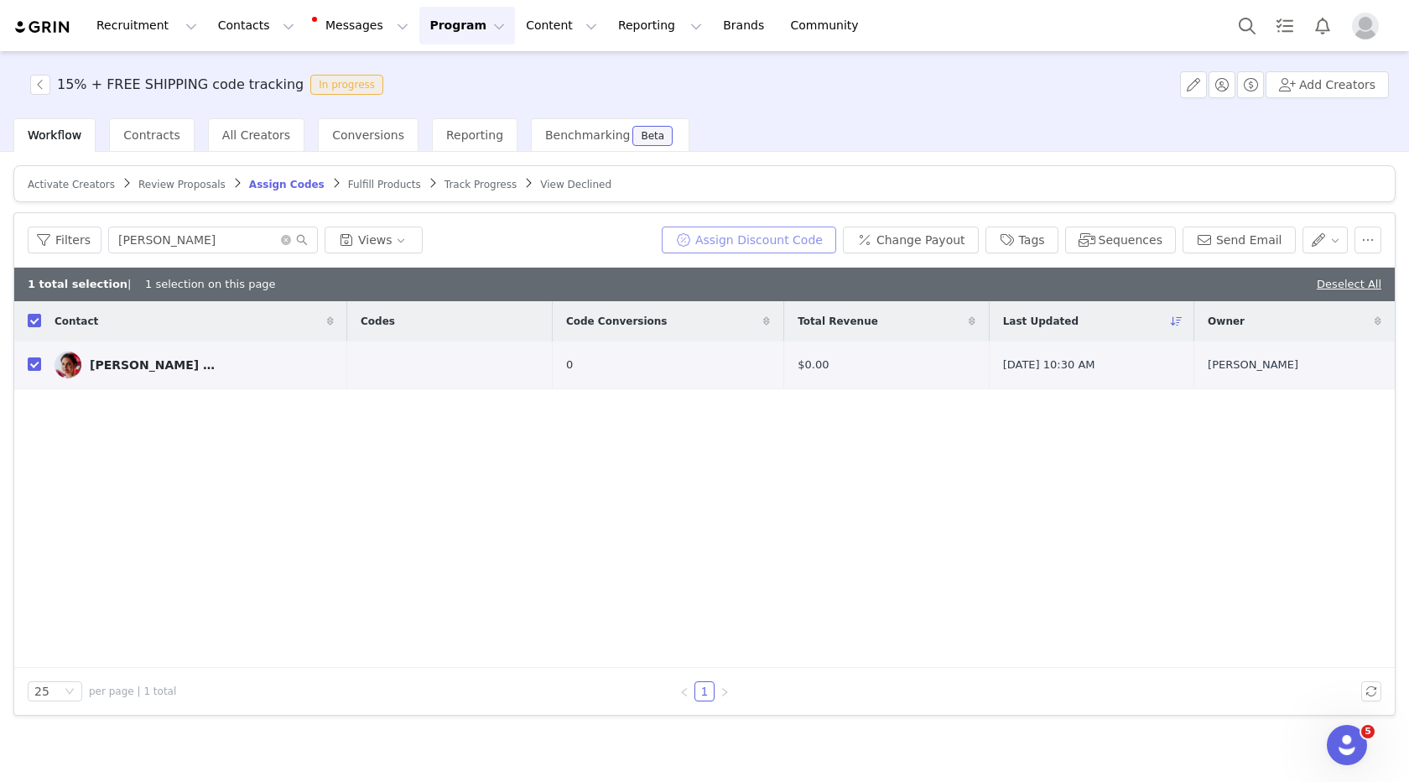
click at [769, 247] on button "Assign Discount Code" at bounding box center [749, 240] width 175 height 27
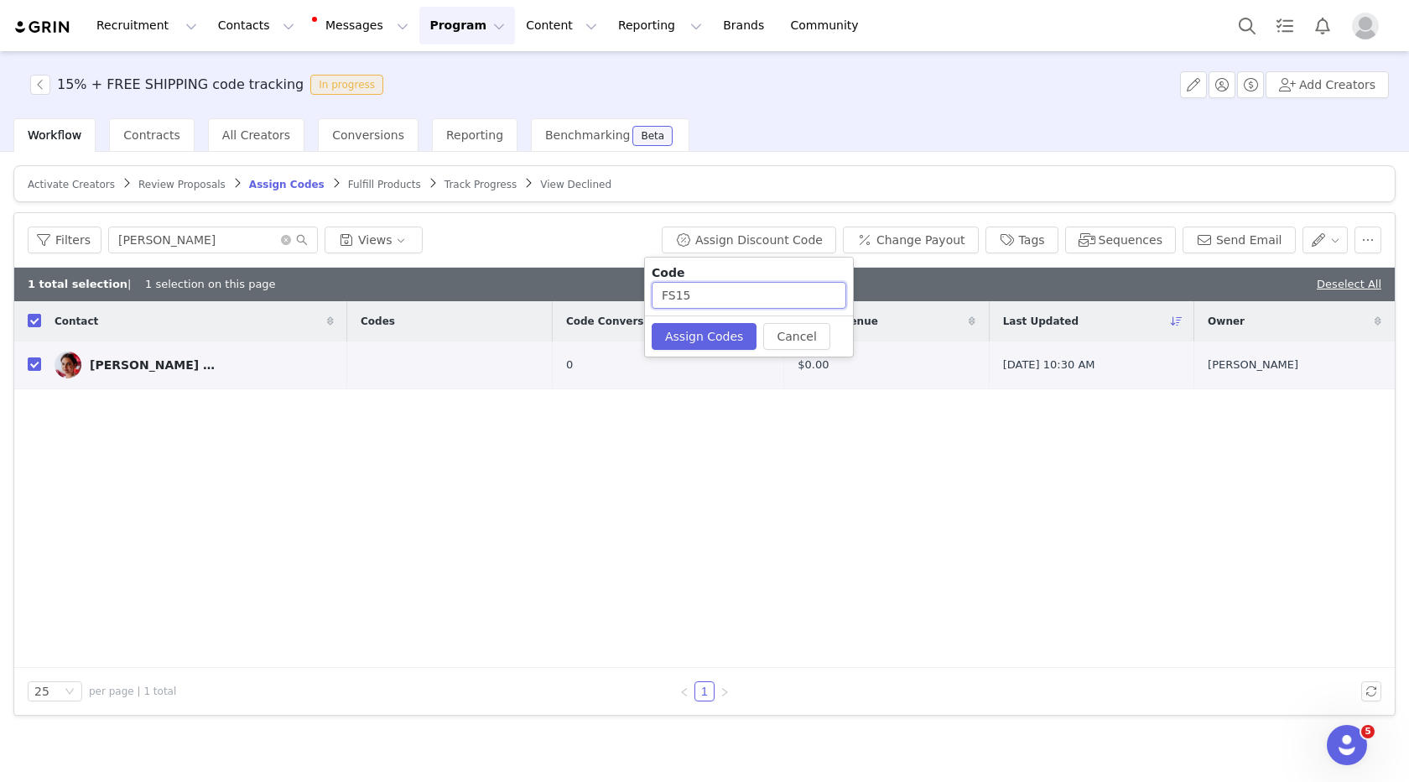
drag, startPoint x: 661, startPoint y: 294, endPoint x: 688, endPoint y: 296, distance: 26.9
click at [661, 294] on input "FS15" at bounding box center [749, 295] width 195 height 27
paste input "KATYHARRELL"
click at [733, 291] on input "KATYHARRELLFS15" at bounding box center [749, 295] width 195 height 27
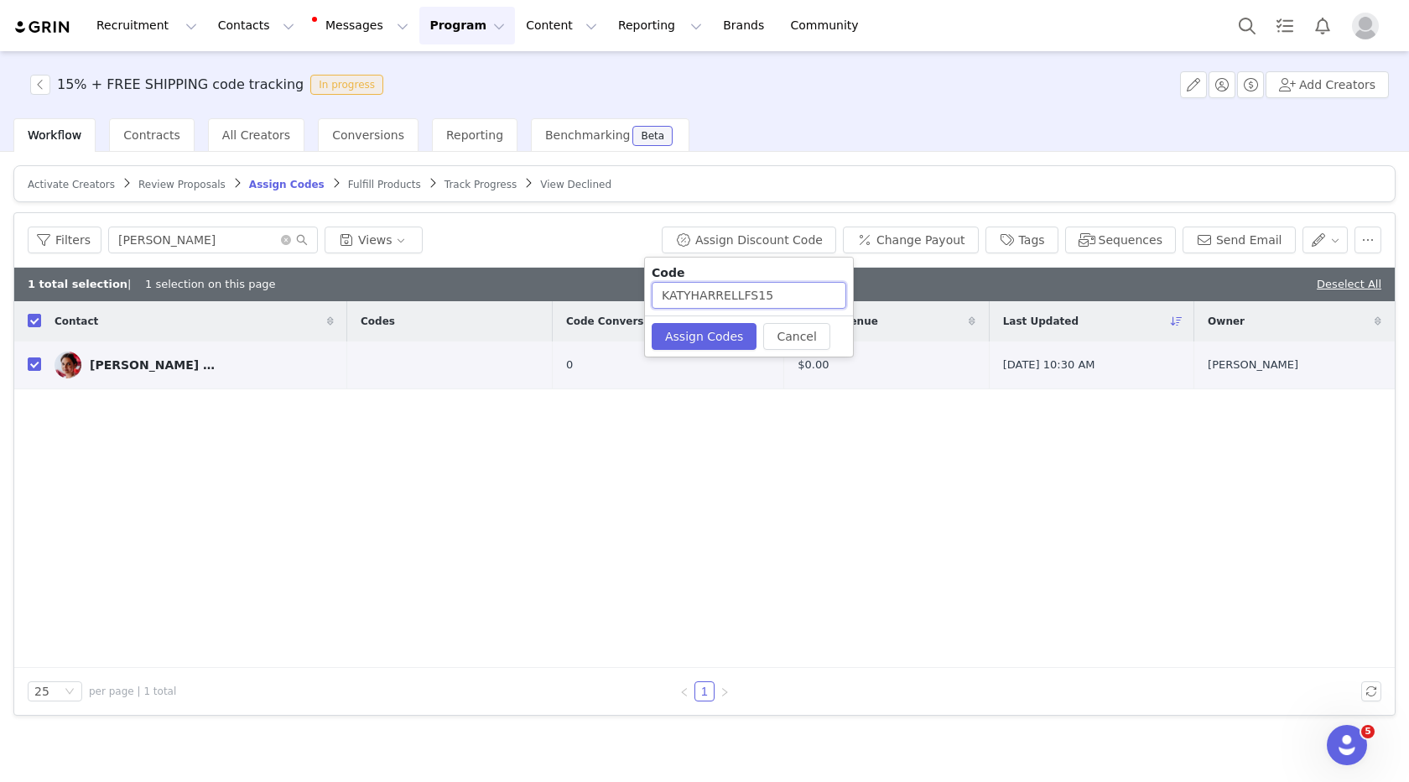
click at [733, 291] on input "KATYHARRELLFS15" at bounding box center [749, 295] width 195 height 27
type input "KATYHARRELLFS15"
click at [721, 338] on button "Assign Codes" at bounding box center [704, 336] width 105 height 27
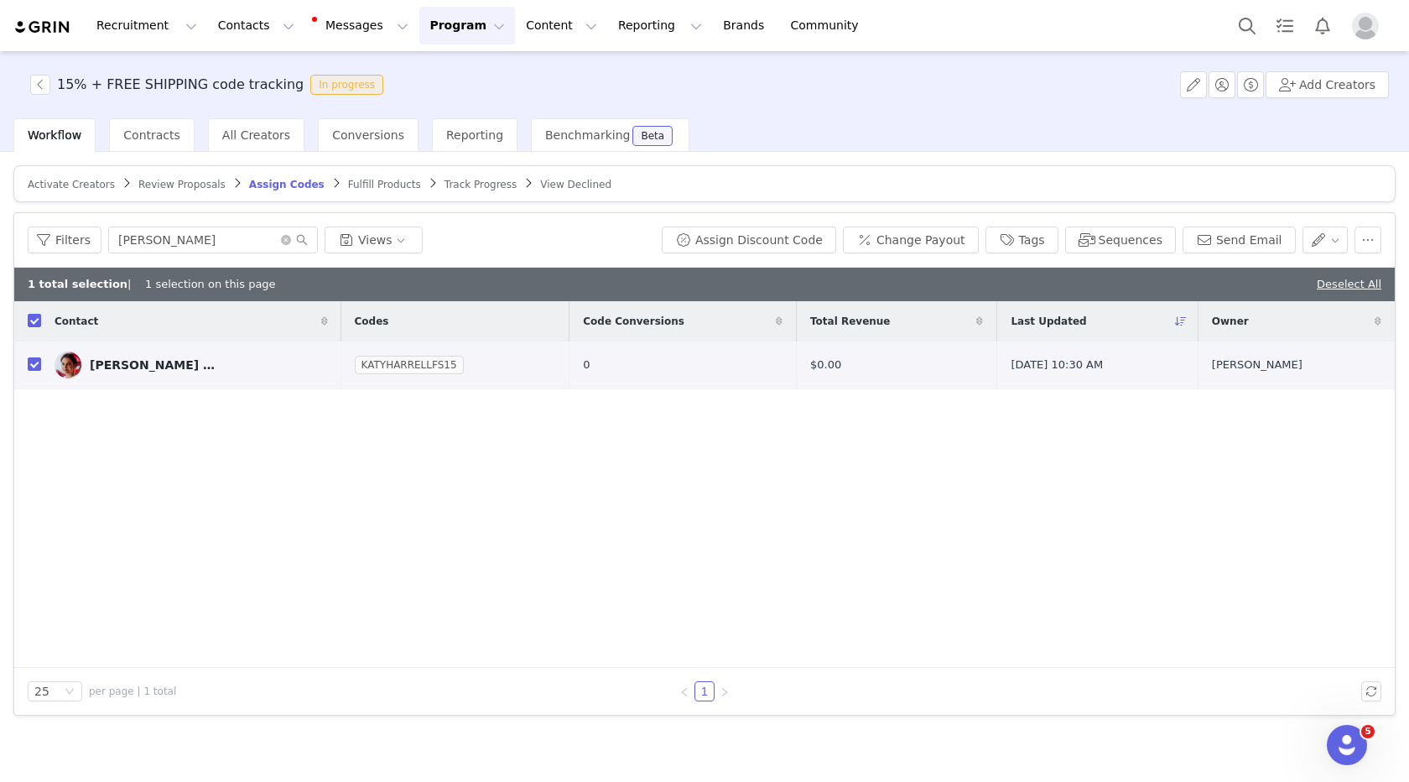
click at [503, 547] on div "Contact Codes Code Conversions Total Revenue Last Updated Owner [PERSON_NAME] (…" at bounding box center [704, 484] width 1381 height 367
click at [509, 475] on div "Contact Codes Code Conversions Total Revenue Last Updated Owner [PERSON_NAME] (…" at bounding box center [704, 484] width 1381 height 367
drag, startPoint x: 935, startPoint y: 237, endPoint x: 753, endPoint y: 398, distance: 242.5
click at [935, 238] on button "Change Payout" at bounding box center [911, 240] width 136 height 27
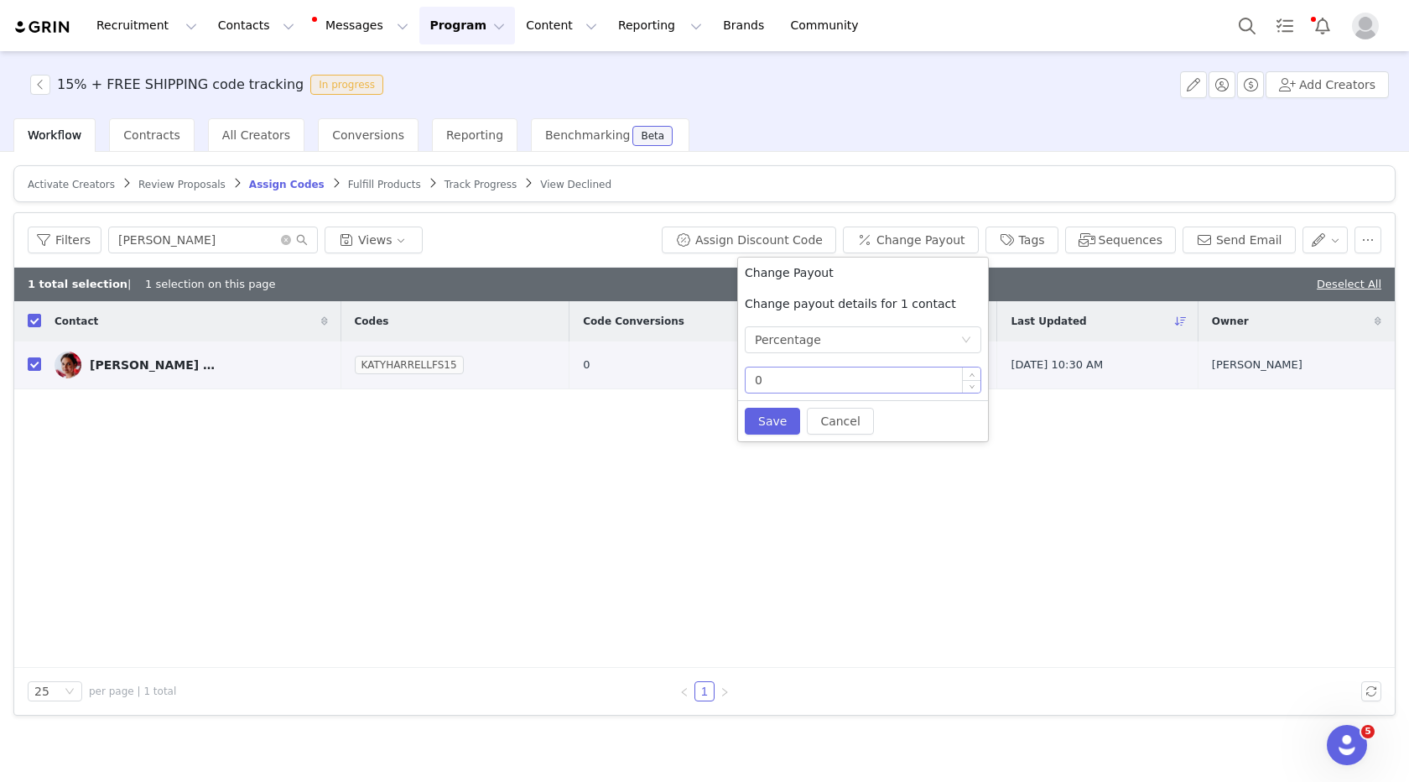
click at [788, 379] on input "0" at bounding box center [863, 379] width 235 height 25
click at [754, 414] on button "Save" at bounding box center [772, 421] width 55 height 27
type input "0"
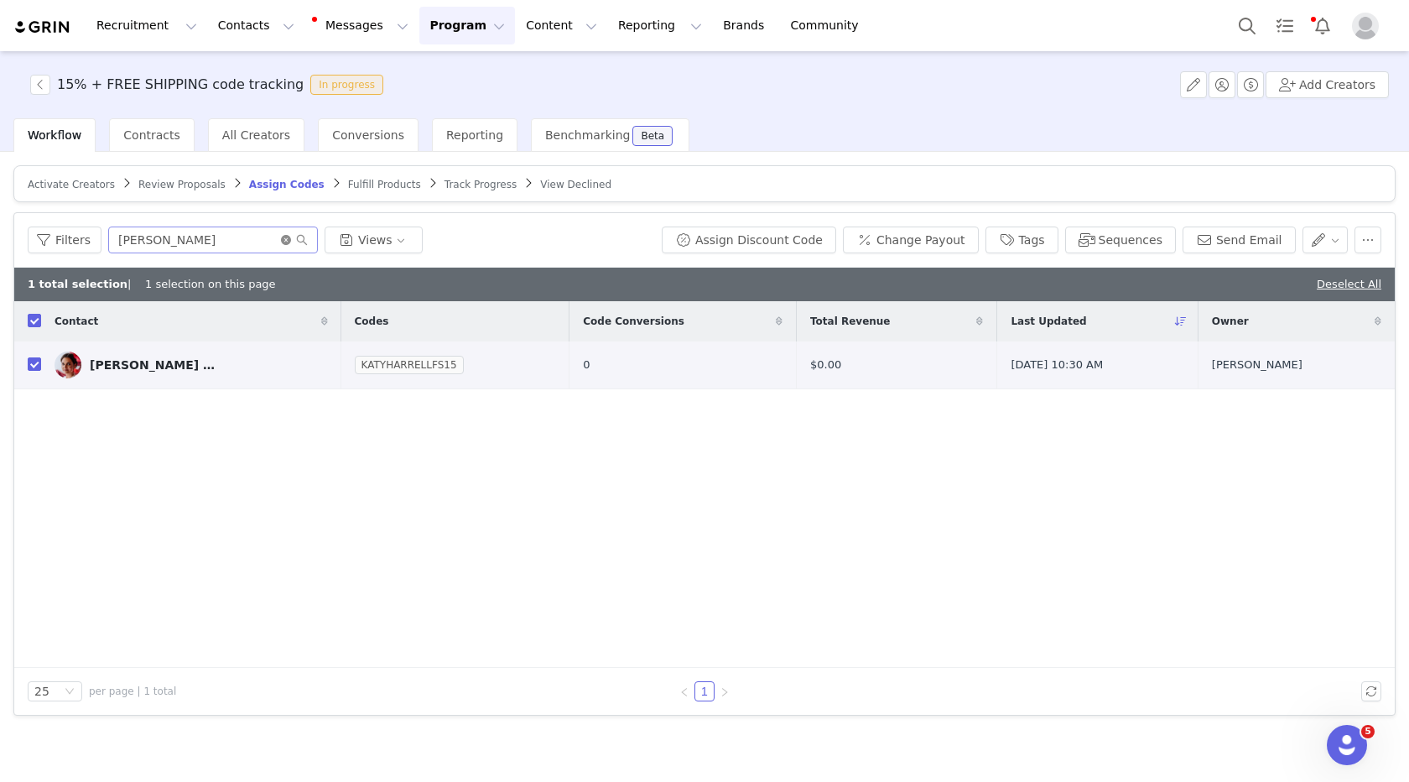
click at [284, 237] on icon "icon: close-circle" at bounding box center [286, 240] width 10 height 10
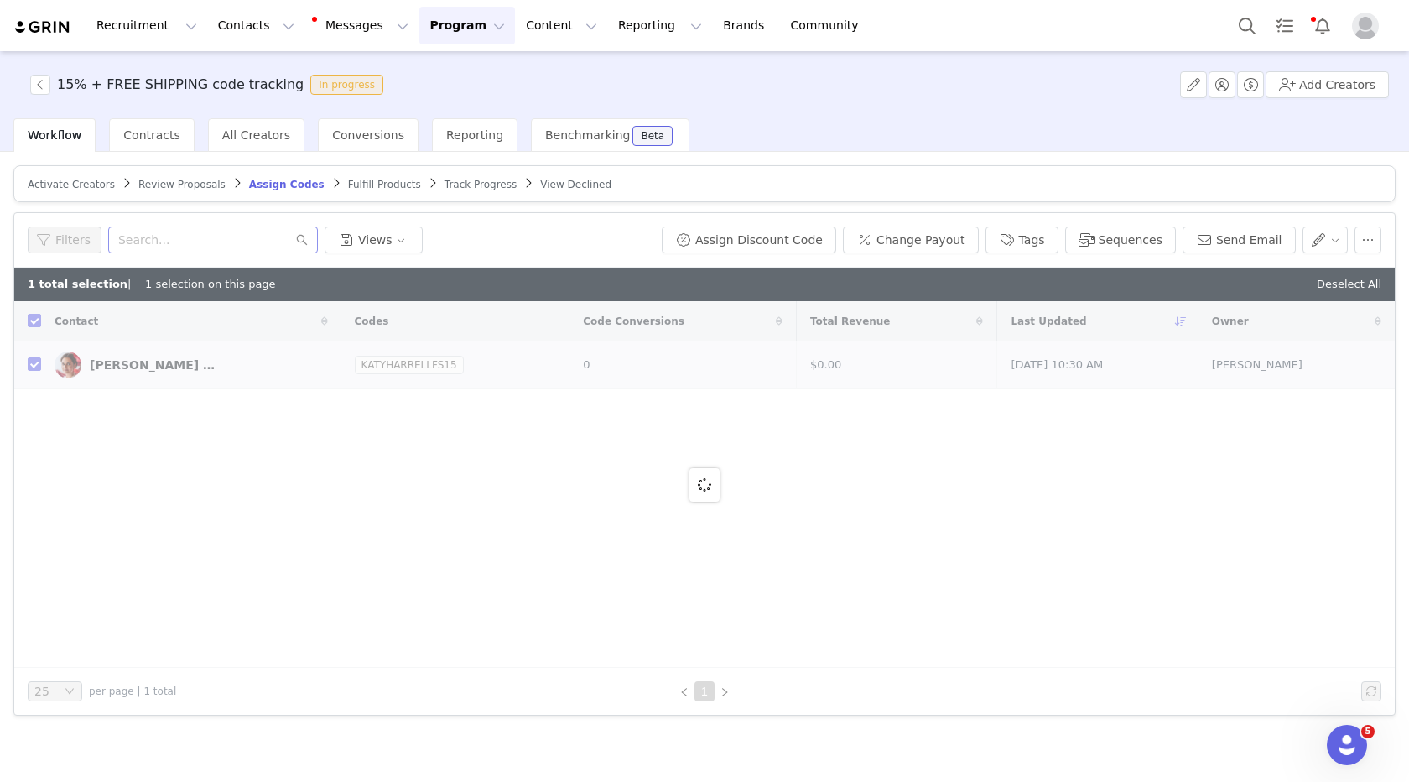
checkbox input "false"
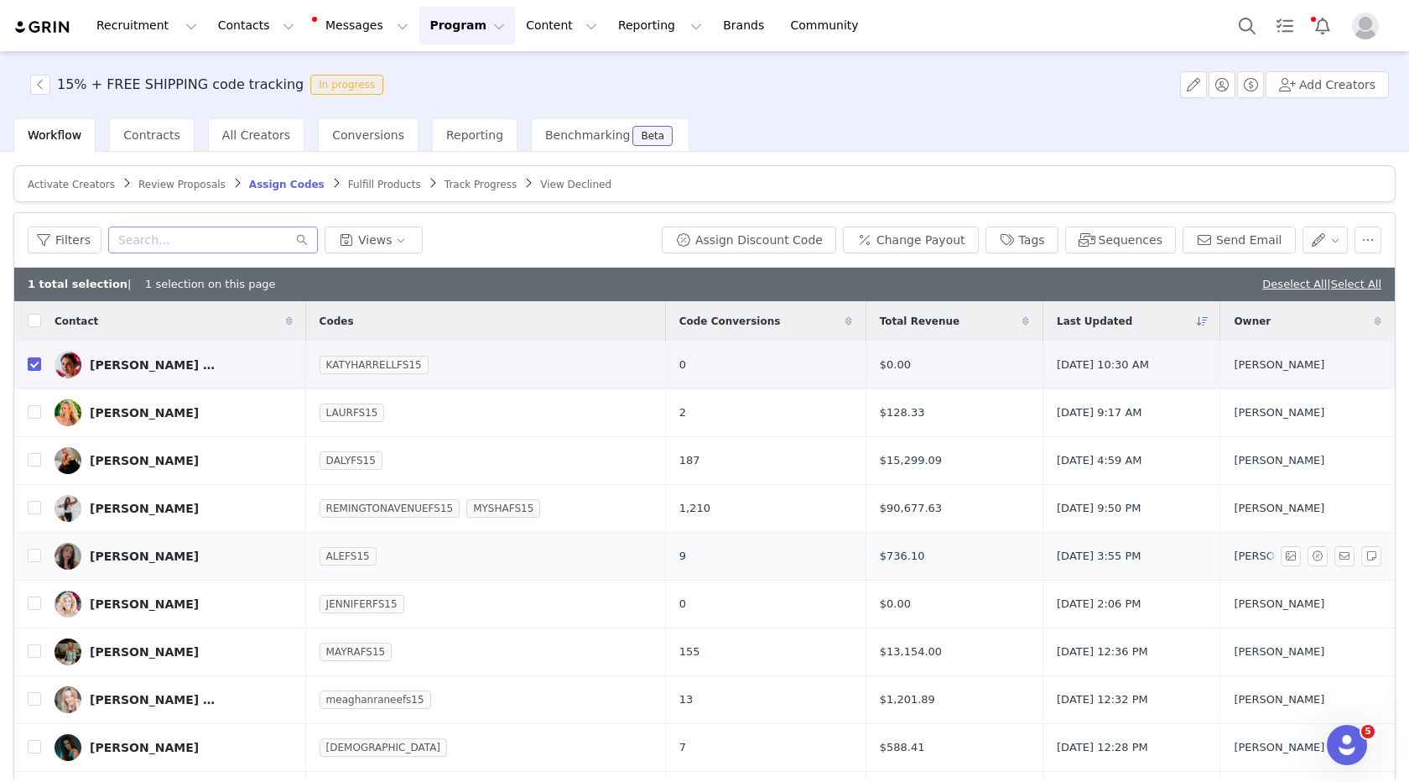
scroll to position [738, 0]
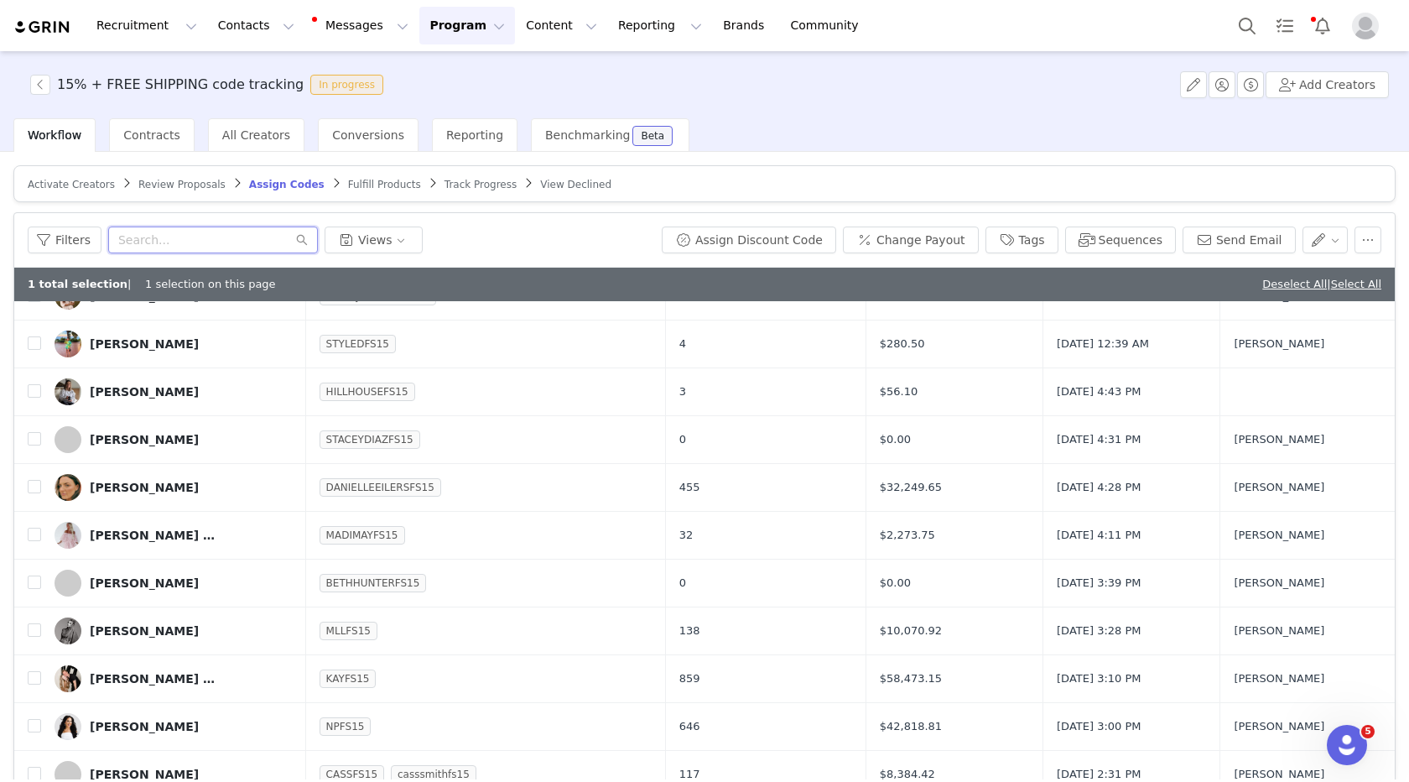
click at [181, 241] on input "text" at bounding box center [213, 240] width 210 height 27
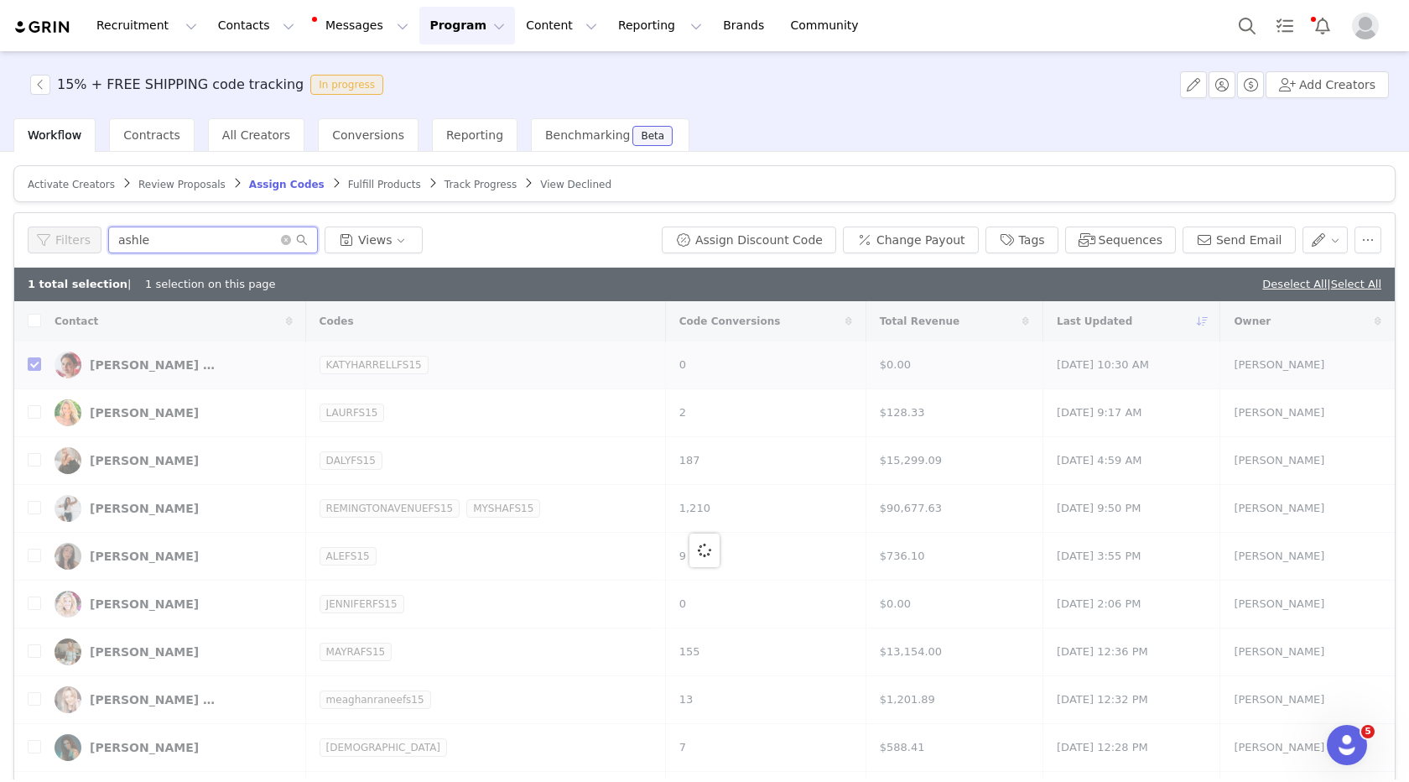
type input "[PERSON_NAME]"
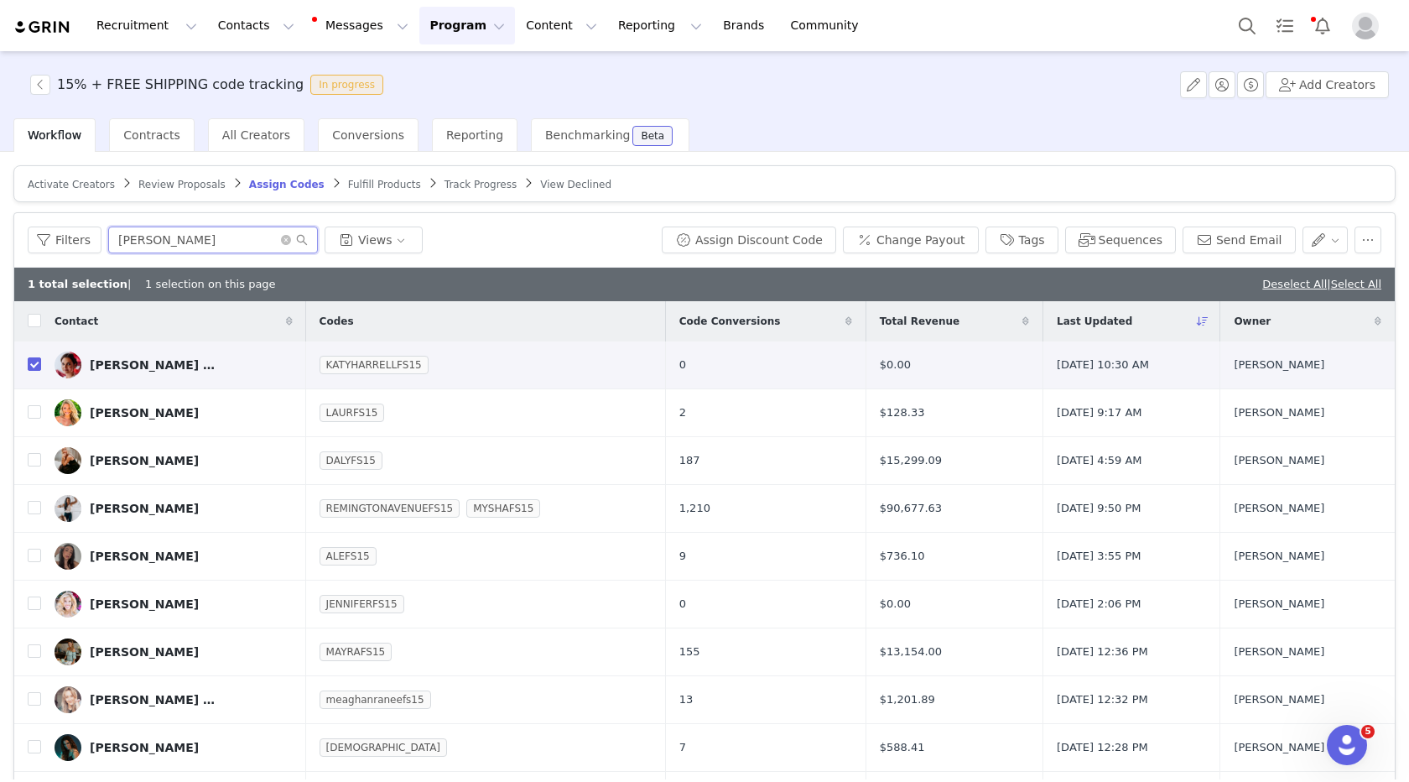
checkbox input "false"
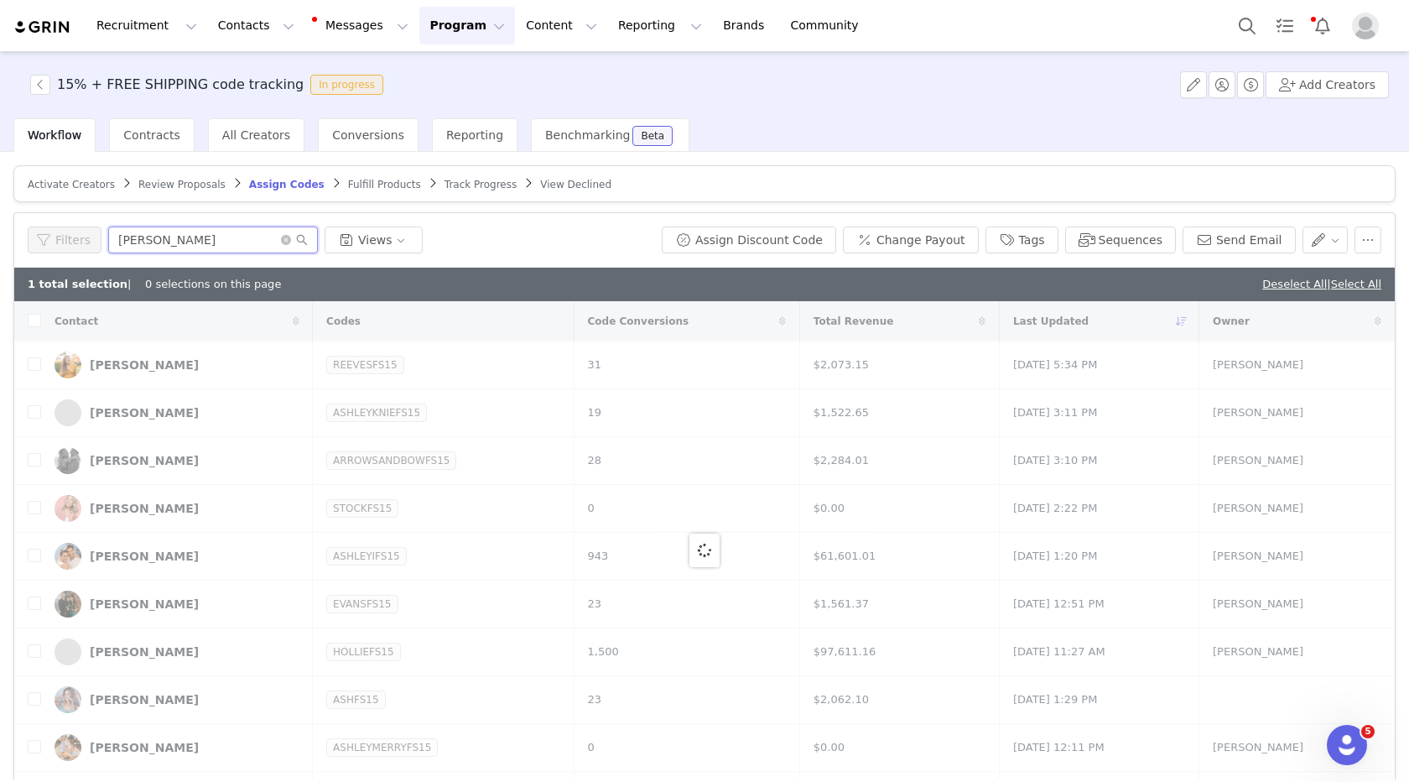
type input "[PERSON_NAME]"
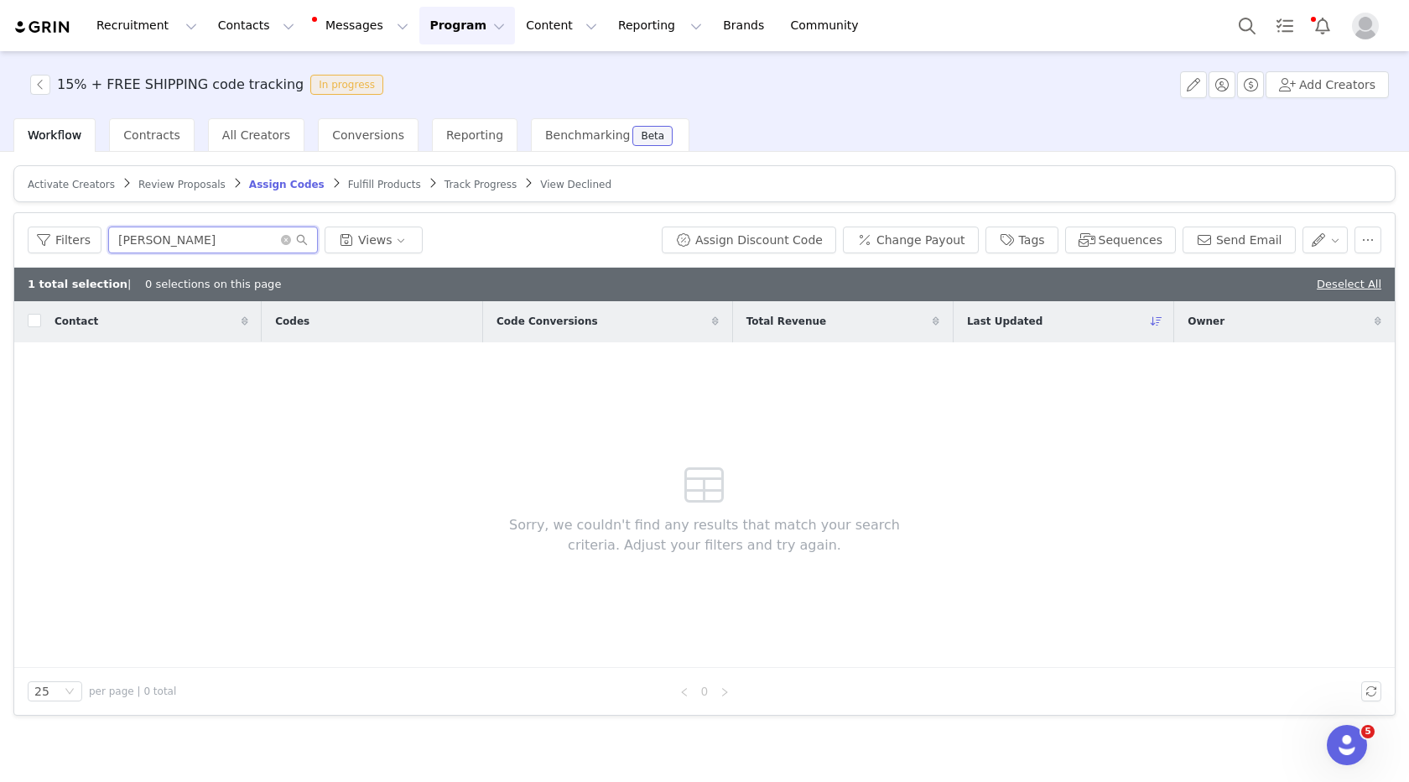
click at [169, 234] on input "[PERSON_NAME]" at bounding box center [213, 240] width 210 height 27
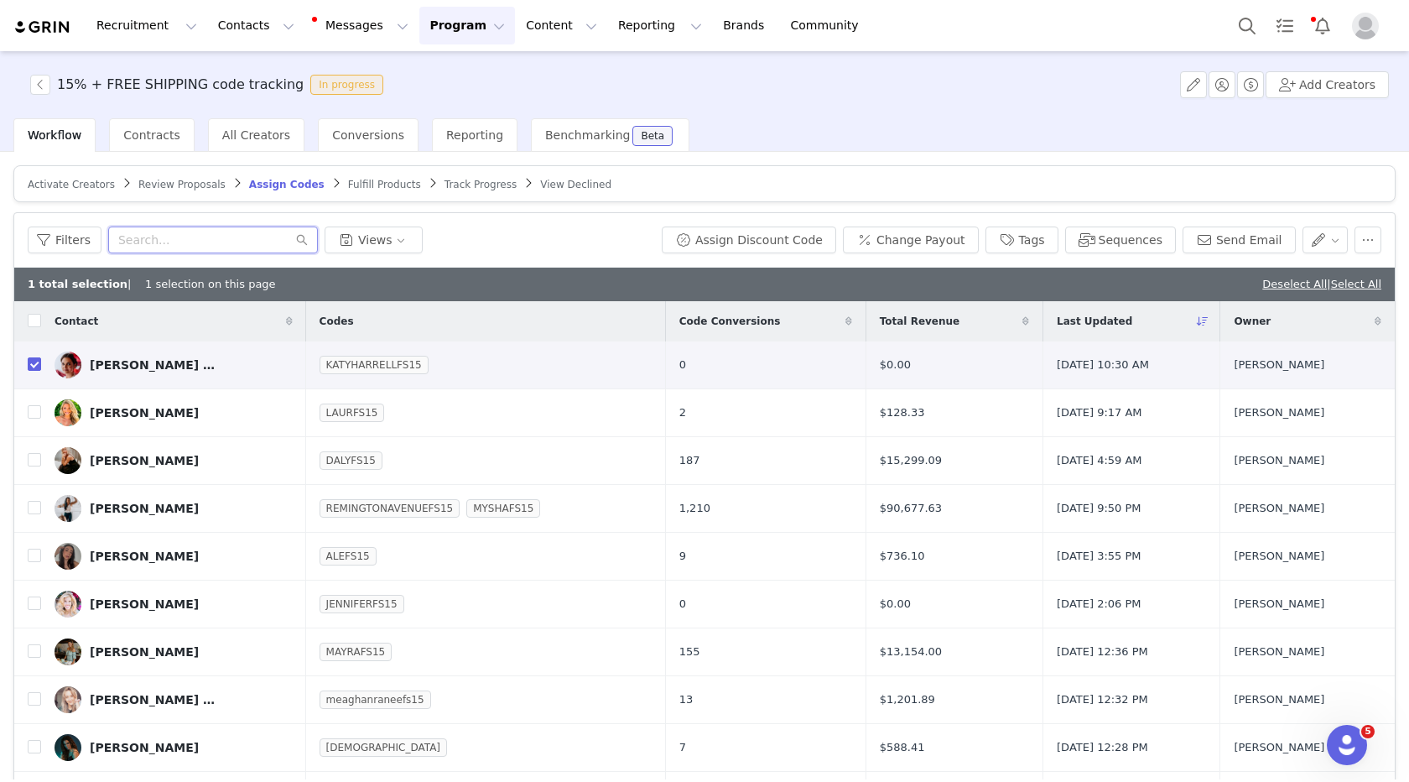
paste input "[PERSON_NAME]"
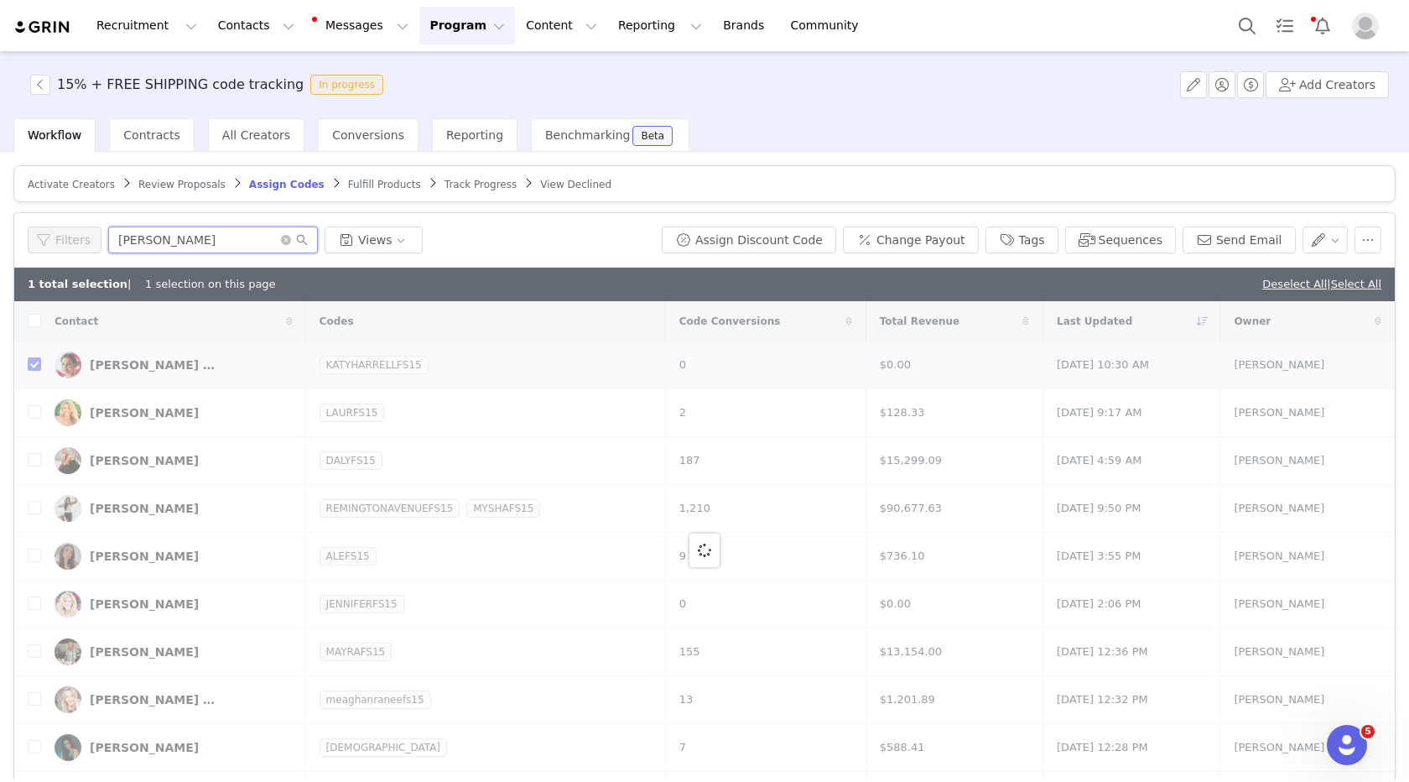
type input "[PERSON_NAME]"
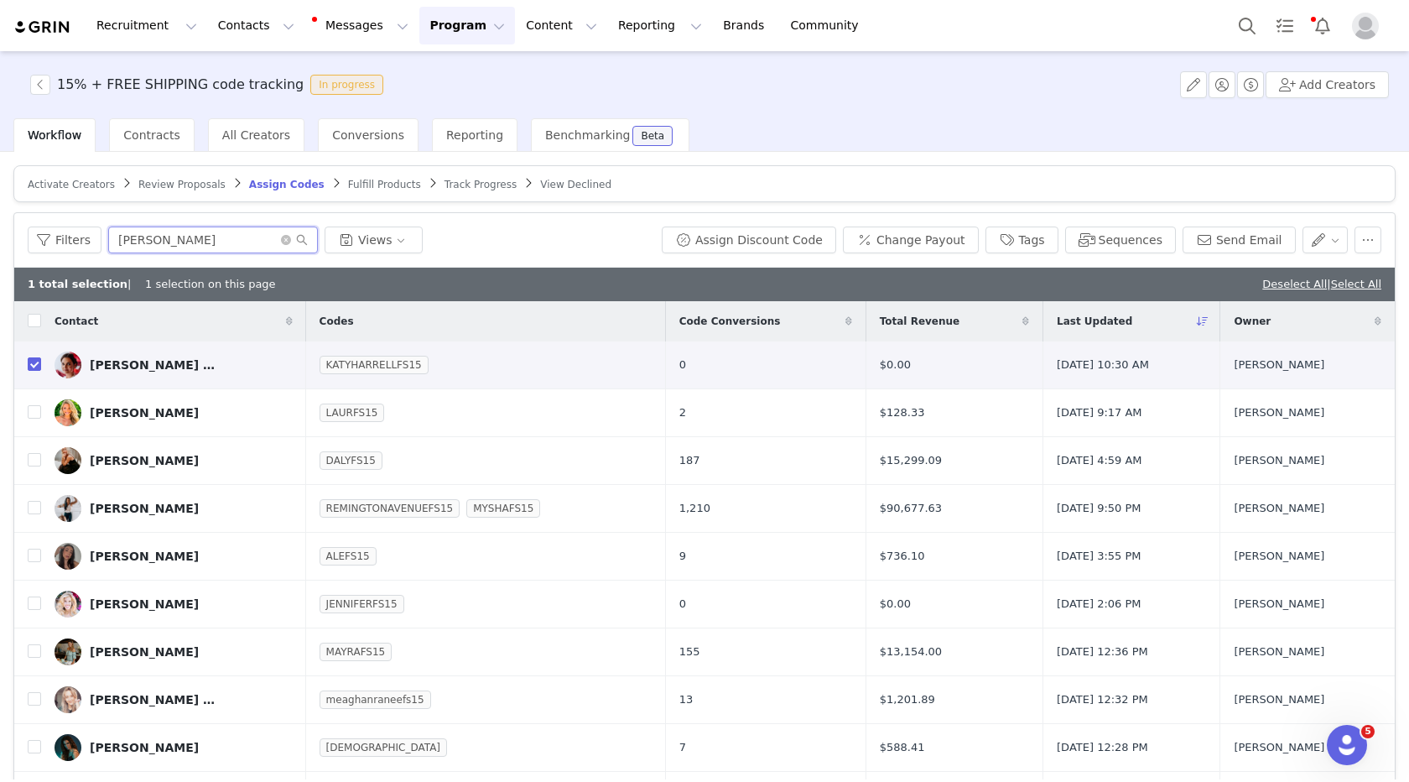
checkbox input "false"
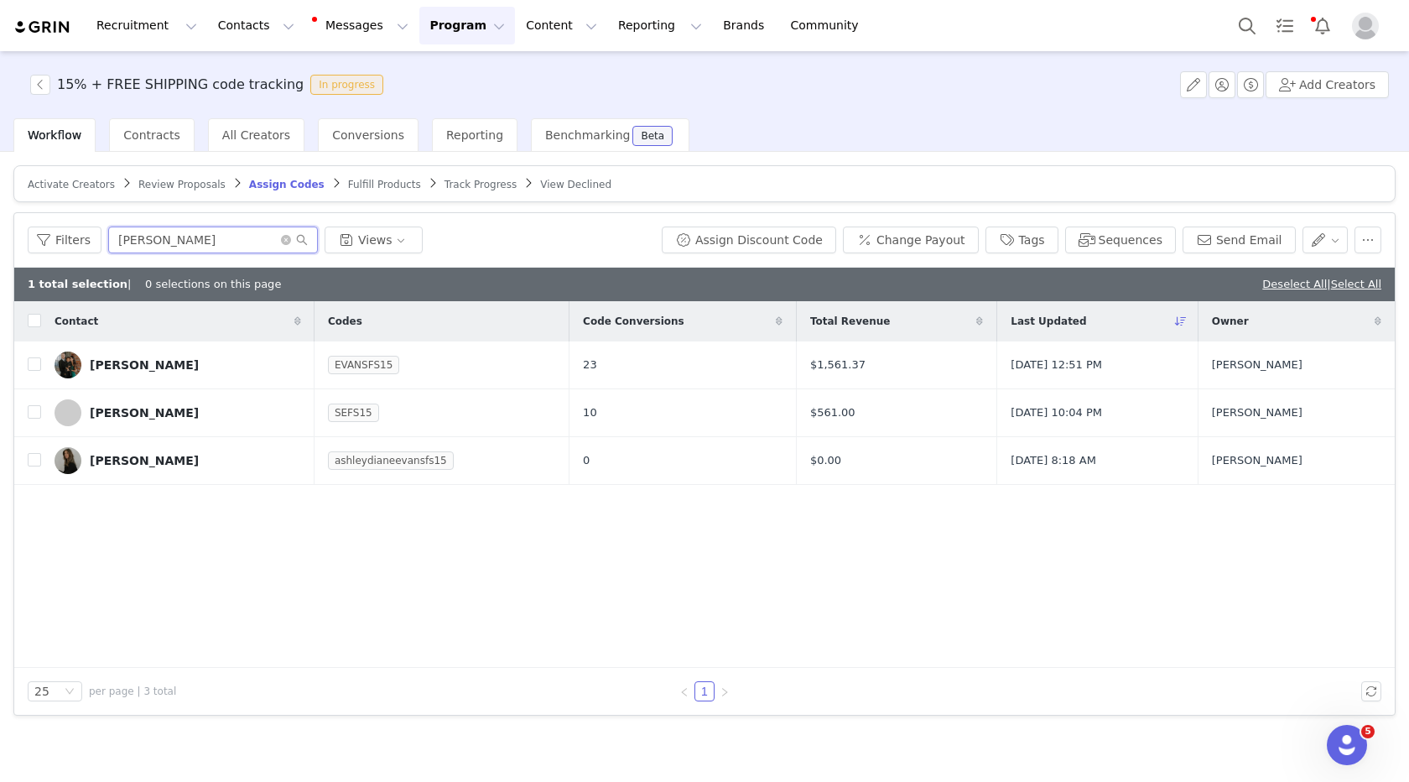
click at [152, 238] on input "[PERSON_NAME]" at bounding box center [213, 240] width 210 height 27
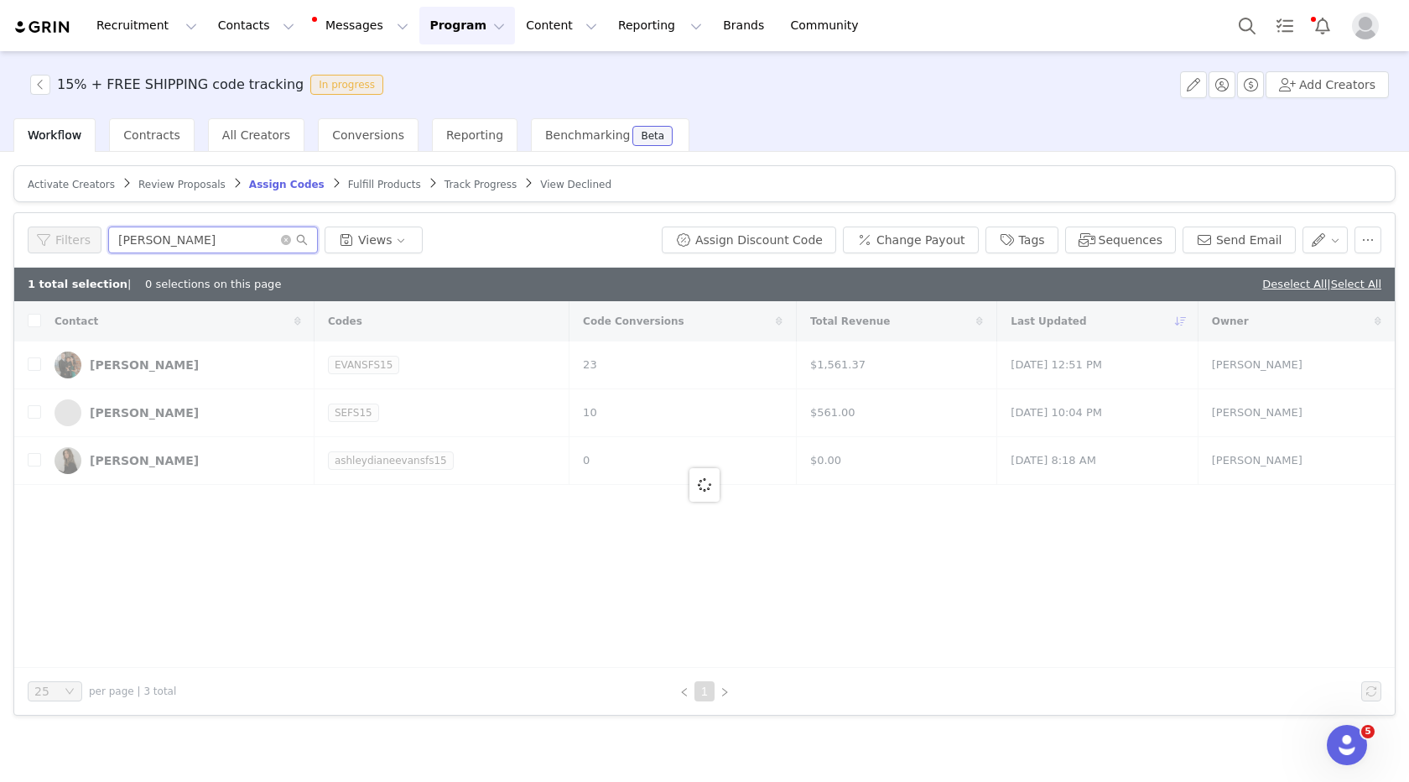
type input "[PERSON_NAME]"
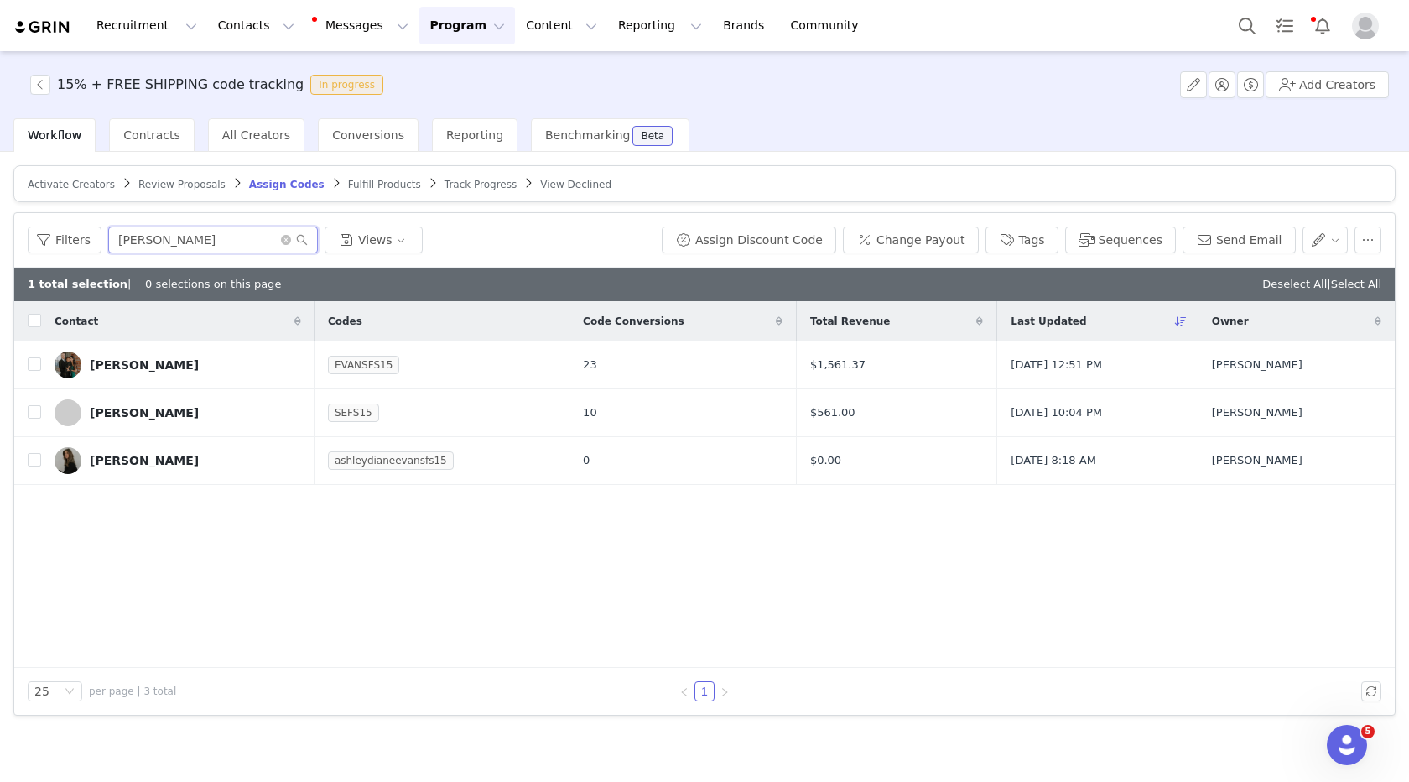
checkbox input "true"
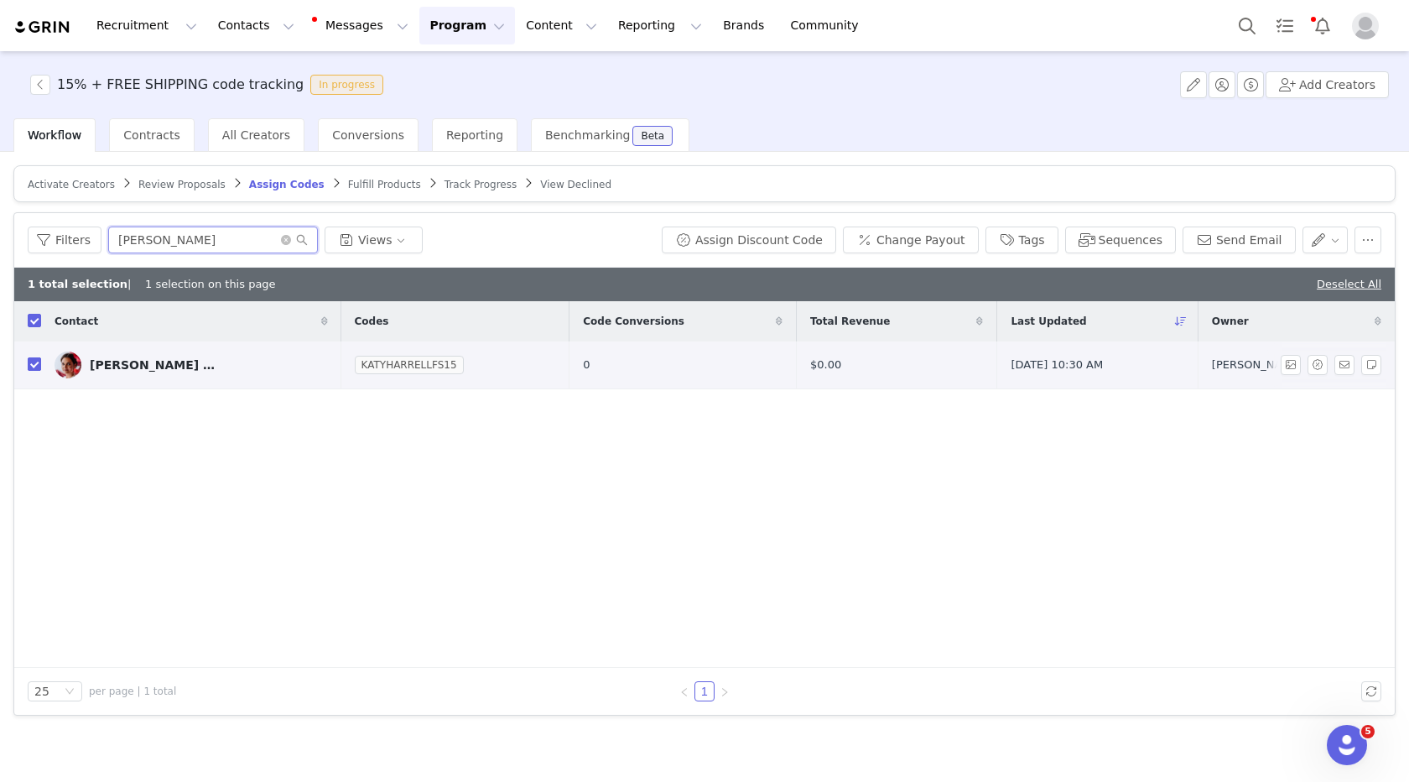
type input "[PERSON_NAME]"
click at [29, 366] on input "checkbox" at bounding box center [34, 363] width 13 height 13
checkbox input "false"
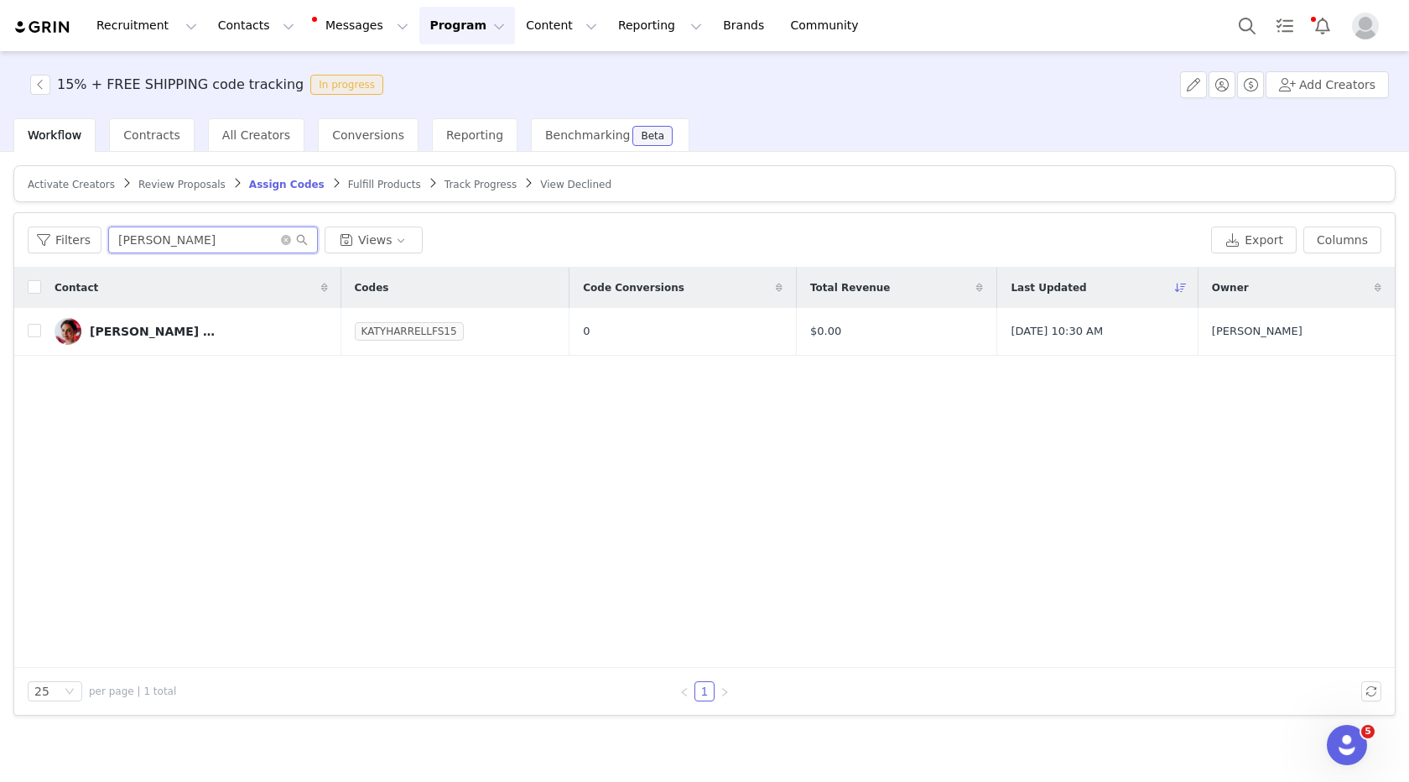
click at [171, 240] on input "[PERSON_NAME]" at bounding box center [213, 240] width 210 height 27
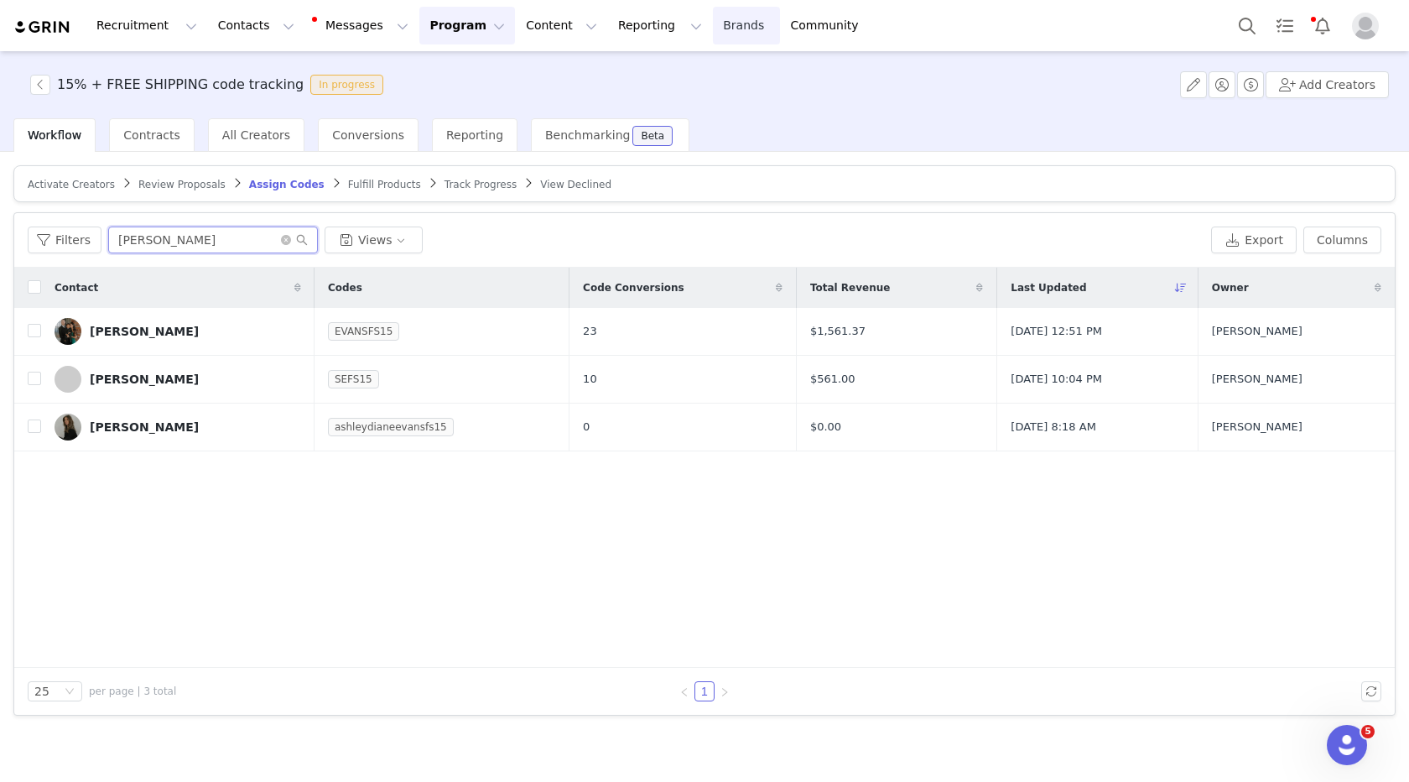
type input "[PERSON_NAME]"
click at [39, 425] on input "checkbox" at bounding box center [34, 425] width 13 height 13
checkbox input "true"
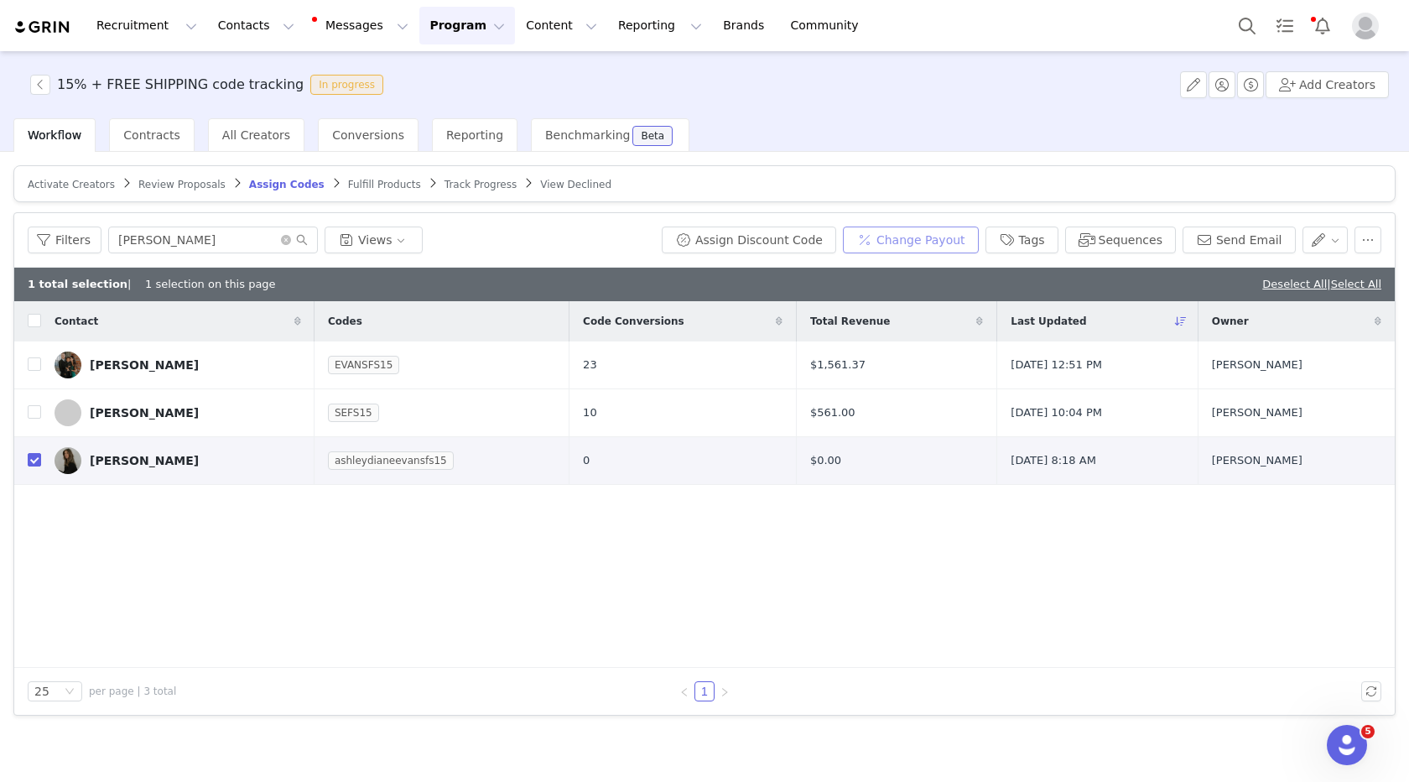
click at [905, 243] on button "Change Payout" at bounding box center [911, 240] width 136 height 27
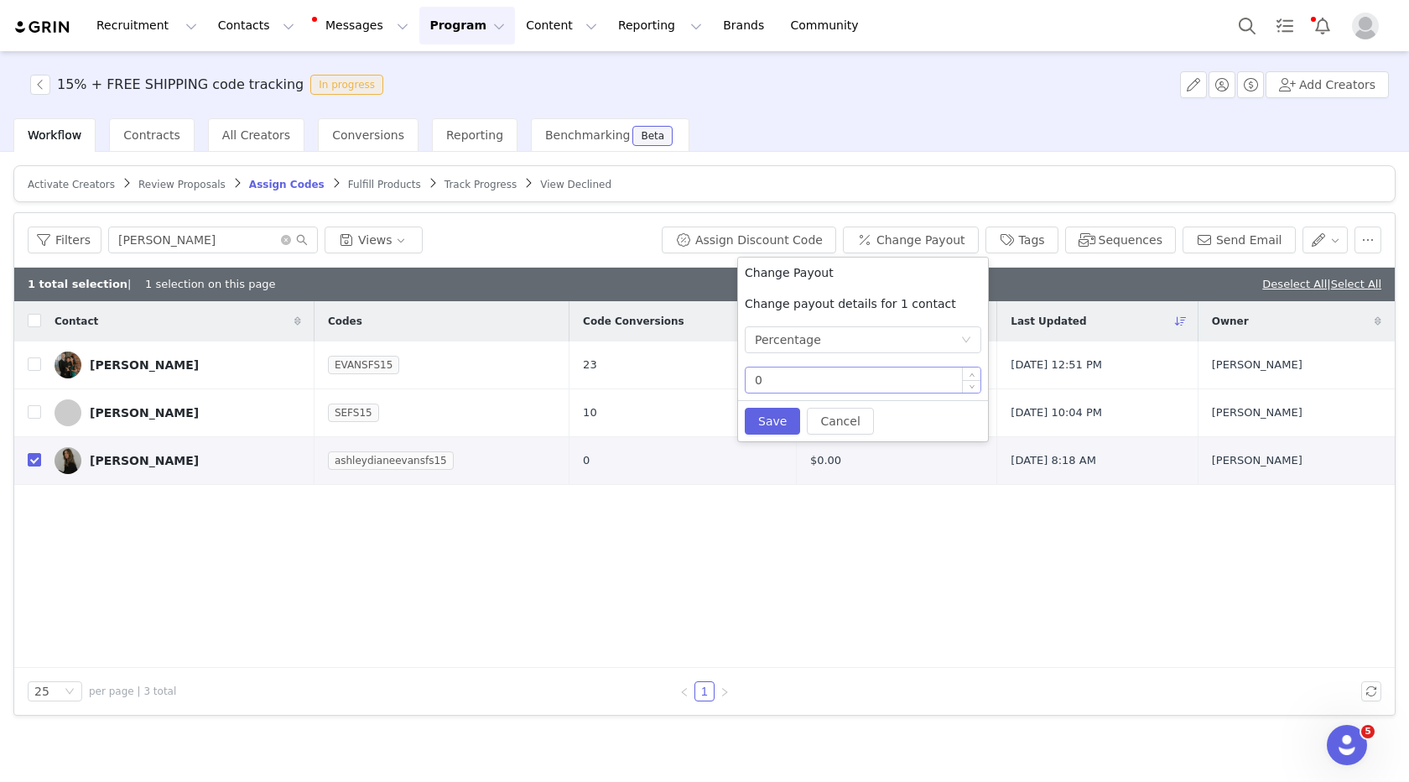
click at [791, 375] on input "0" at bounding box center [863, 379] width 235 height 25
click at [762, 425] on button "Save" at bounding box center [772, 421] width 55 height 27
type input "0"
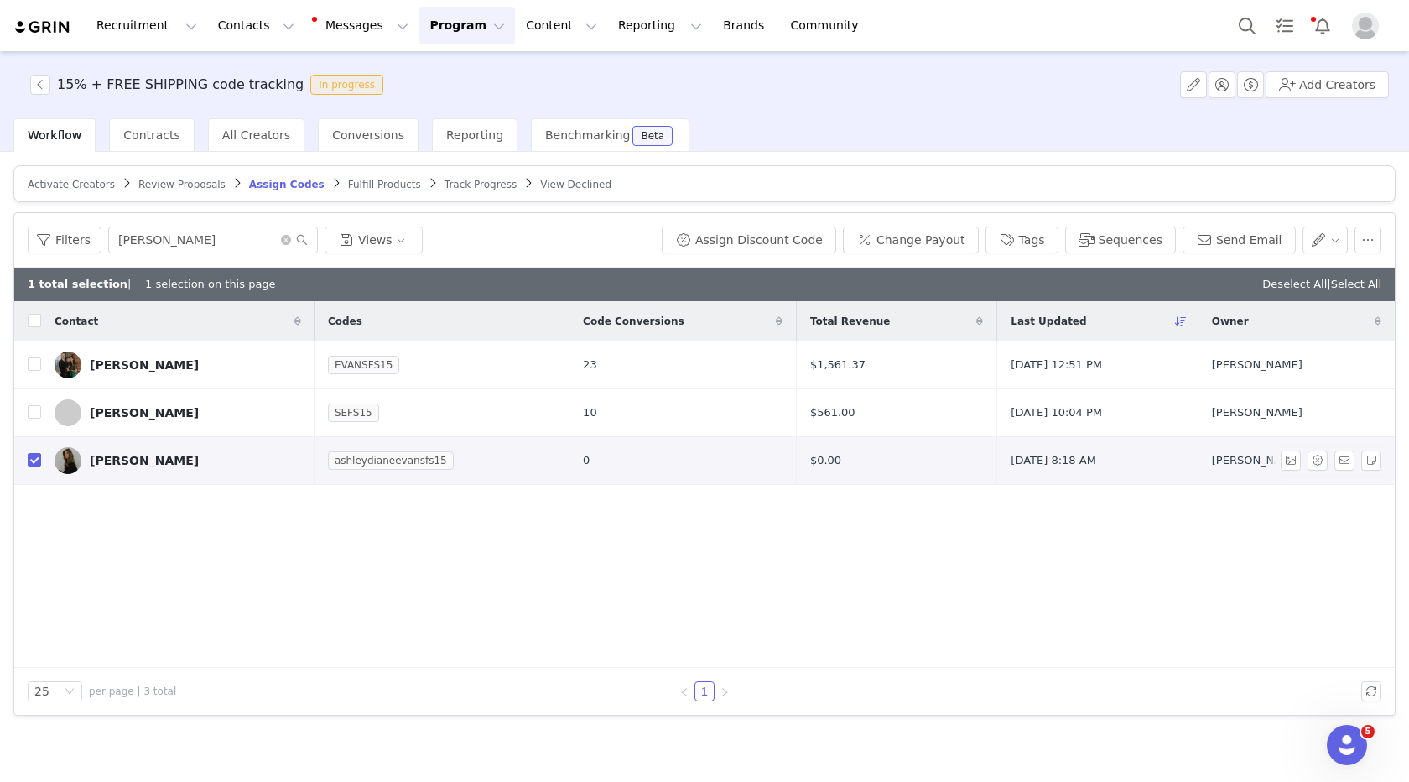
click at [19, 459] on td at bounding box center [27, 461] width 27 height 48
click at [35, 457] on input "checkbox" at bounding box center [34, 459] width 13 height 13
checkbox input "false"
